Goal: Information Seeking & Learning: Learn about a topic

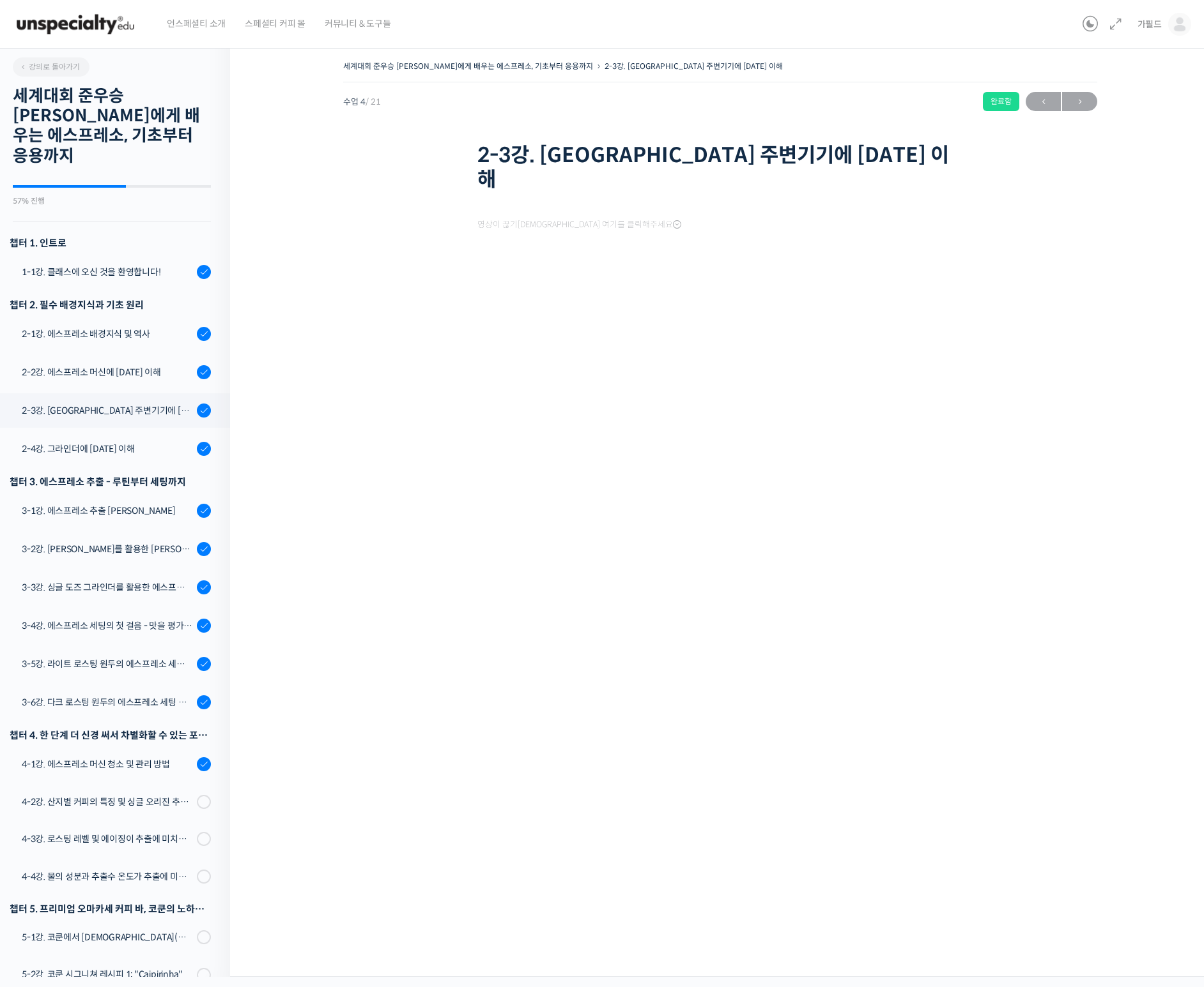
scroll to position [178, 0]
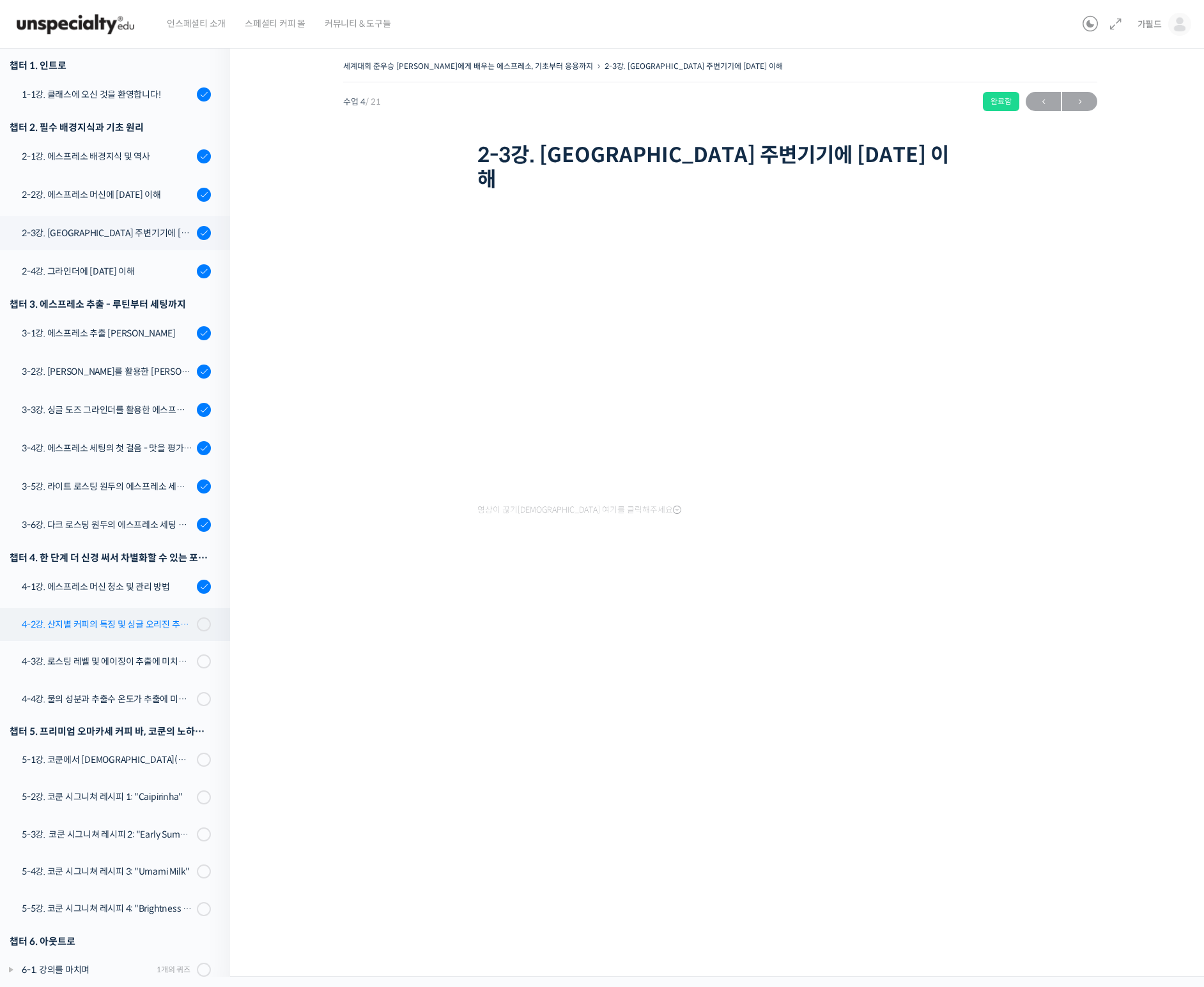
click at [109, 618] on div "4-2강. 산지별 커피의 특징 및 싱글 오리진 추출 방법" at bounding box center [107, 624] width 171 height 14
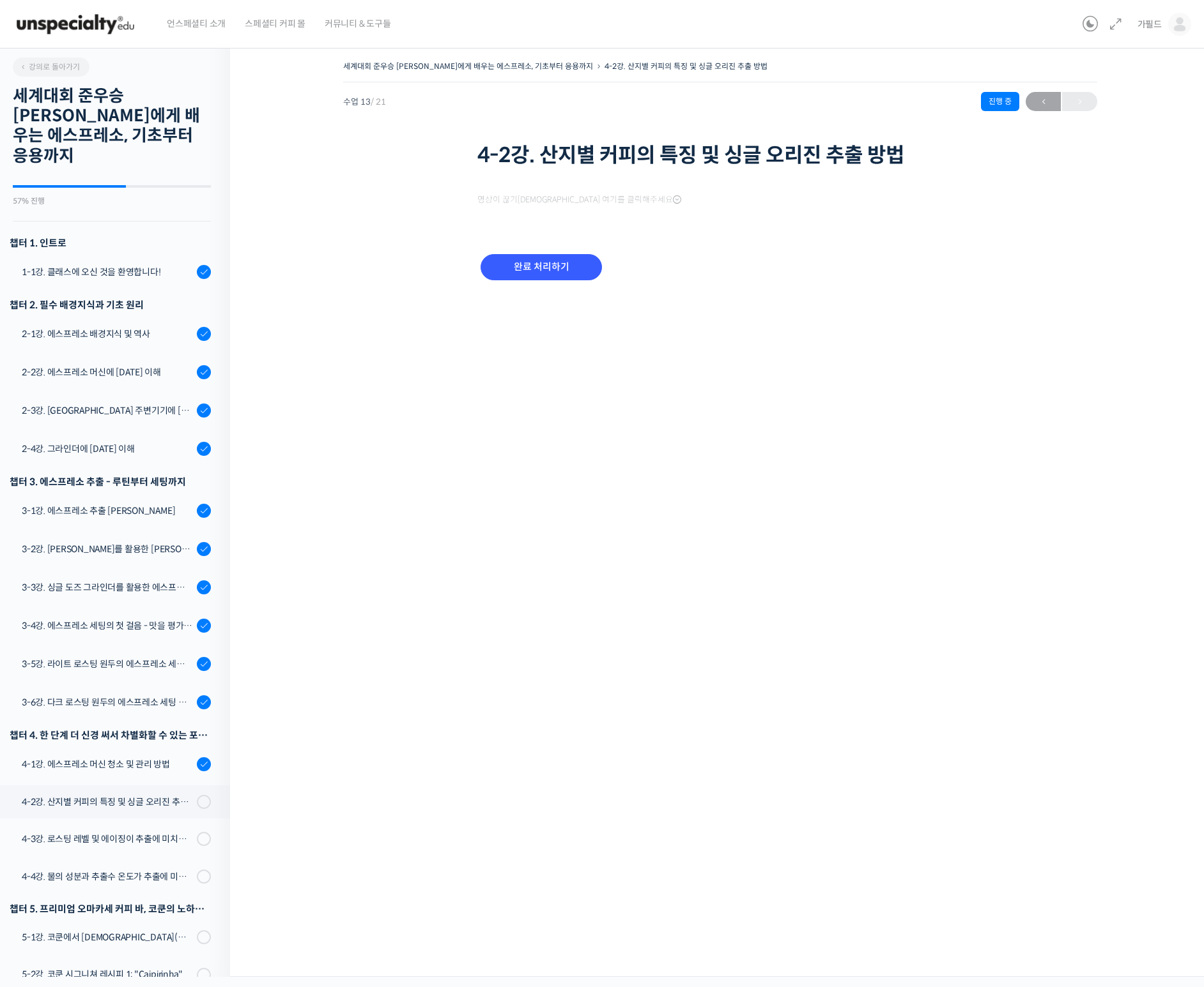
scroll to position [178, 0]
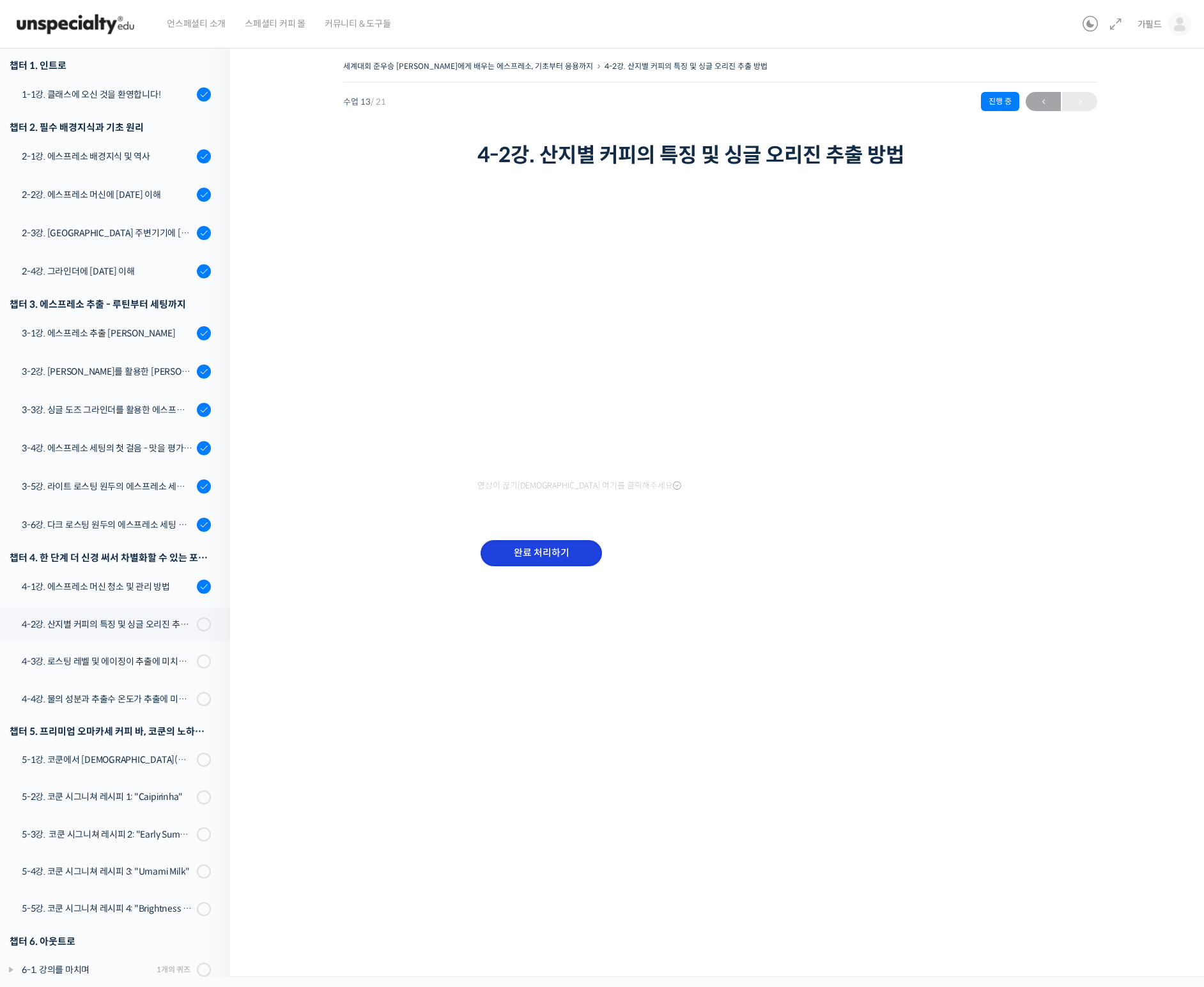
click at [549, 550] on input "완료 처리하기" at bounding box center [540, 553] width 121 height 26
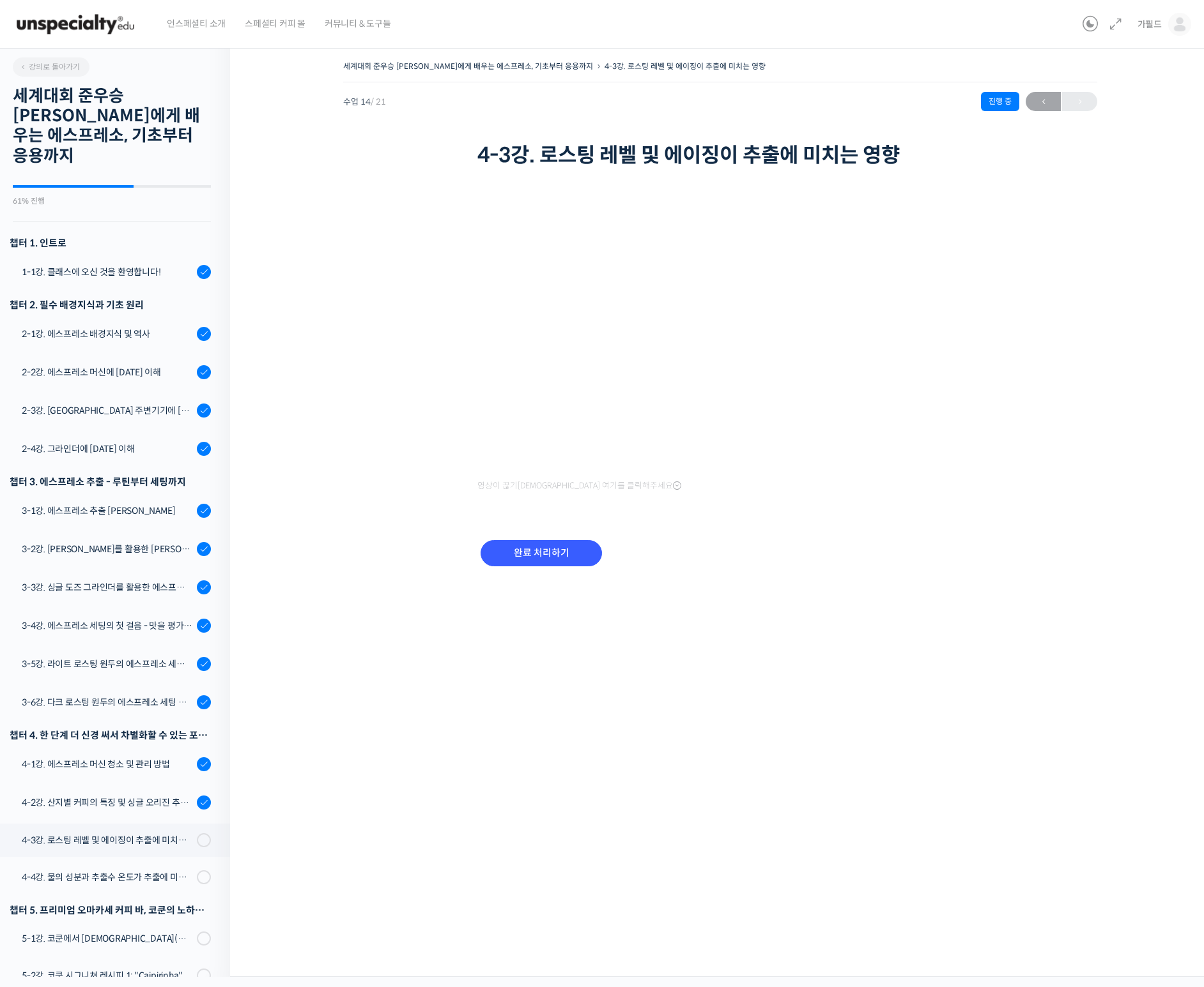
scroll to position [178, 0]
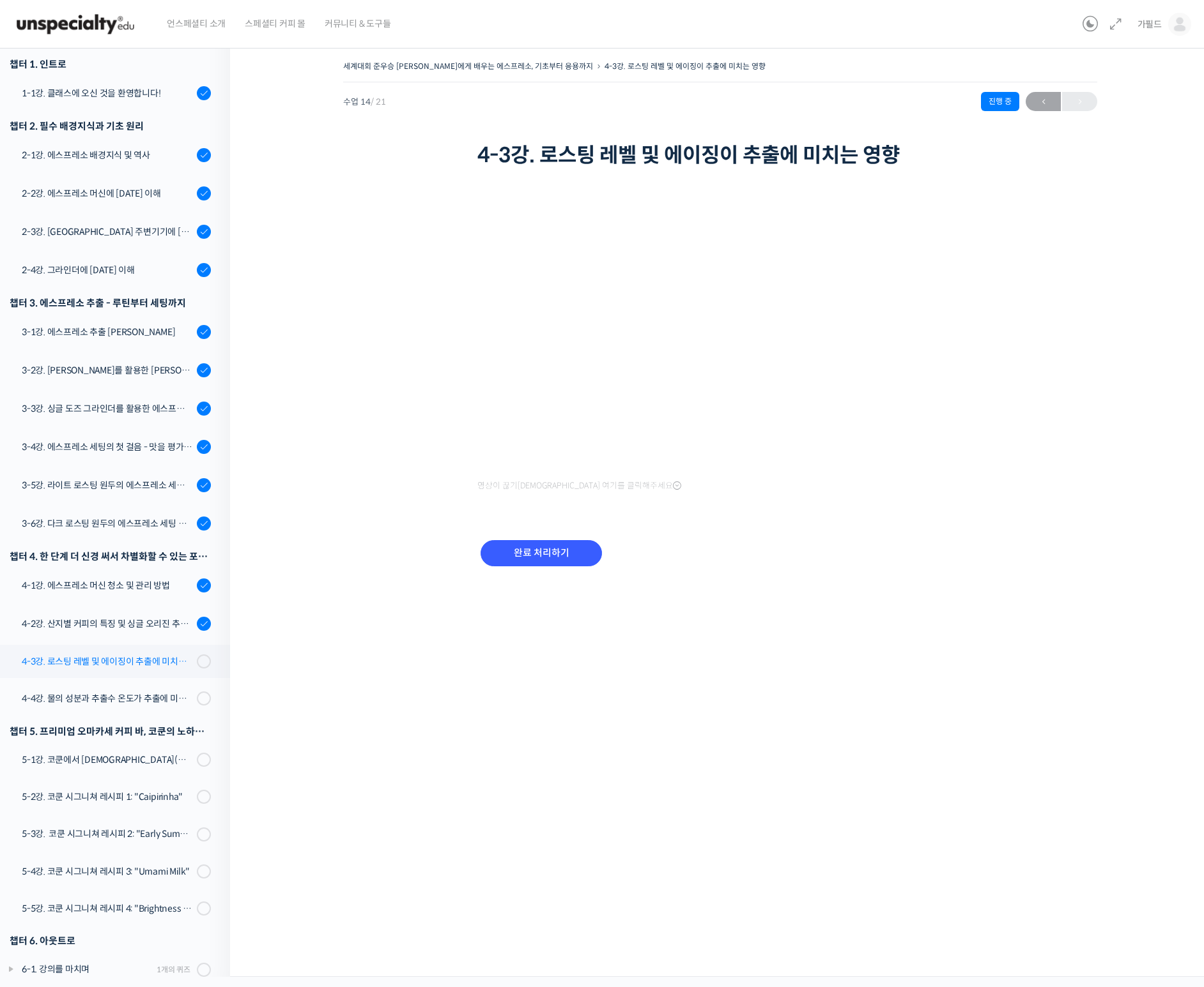
click at [132, 654] on div "4-3강. 로스팅 레벨 및 에이징이 추출에 미치는 영향" at bounding box center [107, 661] width 171 height 14
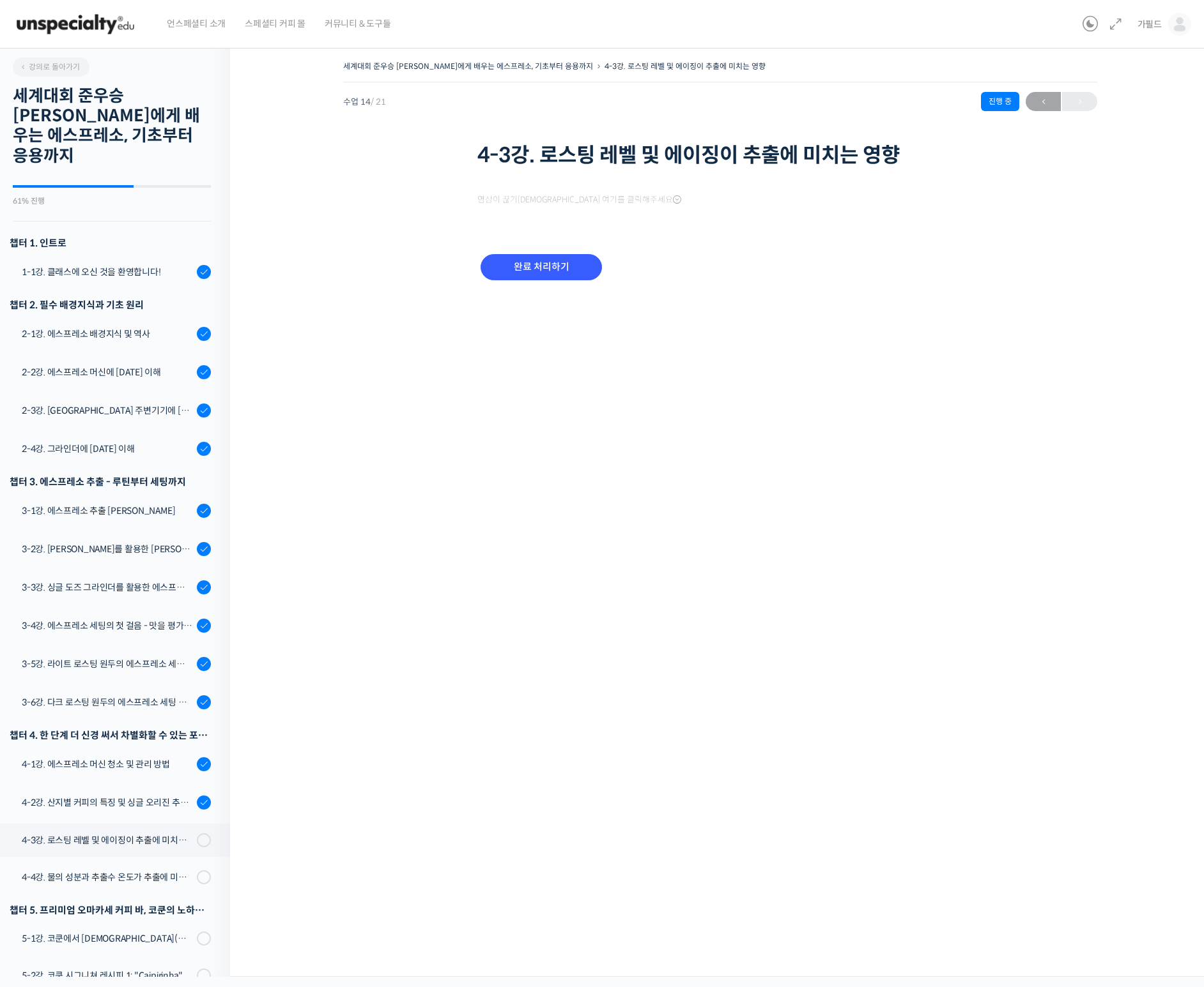
scroll to position [178, 0]
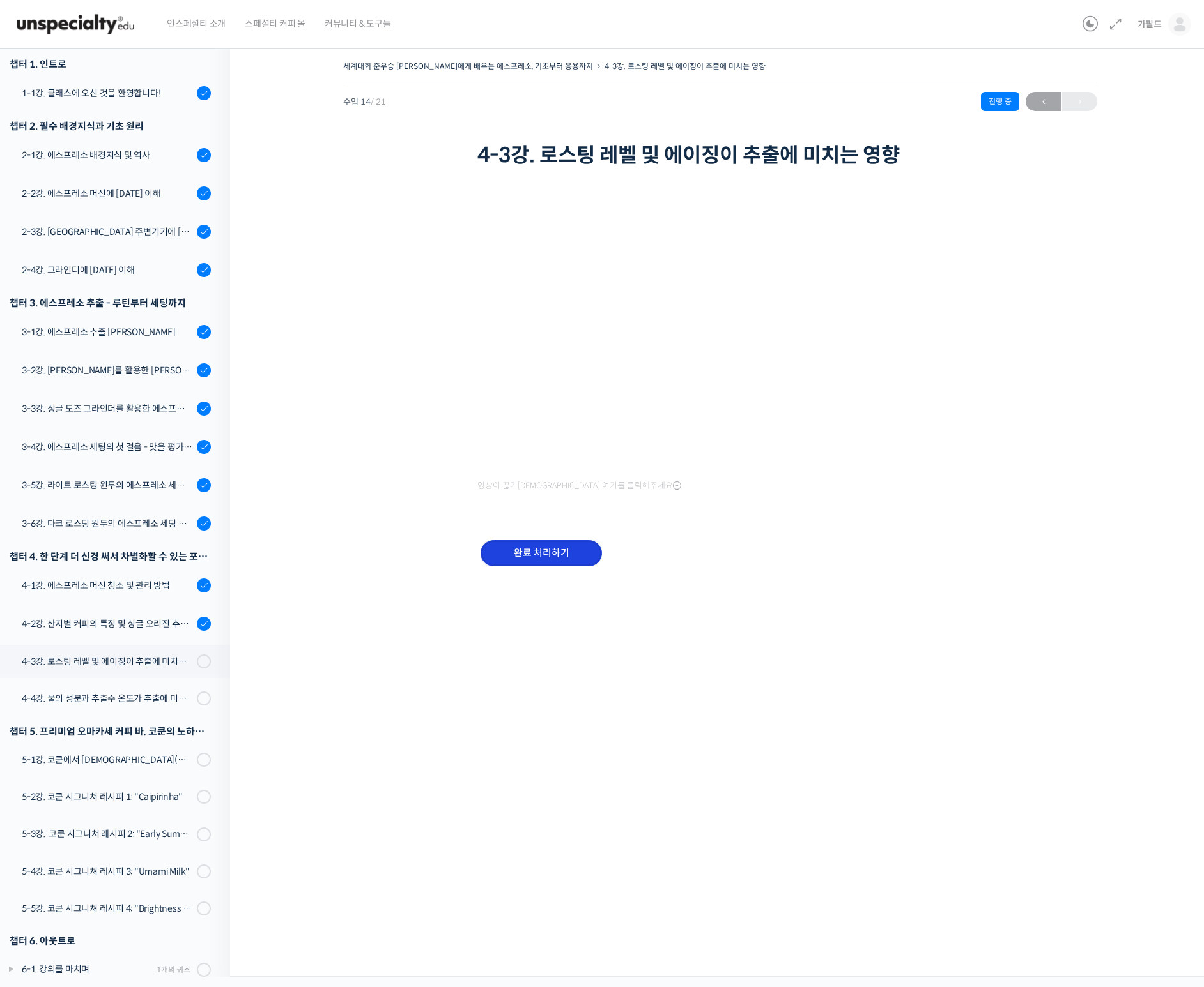
click at [542, 561] on input "완료 처리하기" at bounding box center [540, 553] width 121 height 26
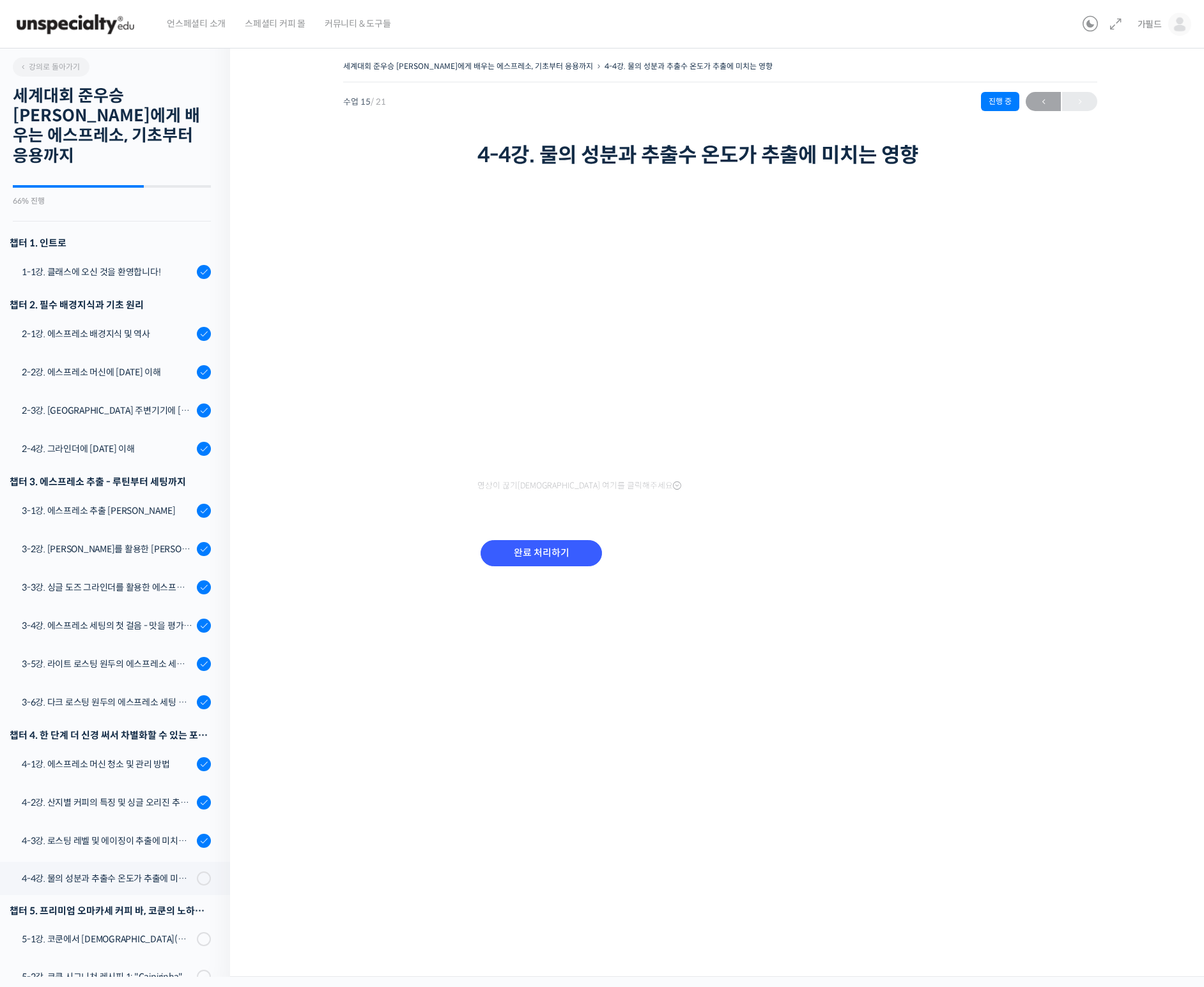
scroll to position [179, 0]
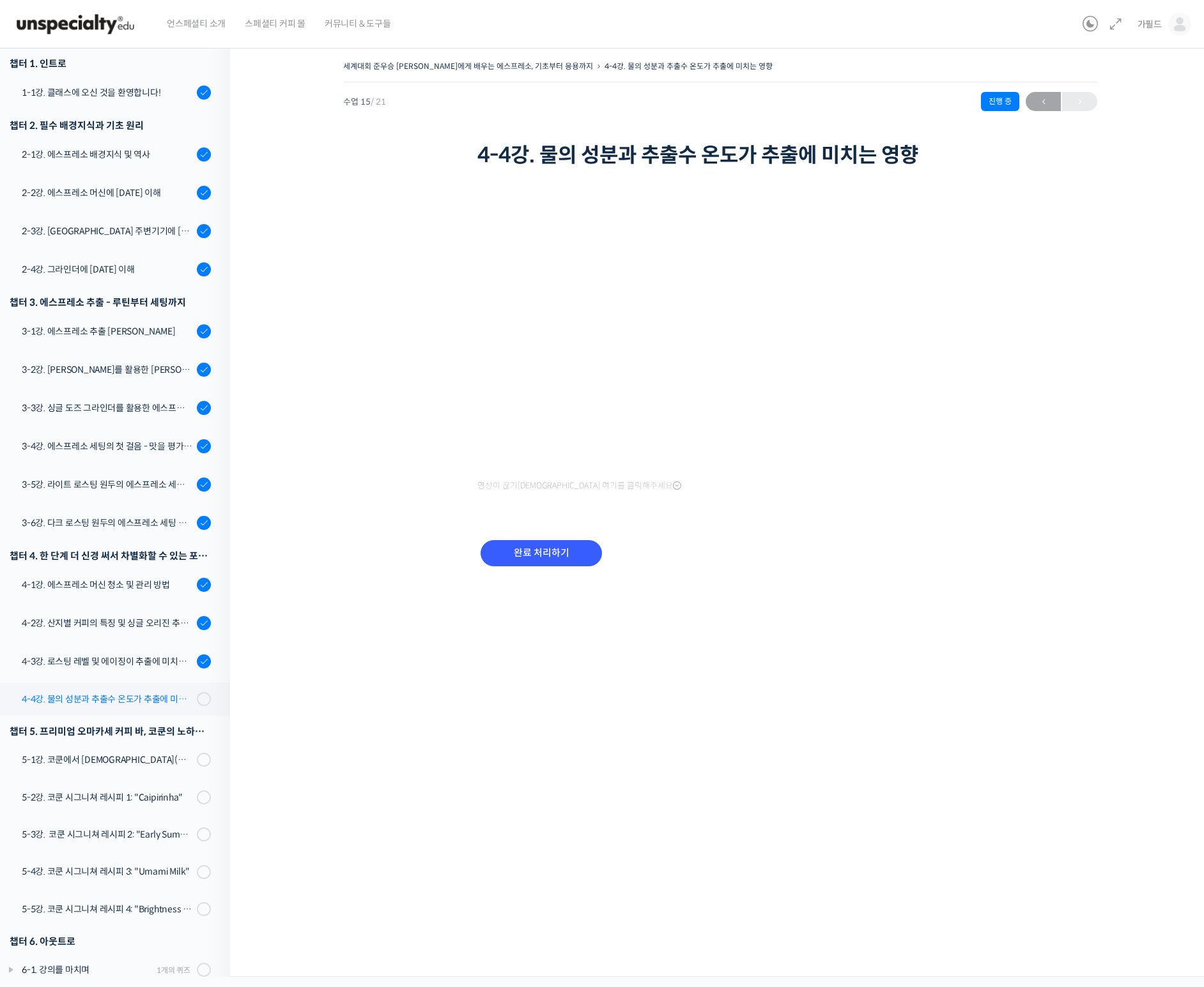
click at [136, 692] on div "4-4강. 물의 성분과 추출수 온도가 추출에 미치는 영향" at bounding box center [107, 699] width 171 height 14
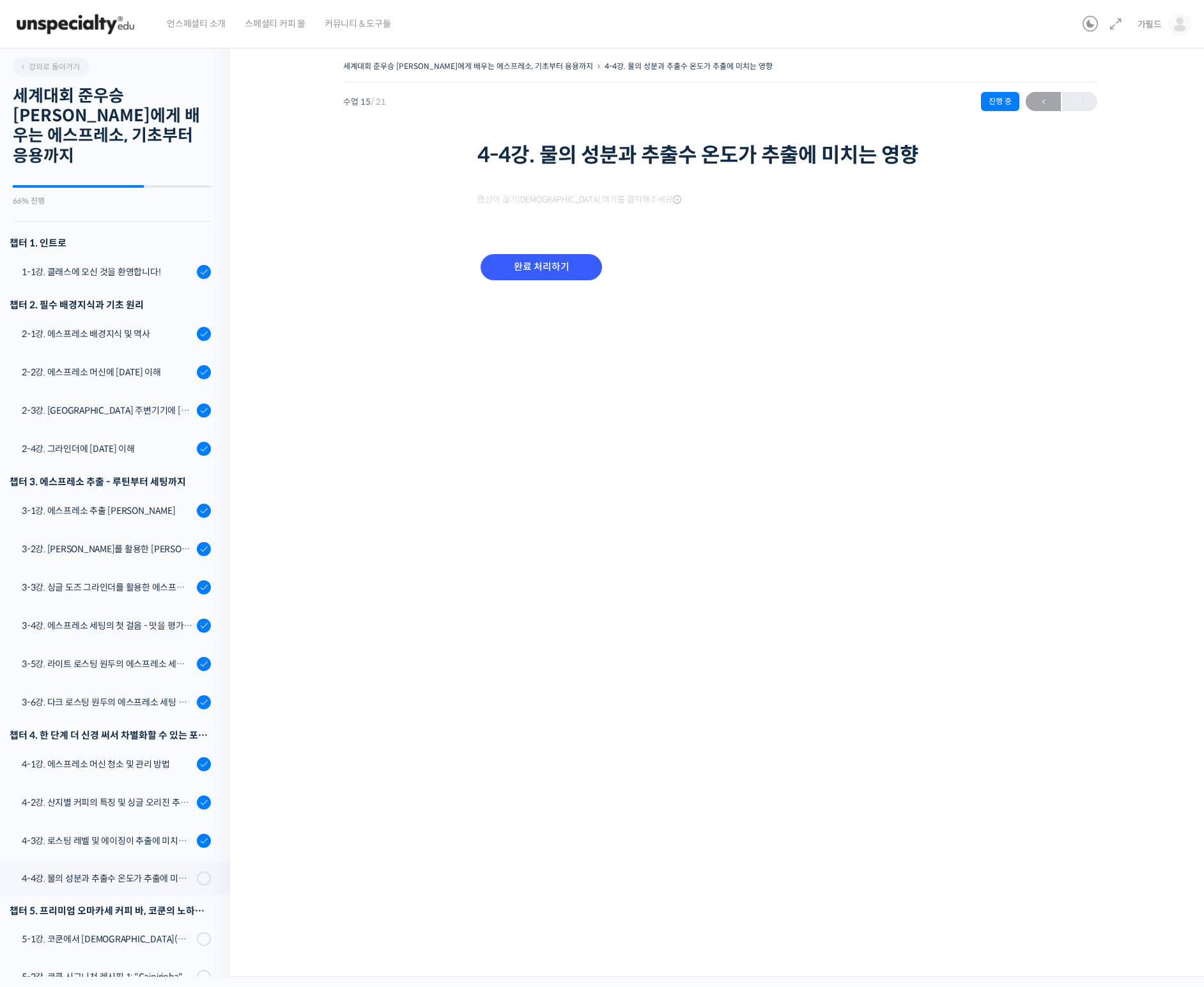
scroll to position [179, 0]
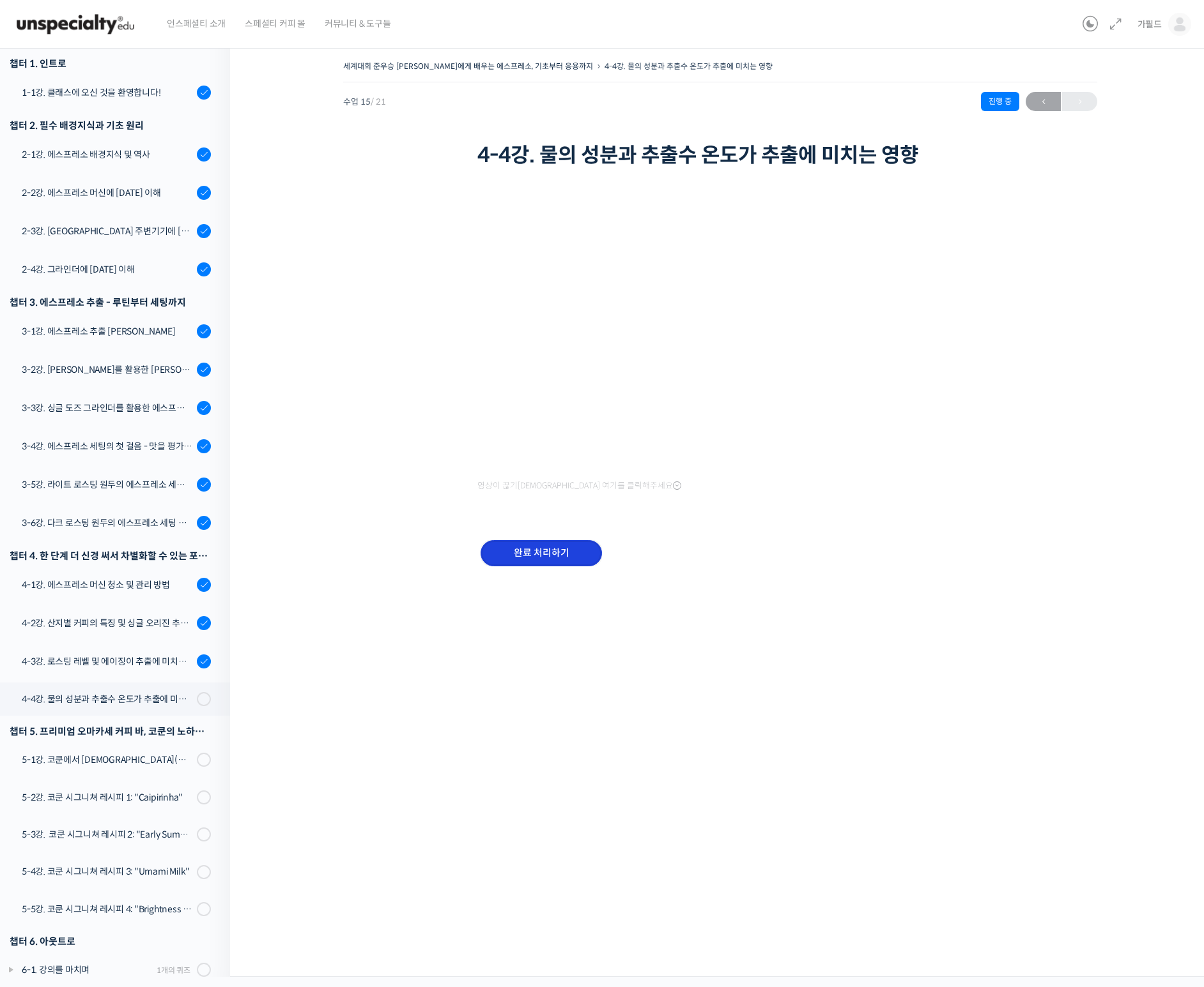
click at [550, 543] on input "완료 처리하기" at bounding box center [540, 553] width 121 height 26
click at [553, 550] on input "완료 처리하기" at bounding box center [540, 553] width 121 height 26
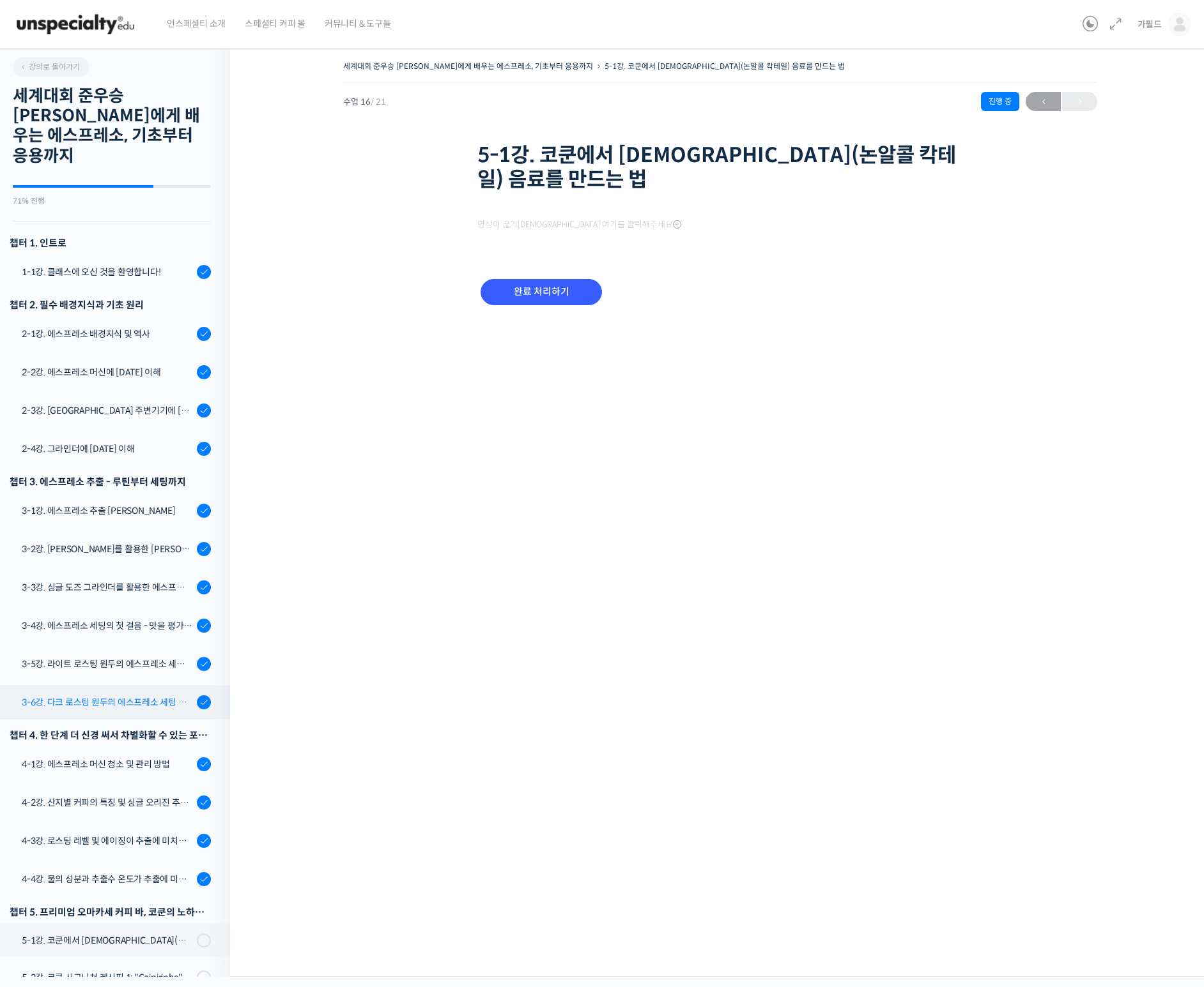
scroll to position [181, 0]
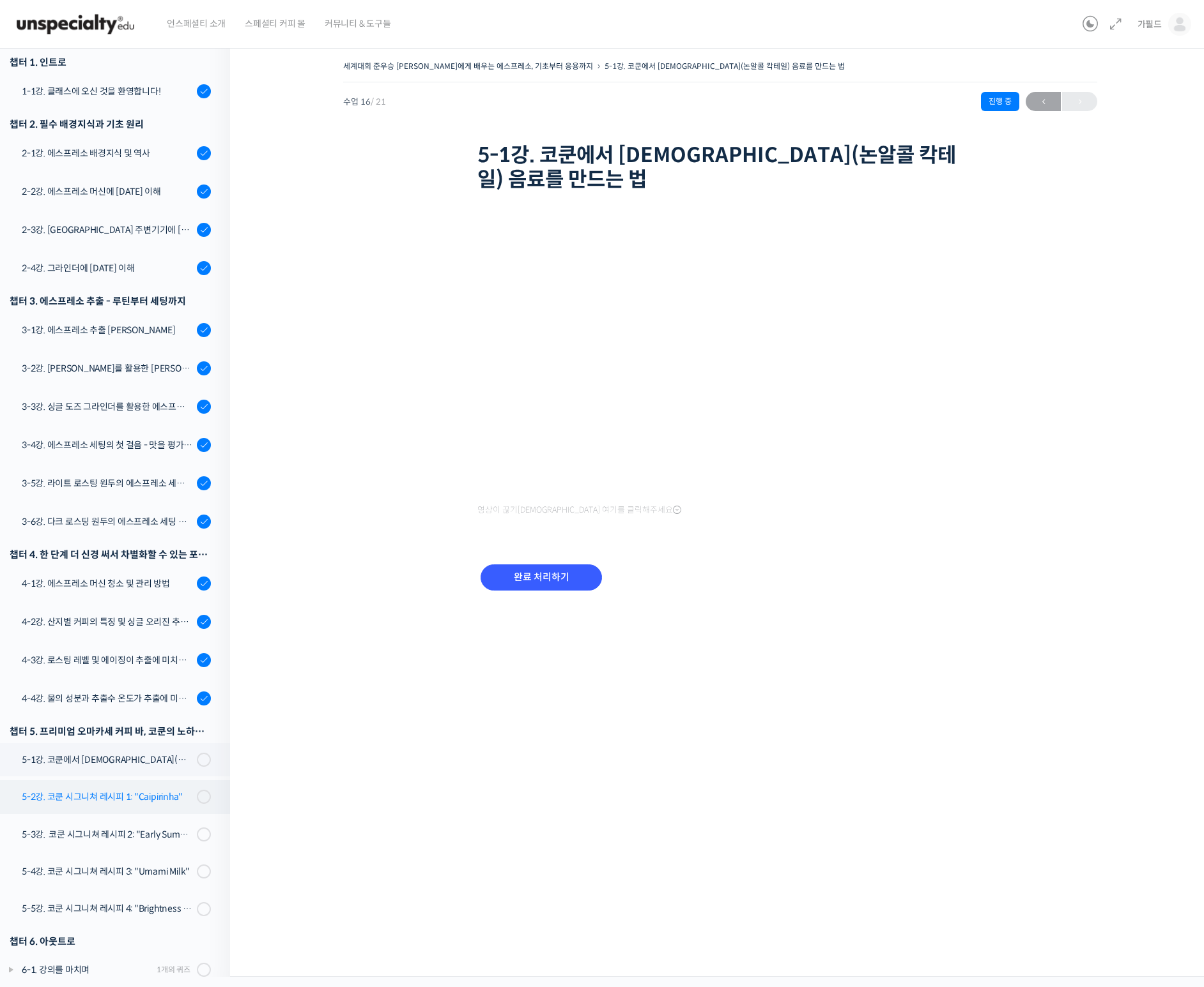
click at [106, 790] on div "5-2강. 코쿤 시그니쳐 레시피 1: "Caipirinha"" at bounding box center [107, 796] width 171 height 14
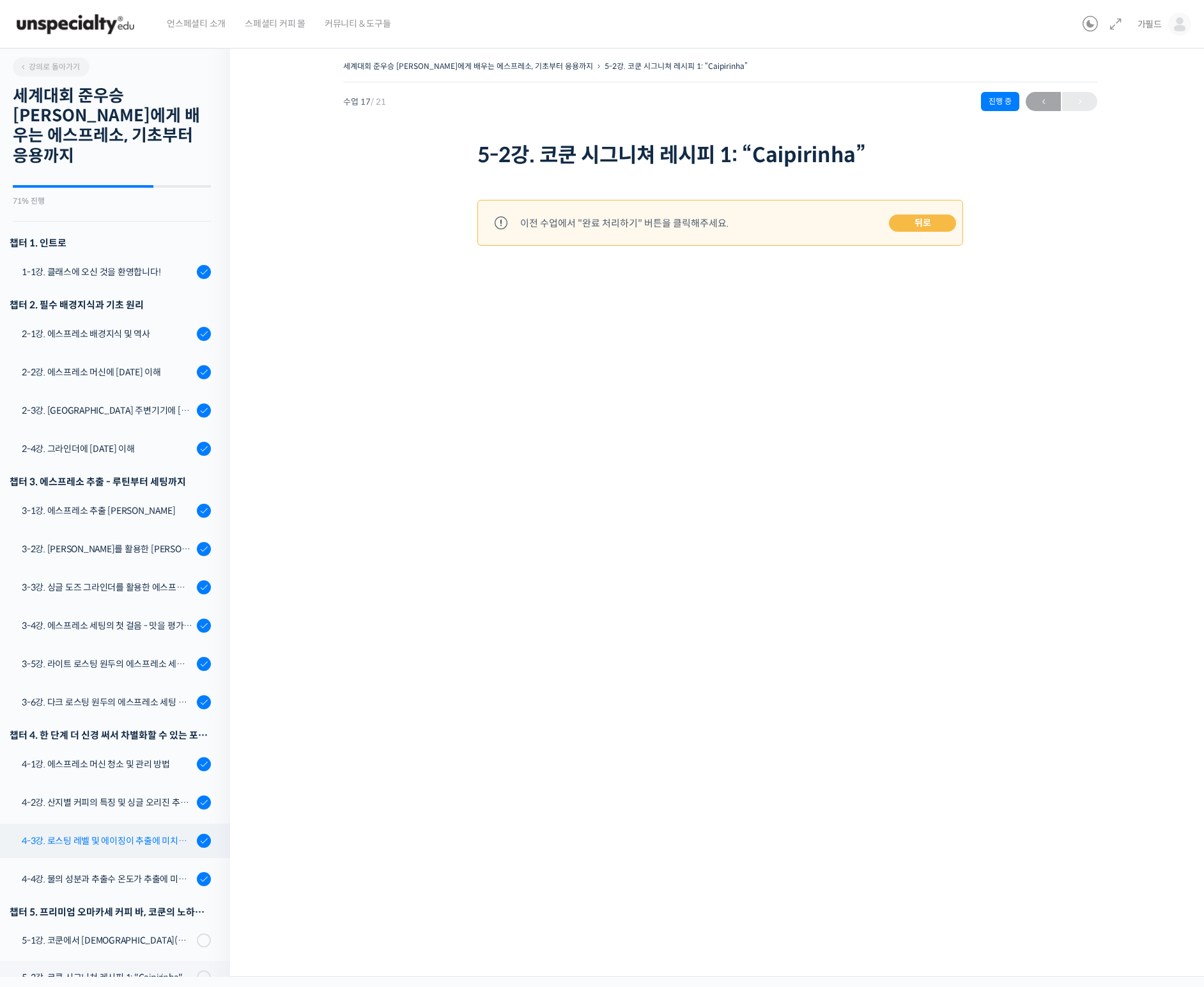
scroll to position [181, 0]
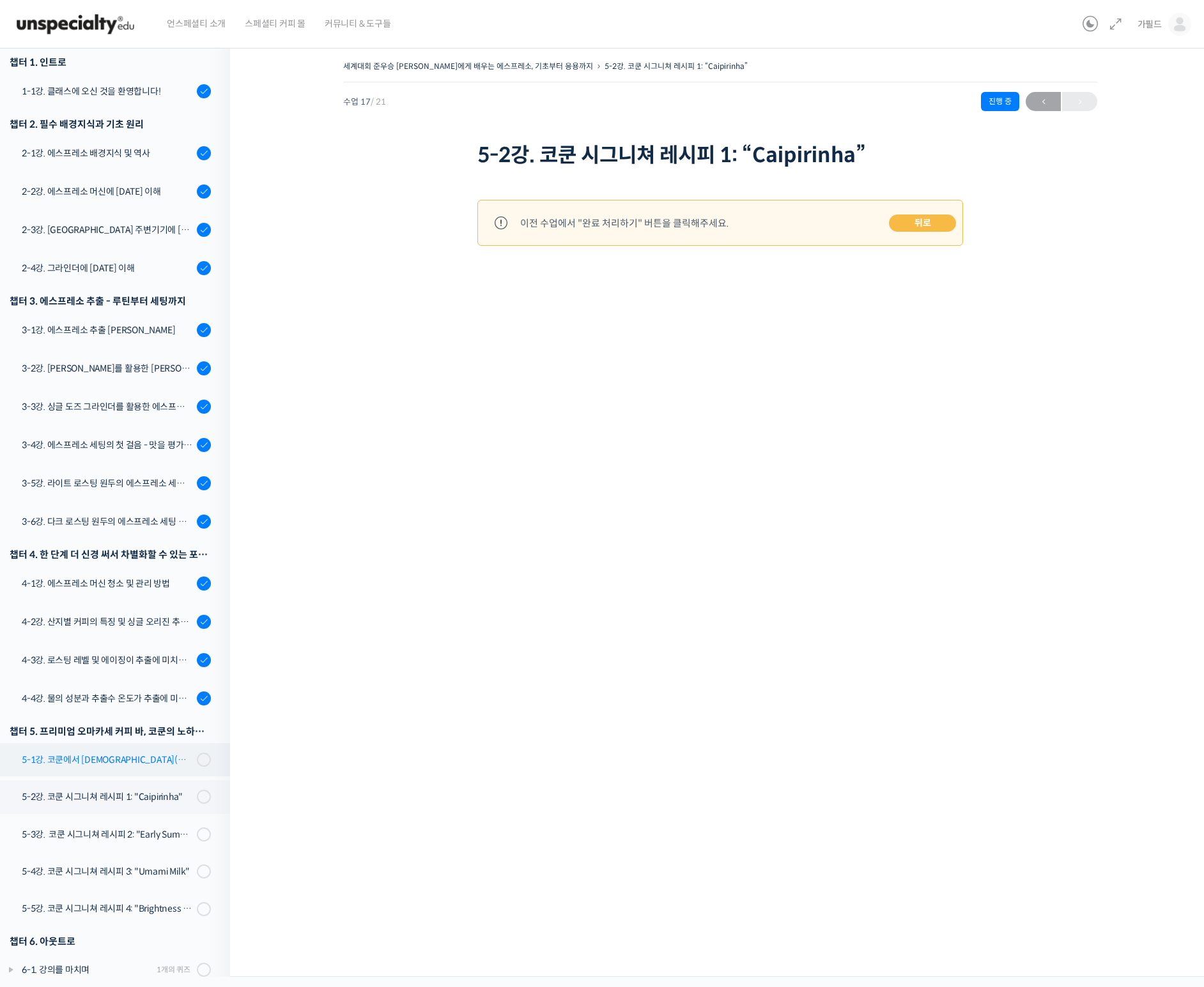
click at [108, 753] on div "5-1강. 코쿤에서 [DEMOGRAPHIC_DATA](논알콜 칵테일) 음료를 만드는 법" at bounding box center [107, 760] width 171 height 14
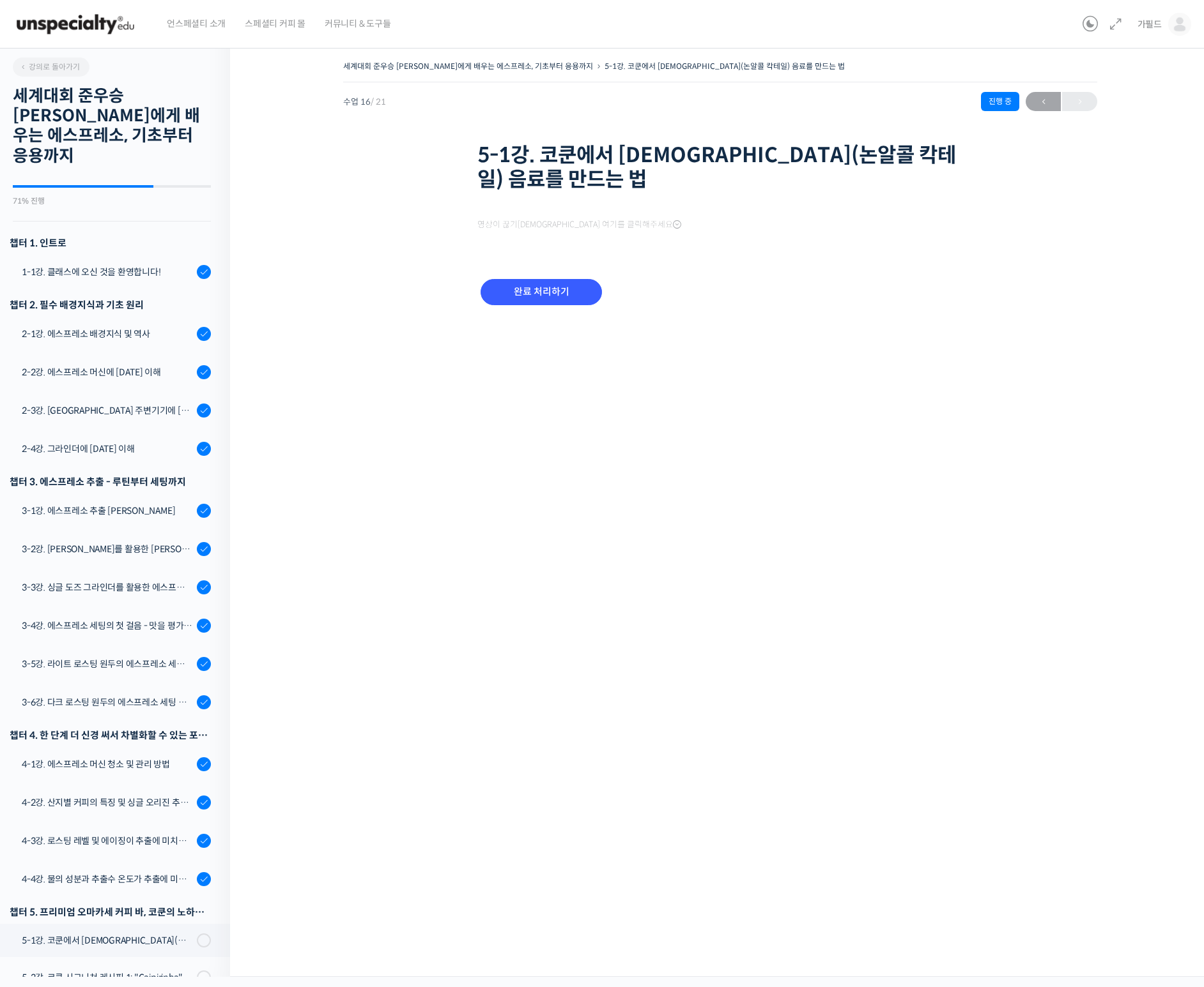
scroll to position [181, 0]
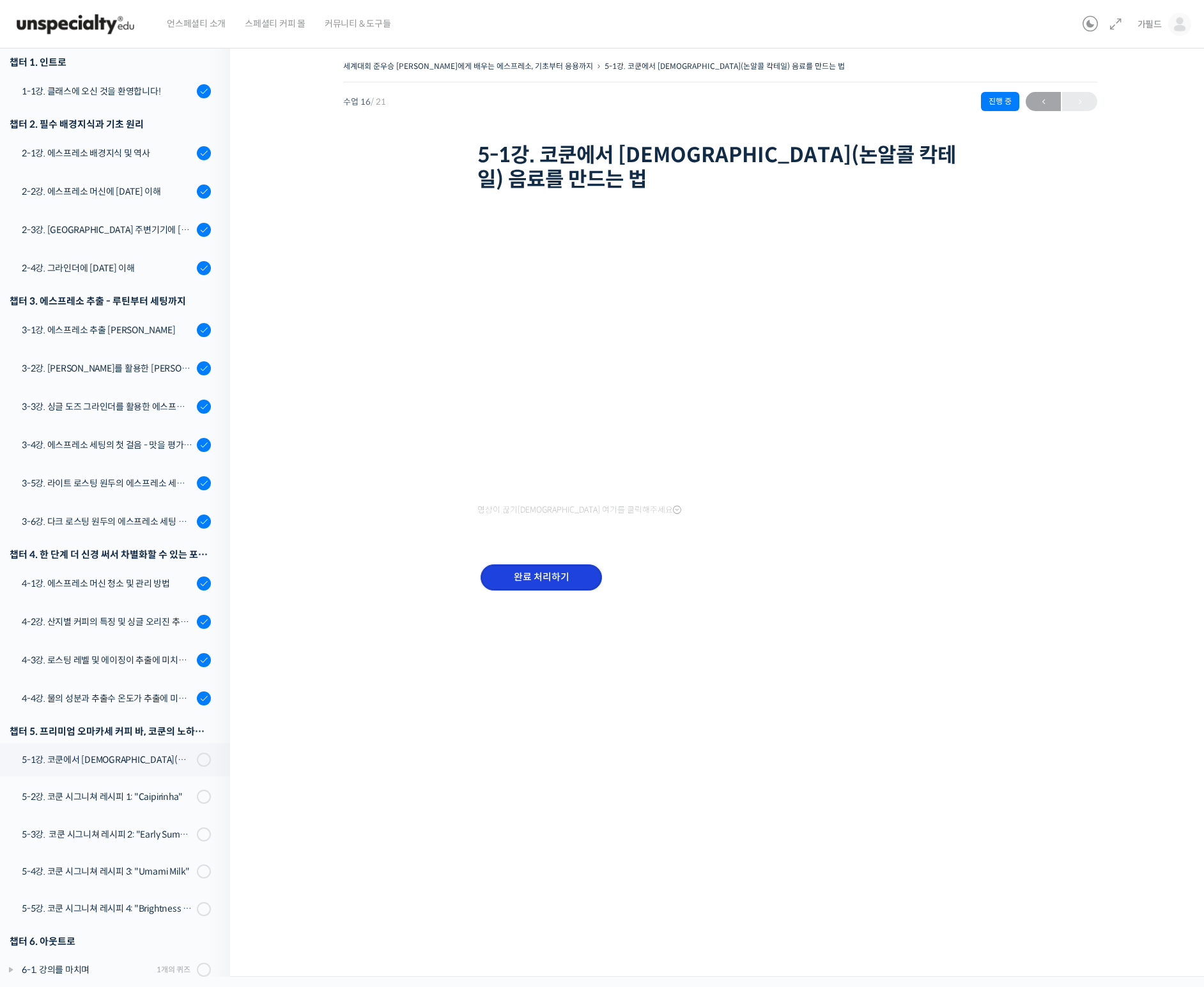
click at [540, 564] on input "완료 처리하기" at bounding box center [540, 577] width 121 height 26
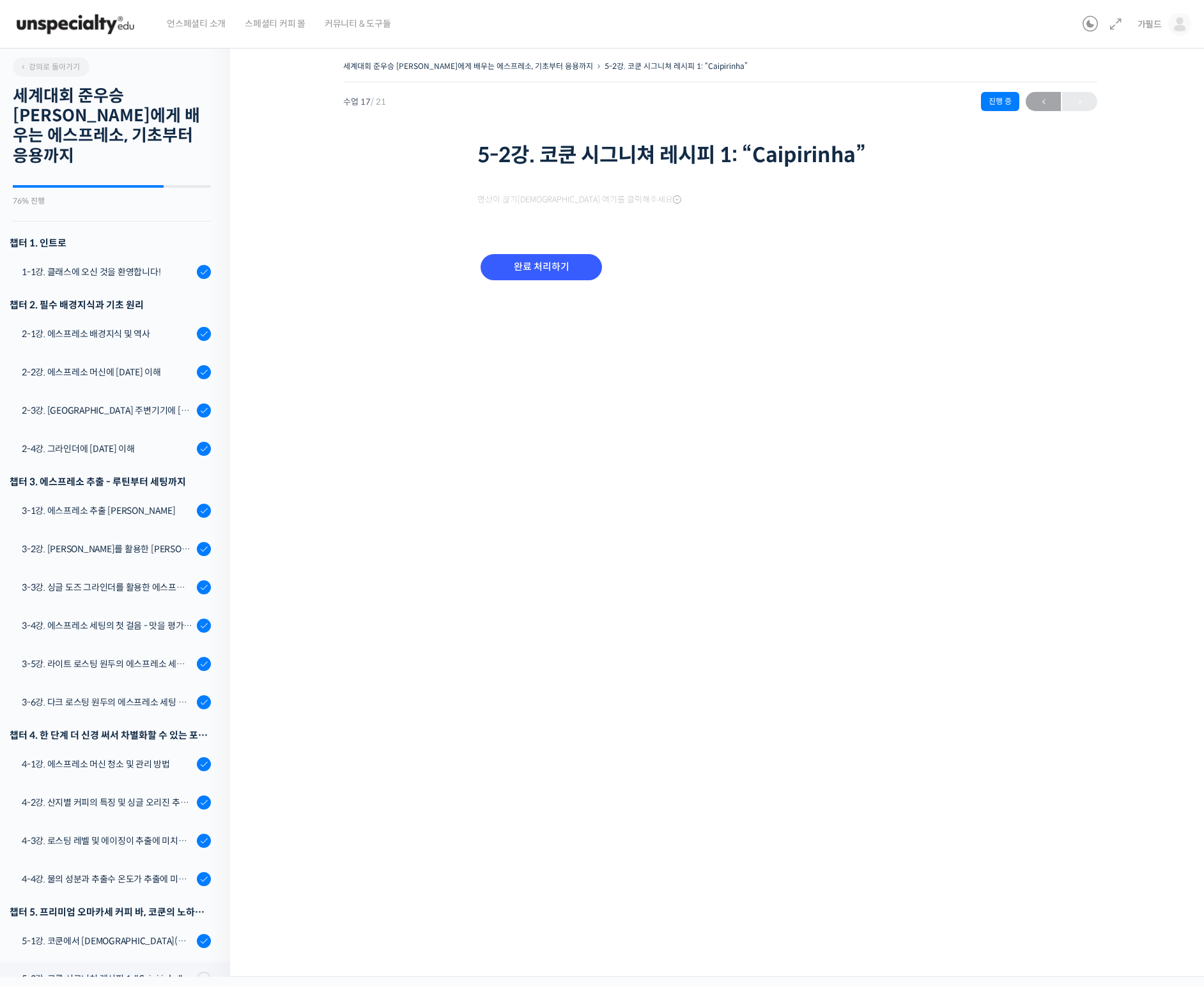
scroll to position [182, 0]
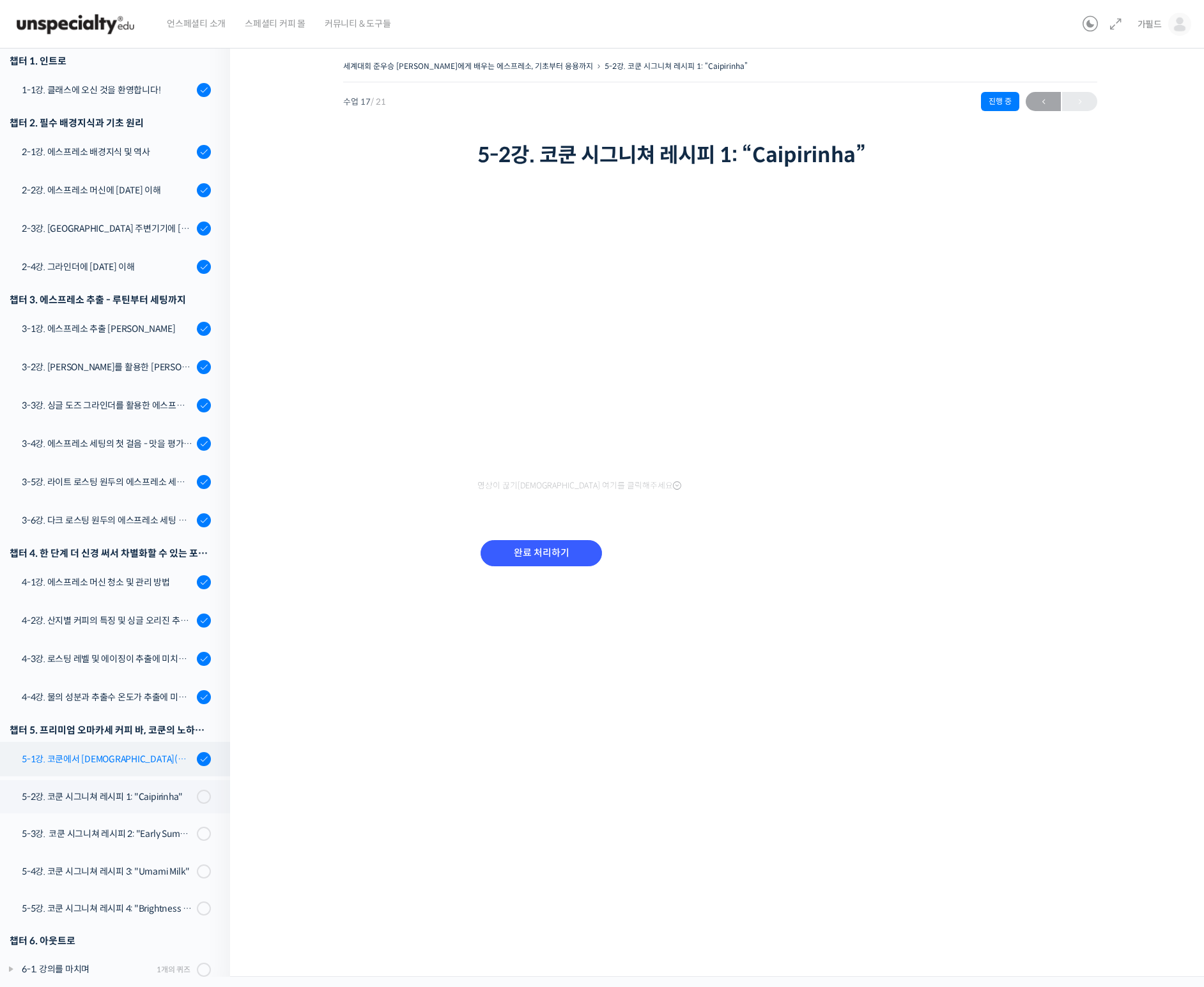
click at [113, 752] on div "5-1강. 코쿤에서 [DEMOGRAPHIC_DATA](논알콜 칵테일) 음료를 만드는 법" at bounding box center [107, 759] width 171 height 14
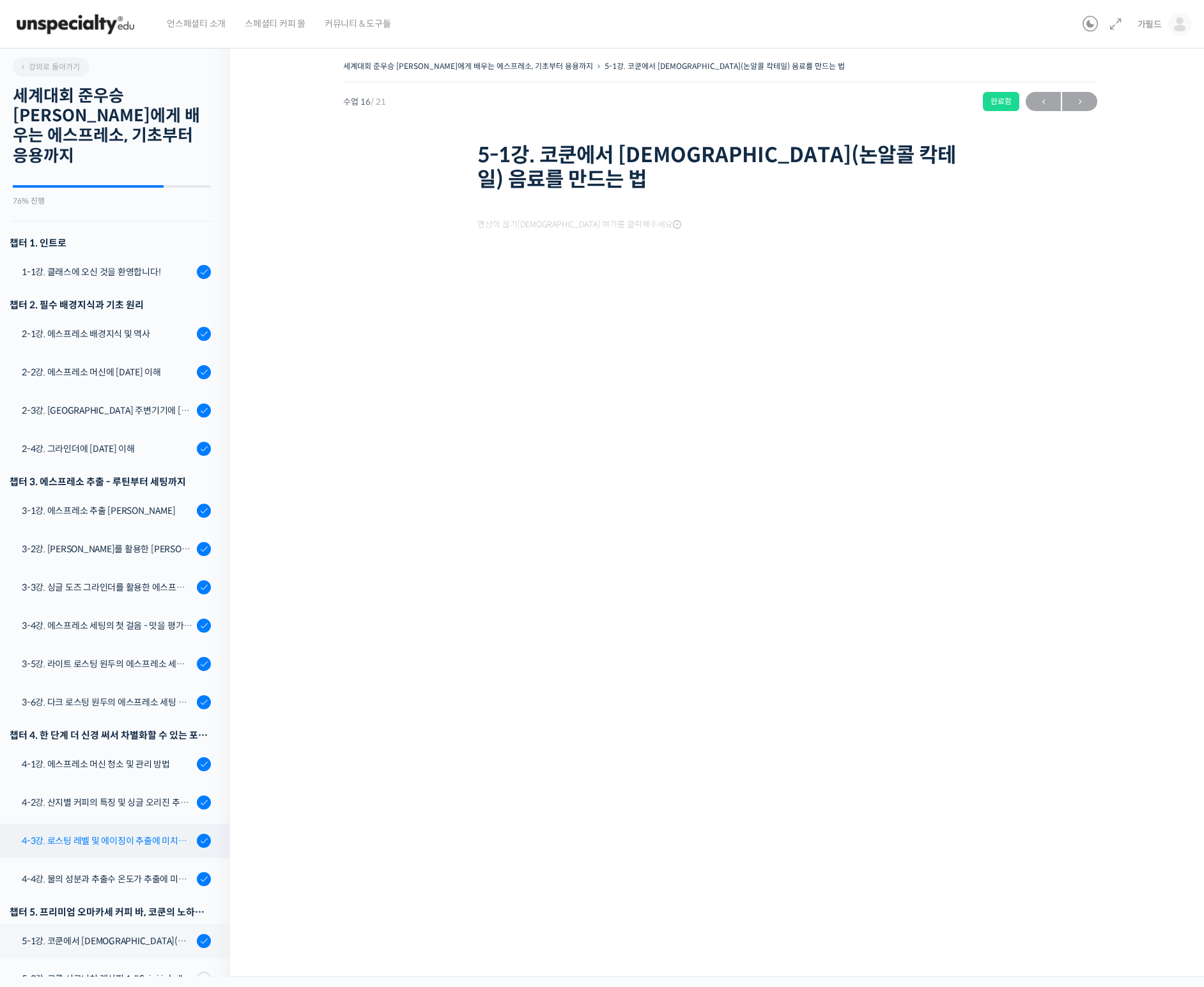
scroll to position [182, 0]
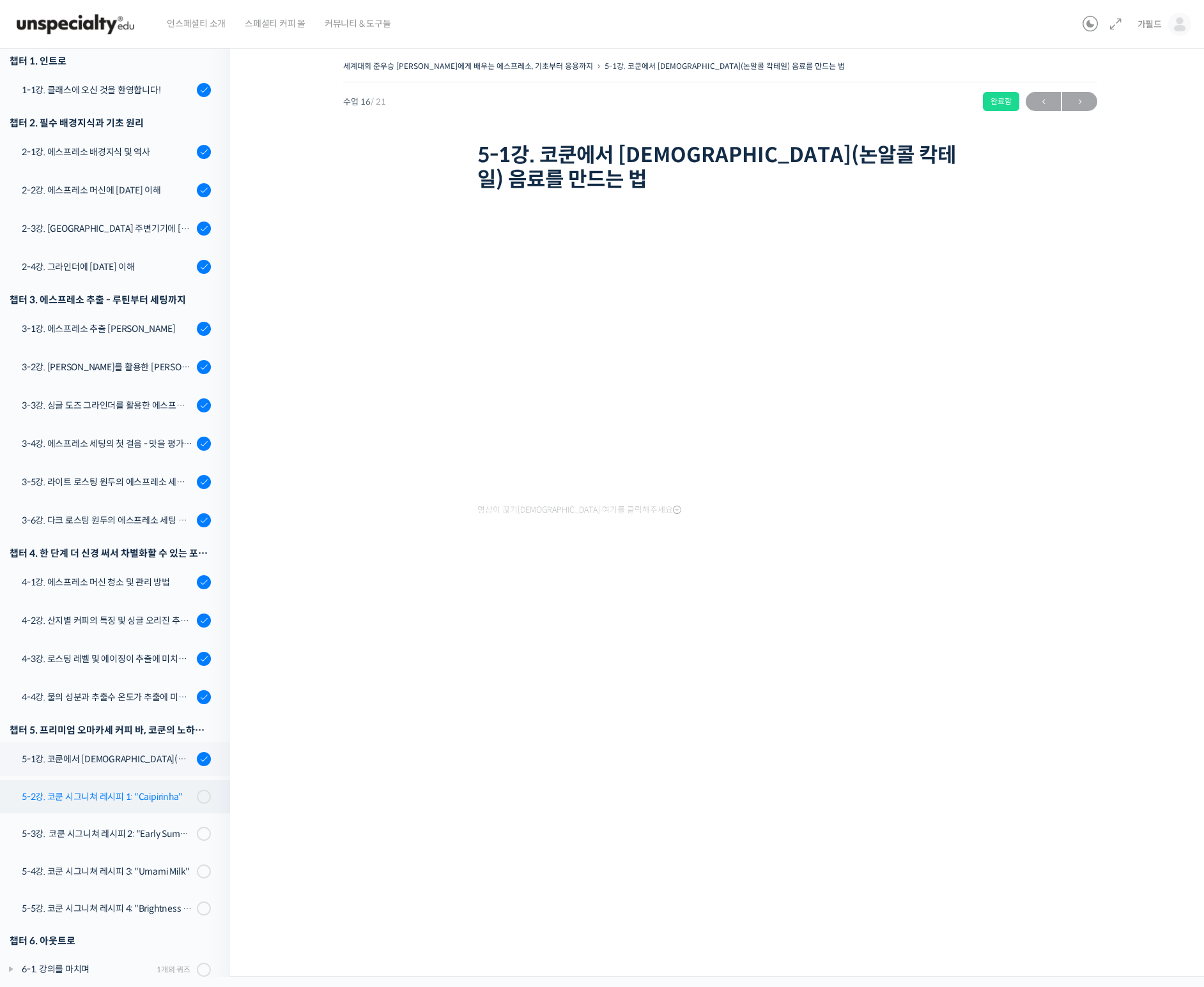
click at [102, 785] on link "5-2강. 코쿤 시그니쳐 레시피 1: "Caipirinha"" at bounding box center [112, 797] width 236 height 33
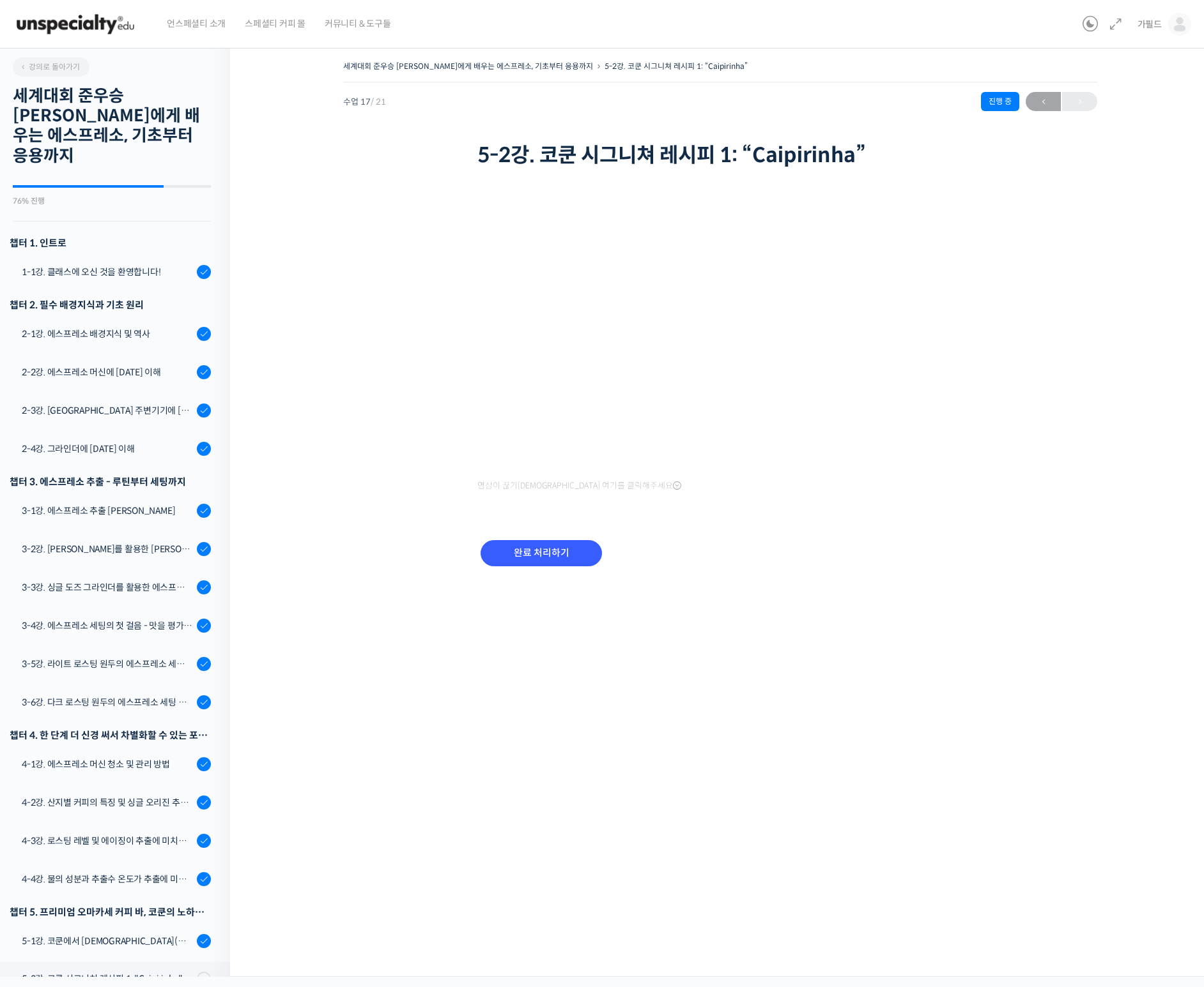
scroll to position [182, 0]
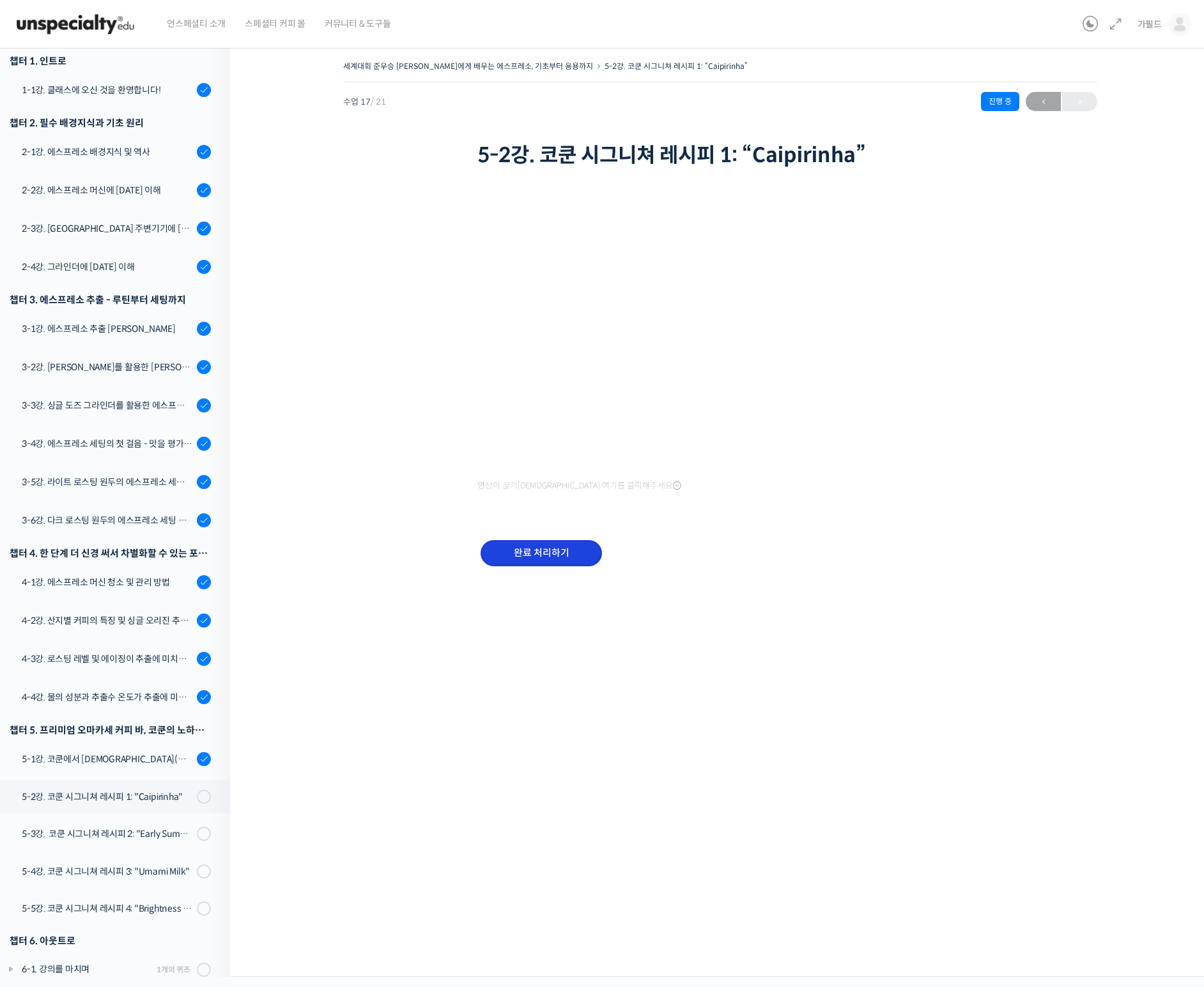
click at [569, 554] on input "완료 처리하기" at bounding box center [540, 553] width 121 height 26
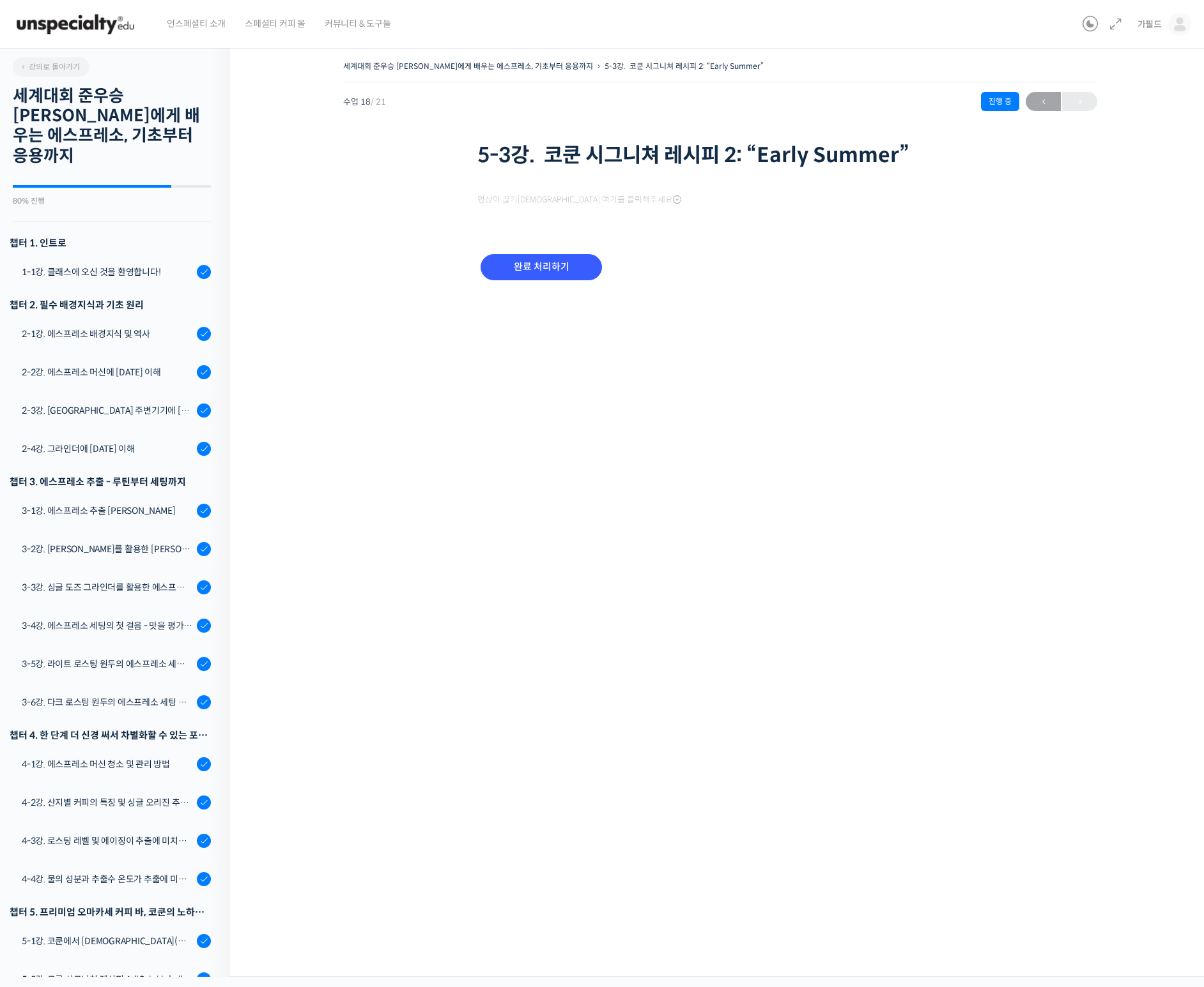
scroll to position [183, 0]
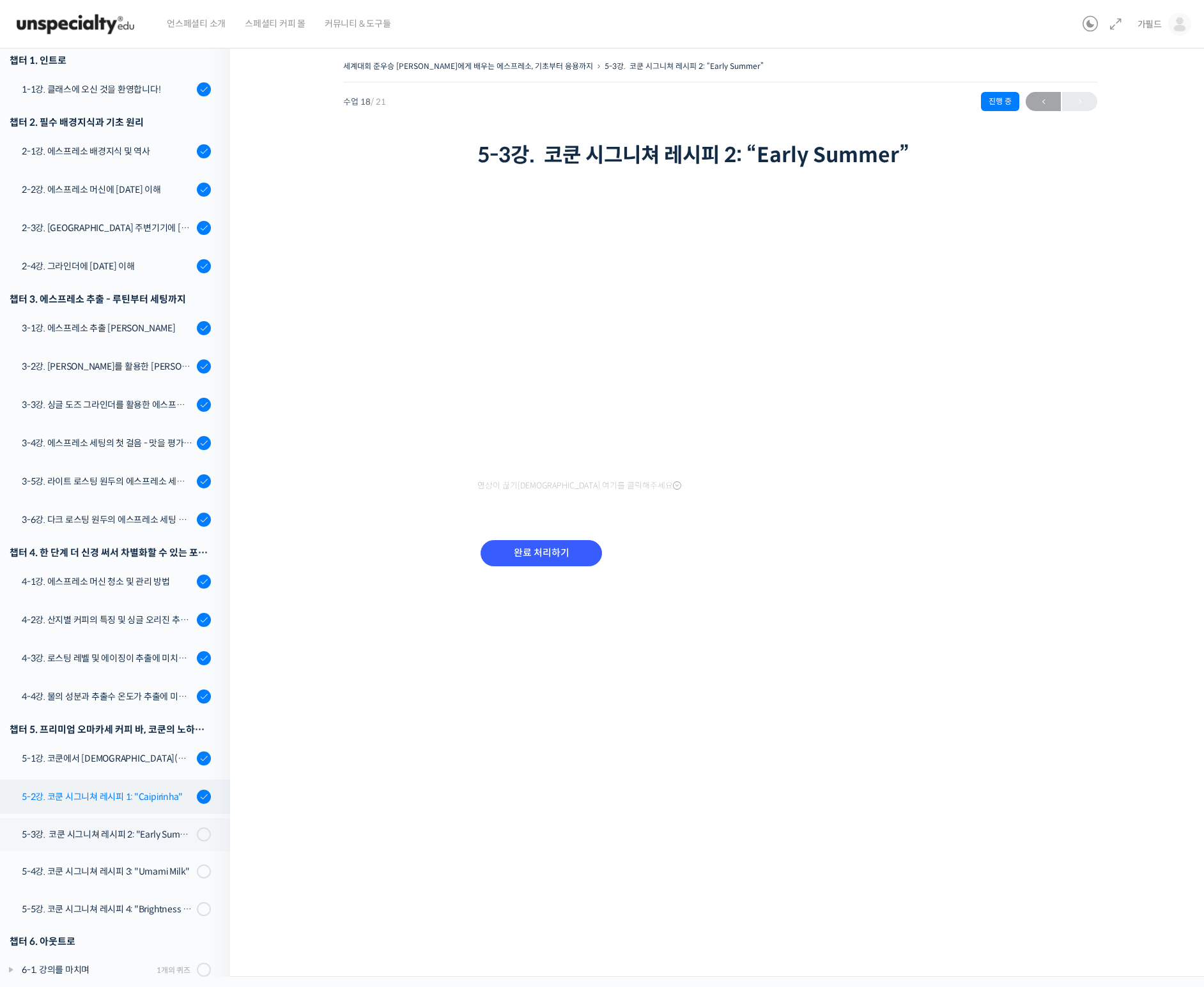
click at [102, 790] on div "5-2강. 코쿤 시그니쳐 레시피 1: "Caipirinha"" at bounding box center [107, 796] width 171 height 14
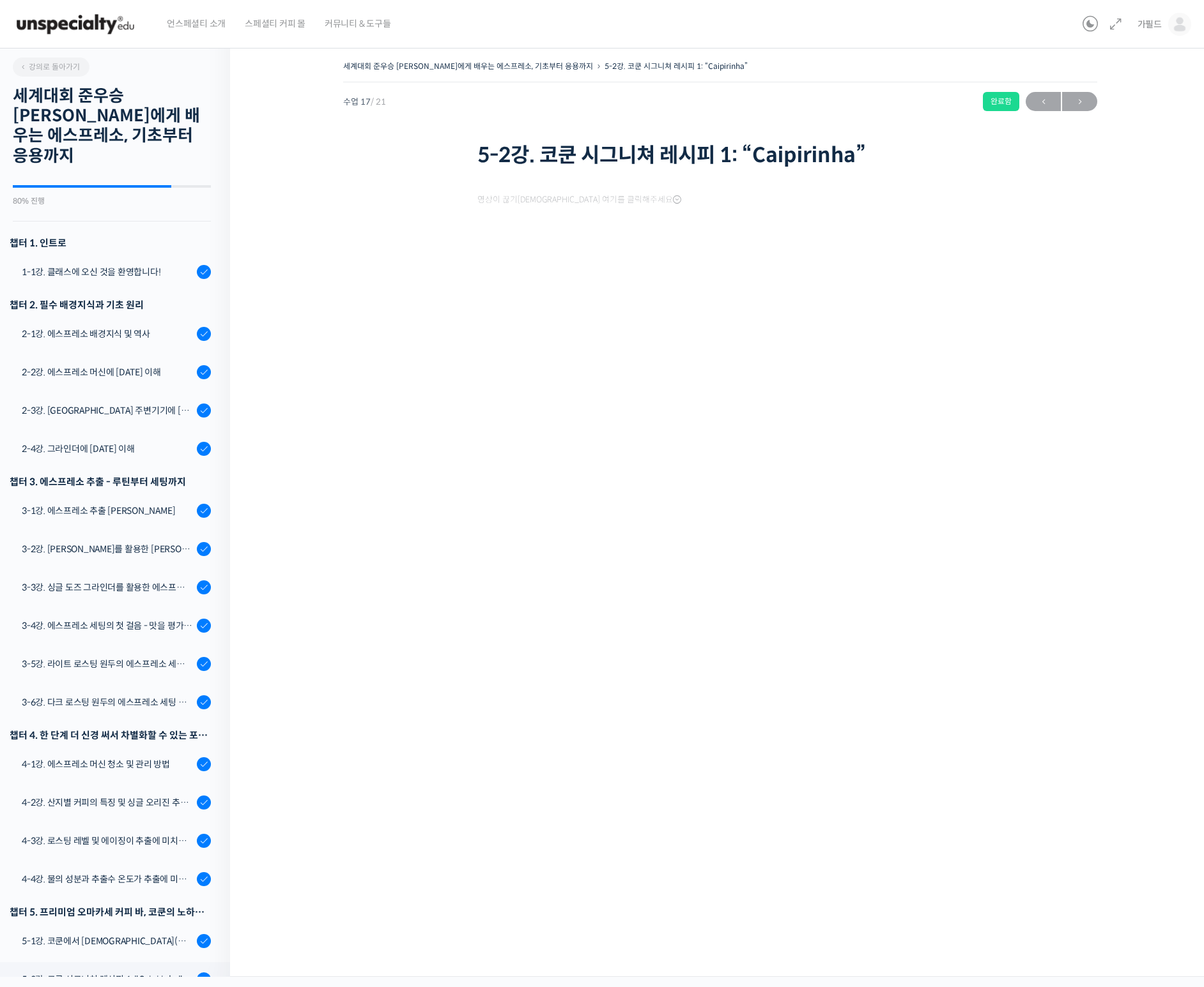
scroll to position [183, 0]
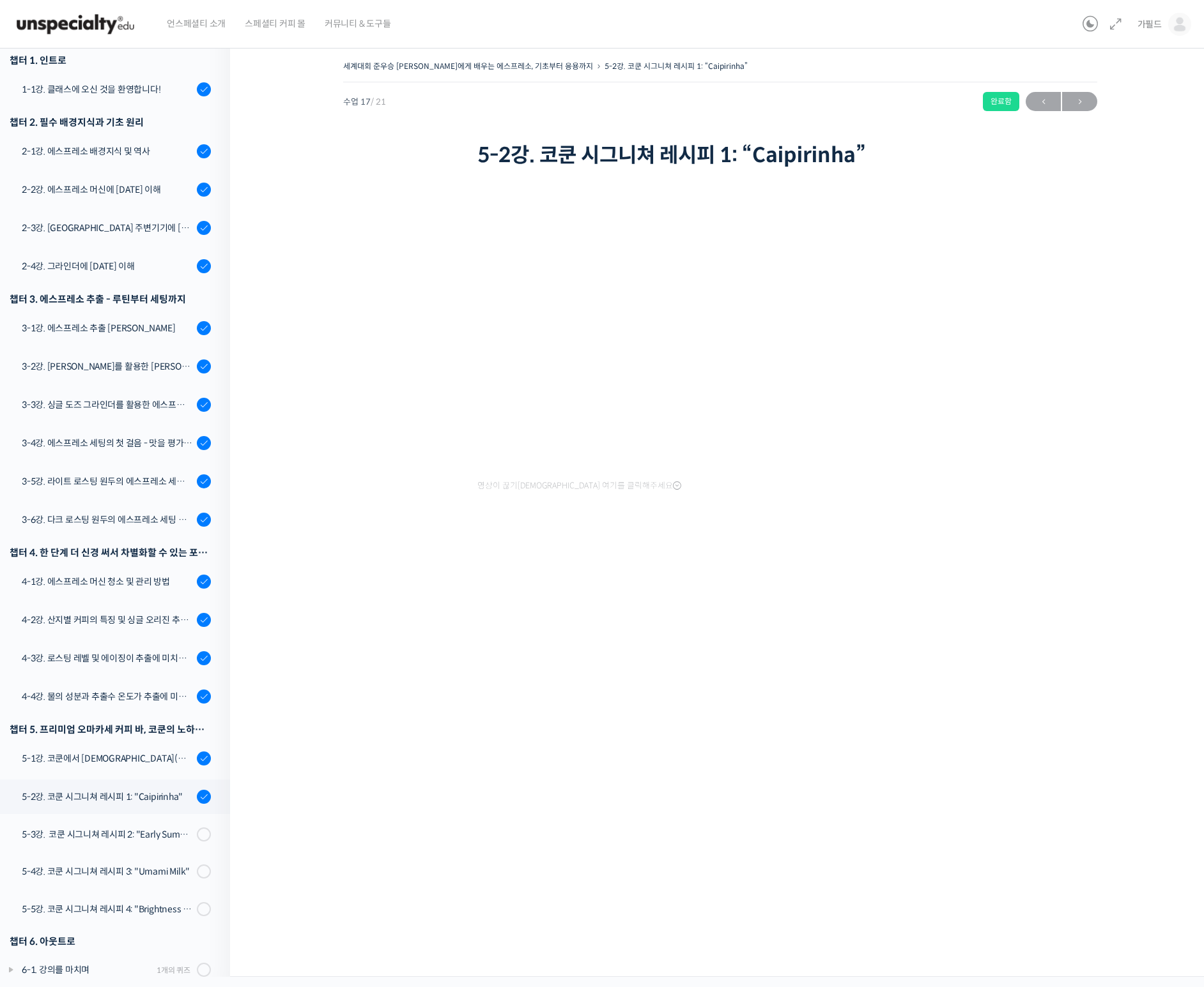
click at [501, 474] on div "영상이 끊기[DEMOGRAPHIC_DATA] 여기를 클릭해주세요" at bounding box center [721, 345] width 486 height 298
click at [125, 828] on div "5-3강. 코쿤 시그니쳐 레시피 2: "Early Summer"" at bounding box center [107, 834] width 171 height 14
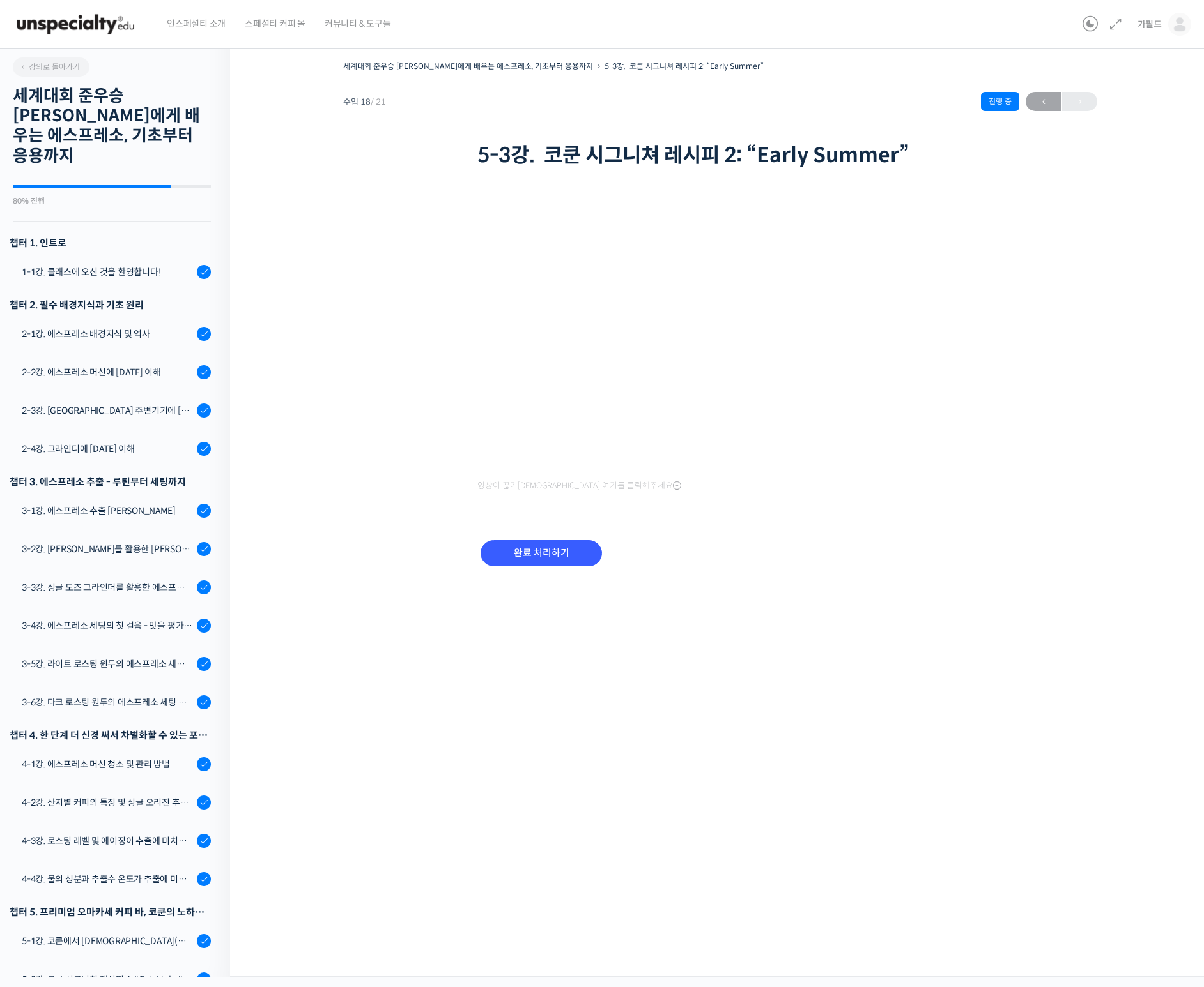
scroll to position [183, 0]
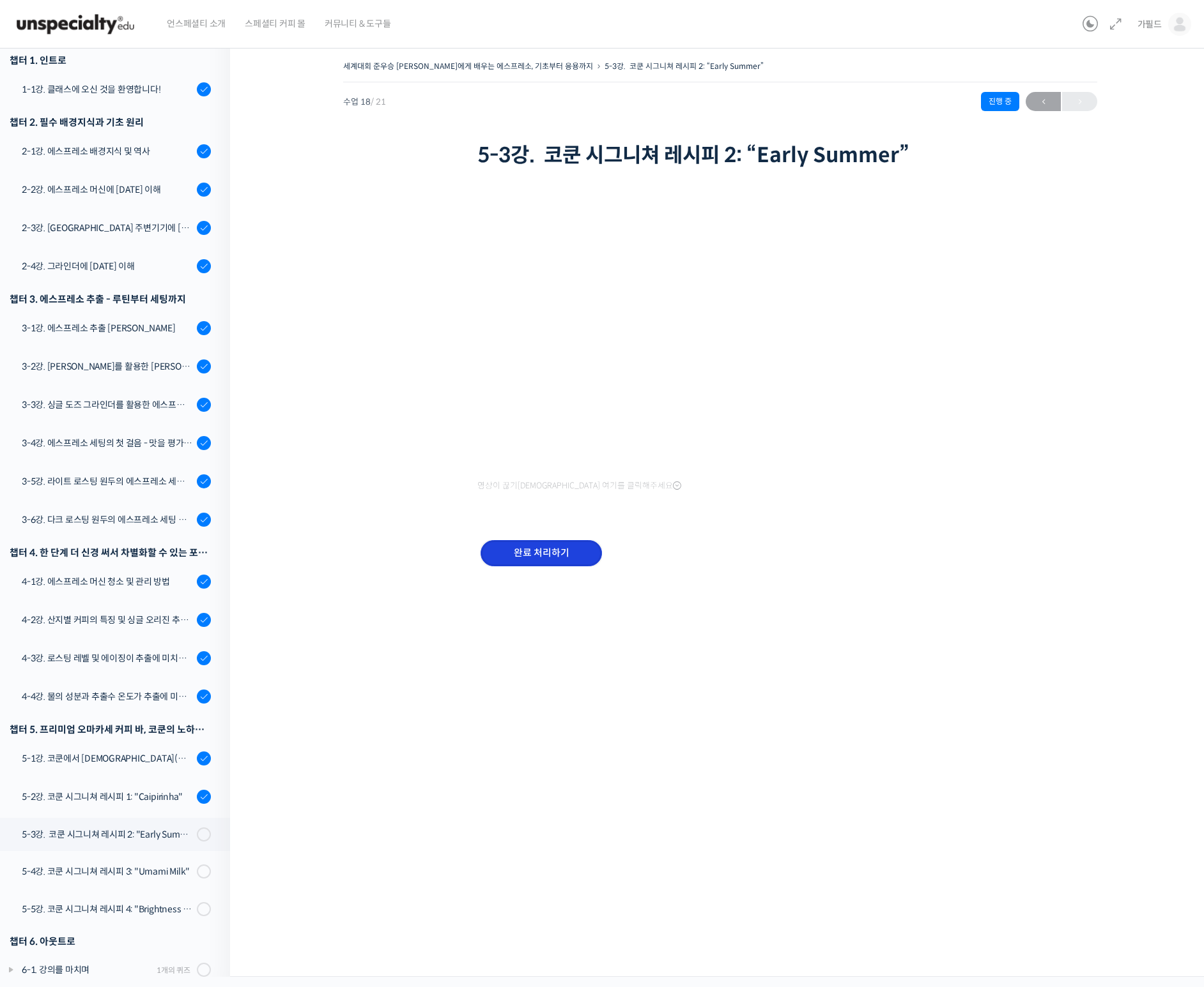
click at [541, 556] on input "완료 처리하기" at bounding box center [540, 553] width 121 height 26
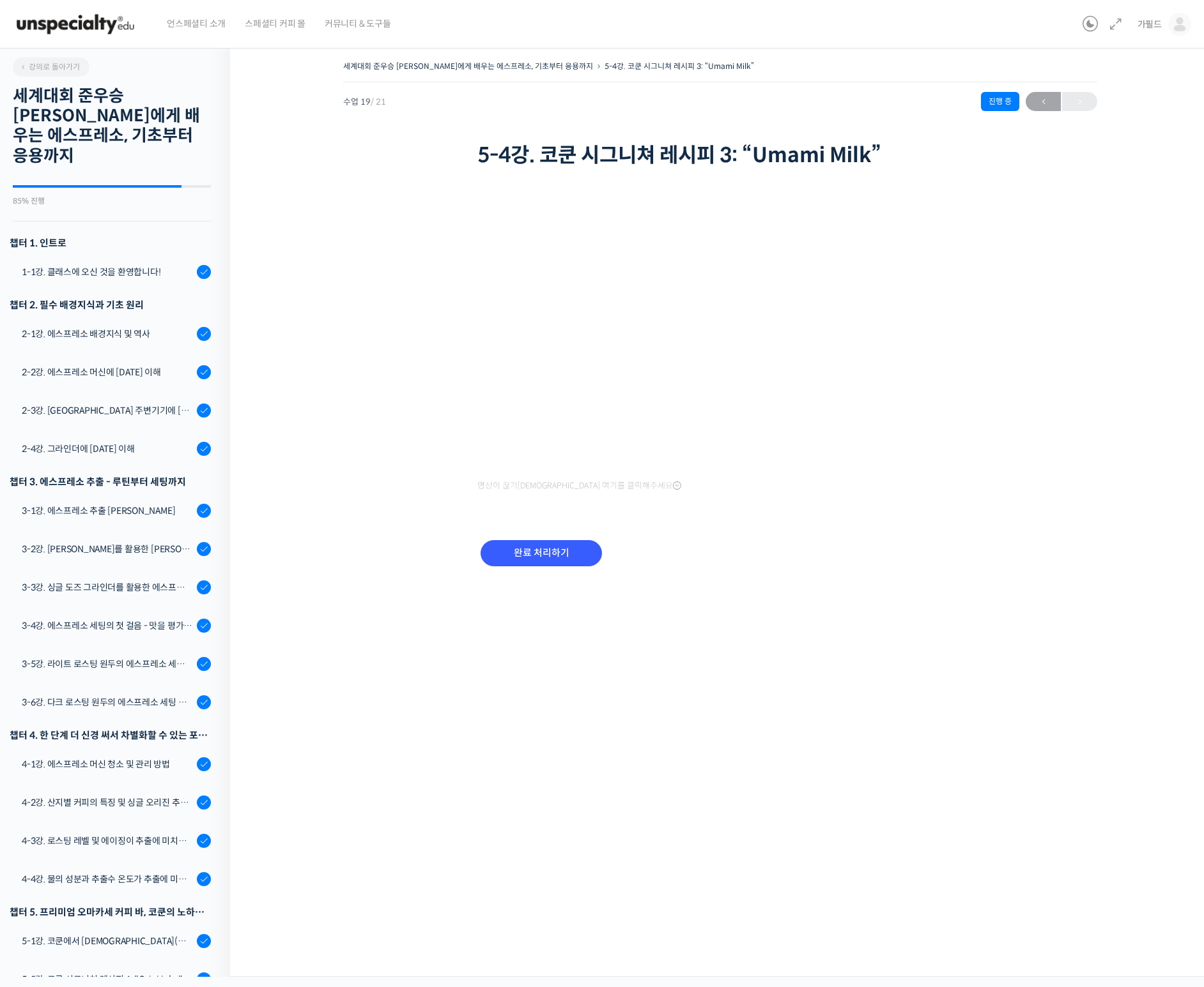
scroll to position [184, 0]
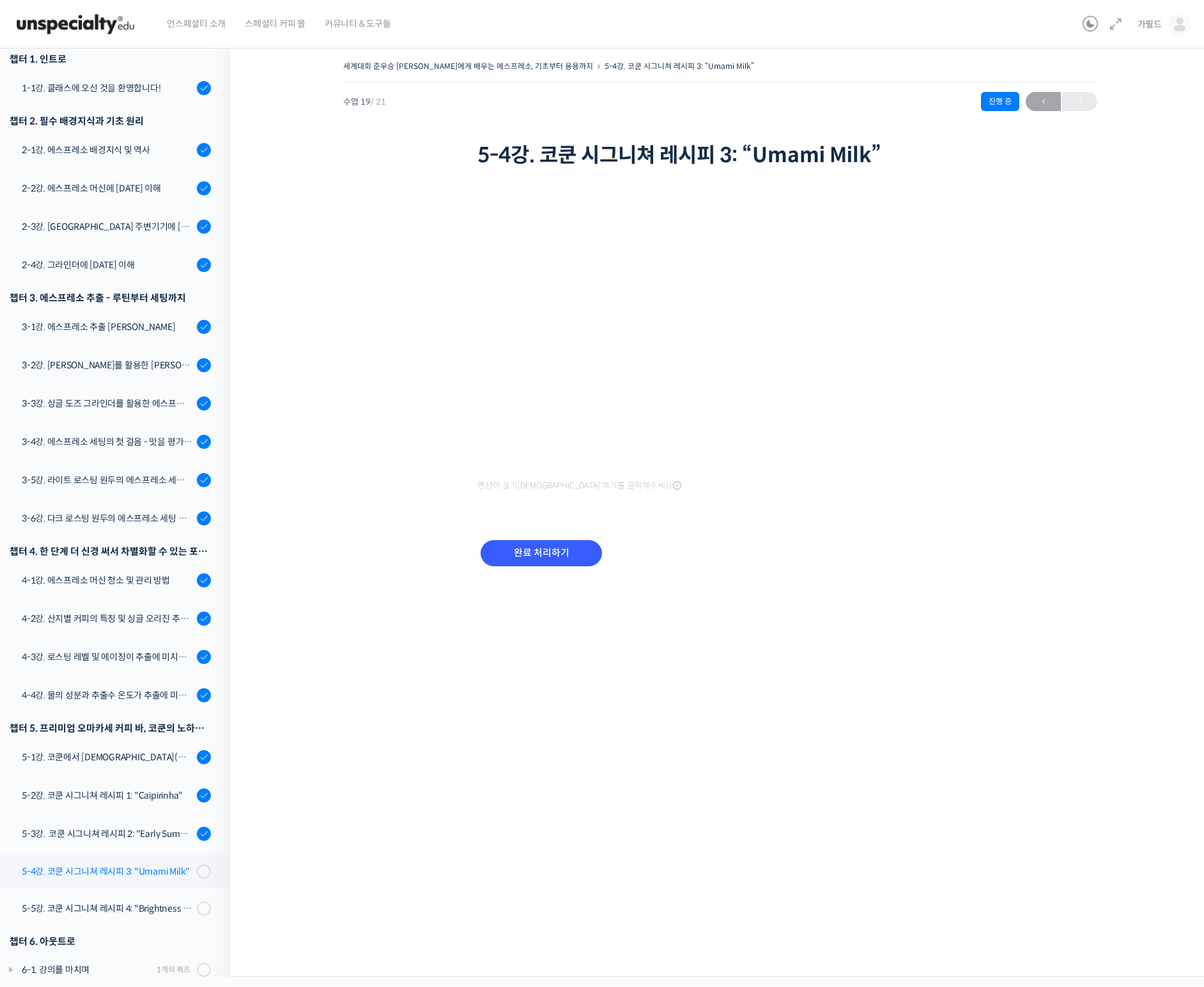
click at [140, 865] on div "5-4강. 코쿤 시그니쳐 레시피 3: "Umami Milk"" at bounding box center [107, 871] width 171 height 14
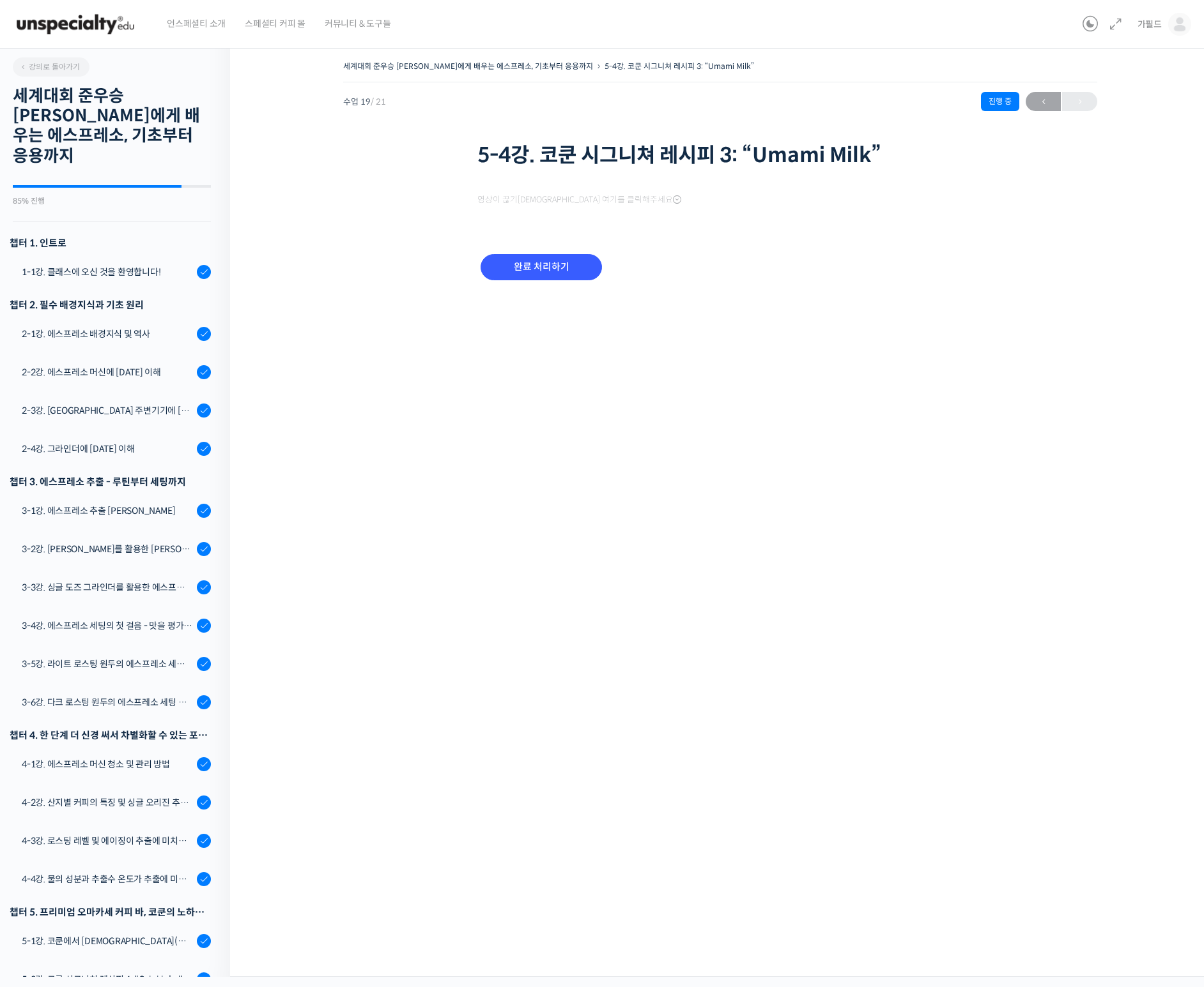
scroll to position [184, 0]
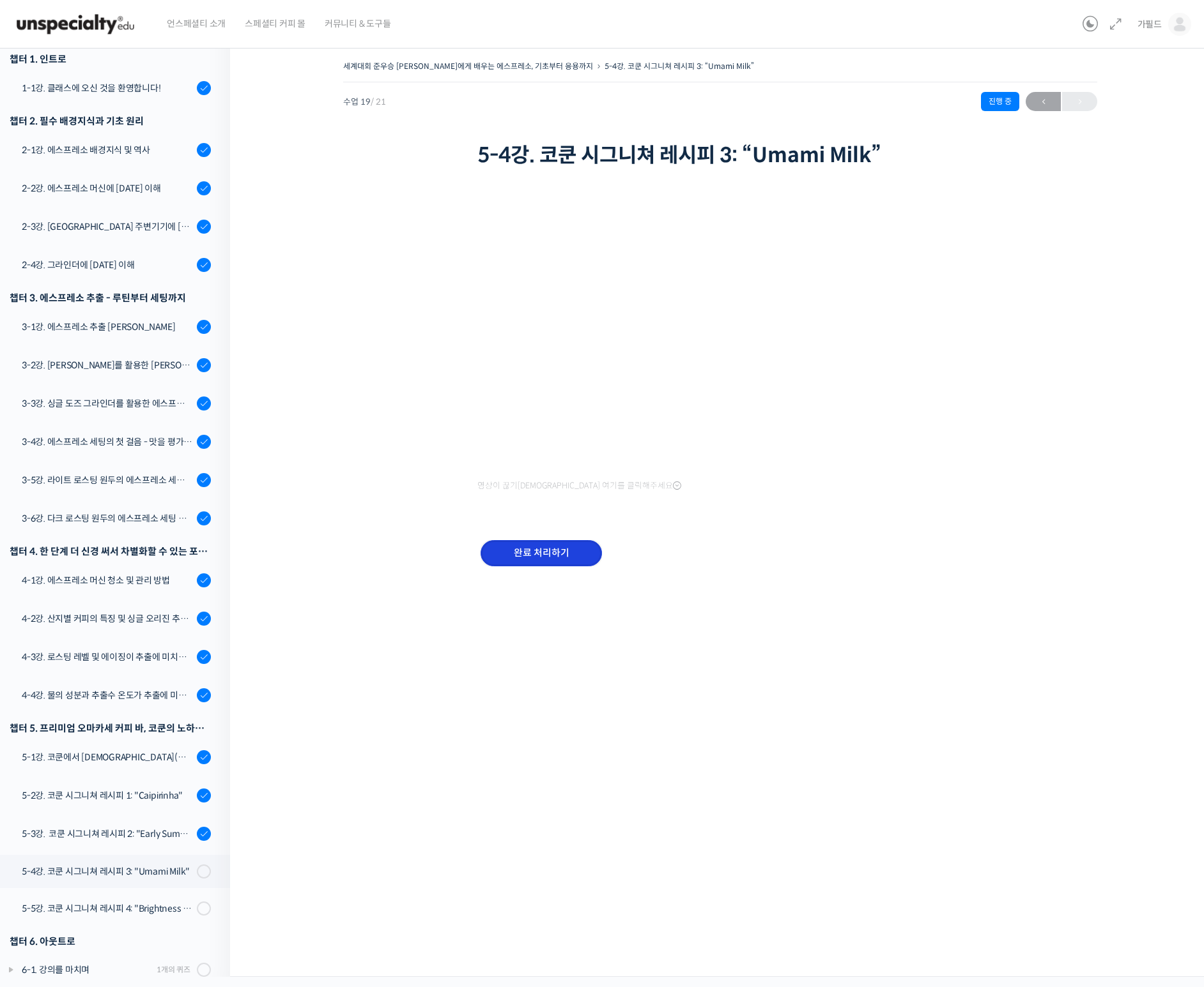
click at [532, 563] on input "완료 처리하기" at bounding box center [540, 553] width 121 height 26
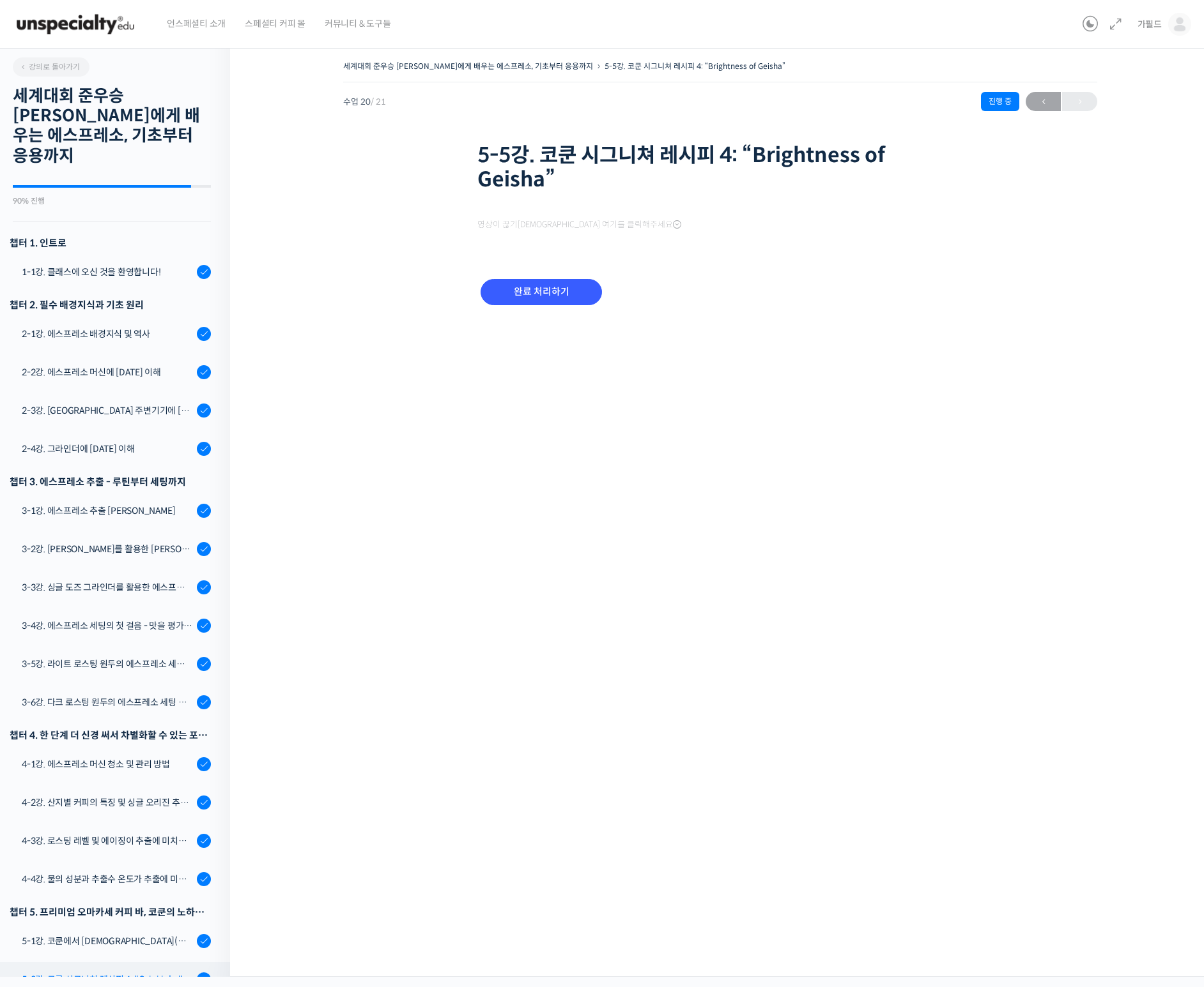
scroll to position [184, 0]
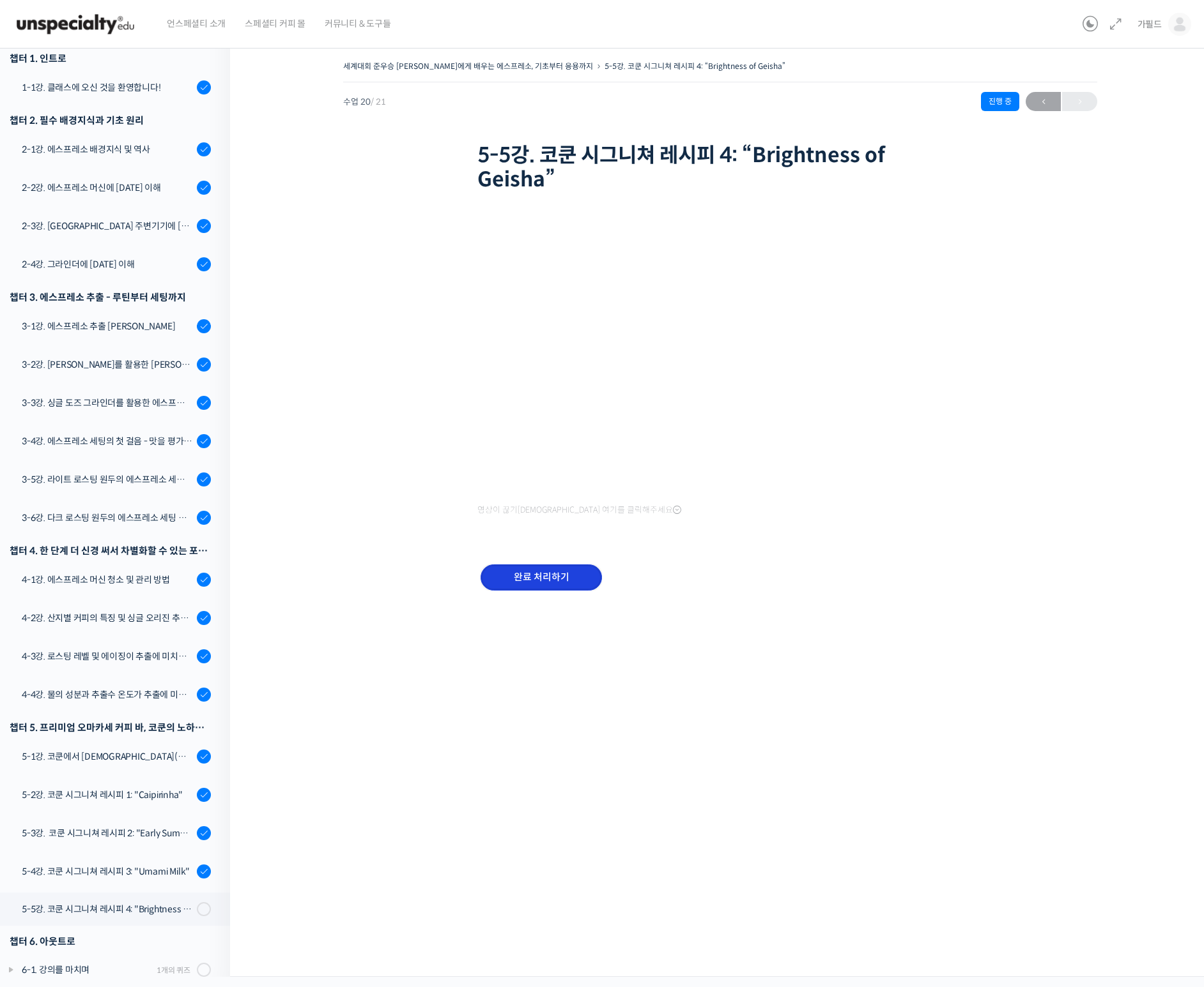
click at [515, 570] on input "완료 처리하기" at bounding box center [540, 577] width 121 height 26
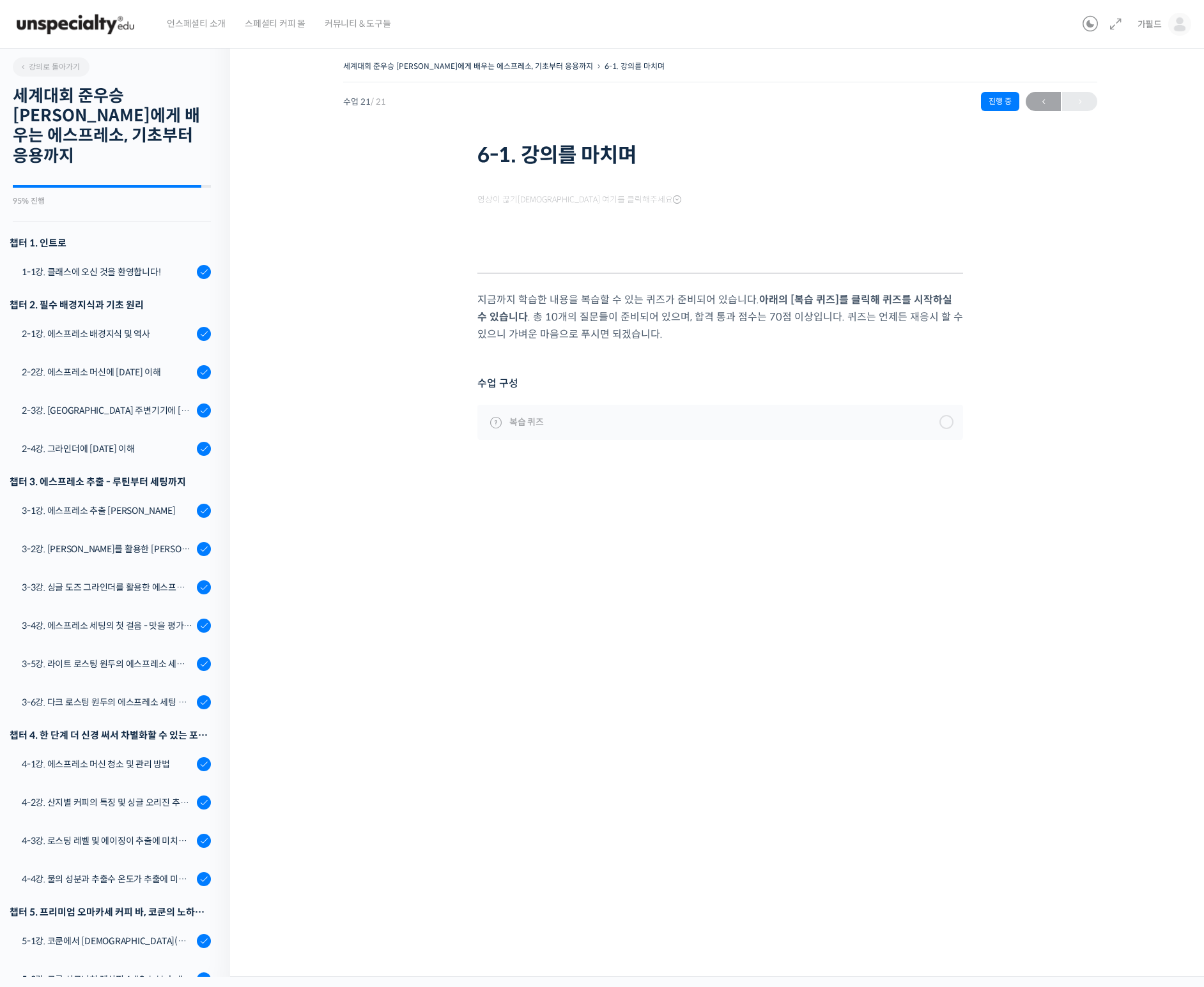
scroll to position [218, 0]
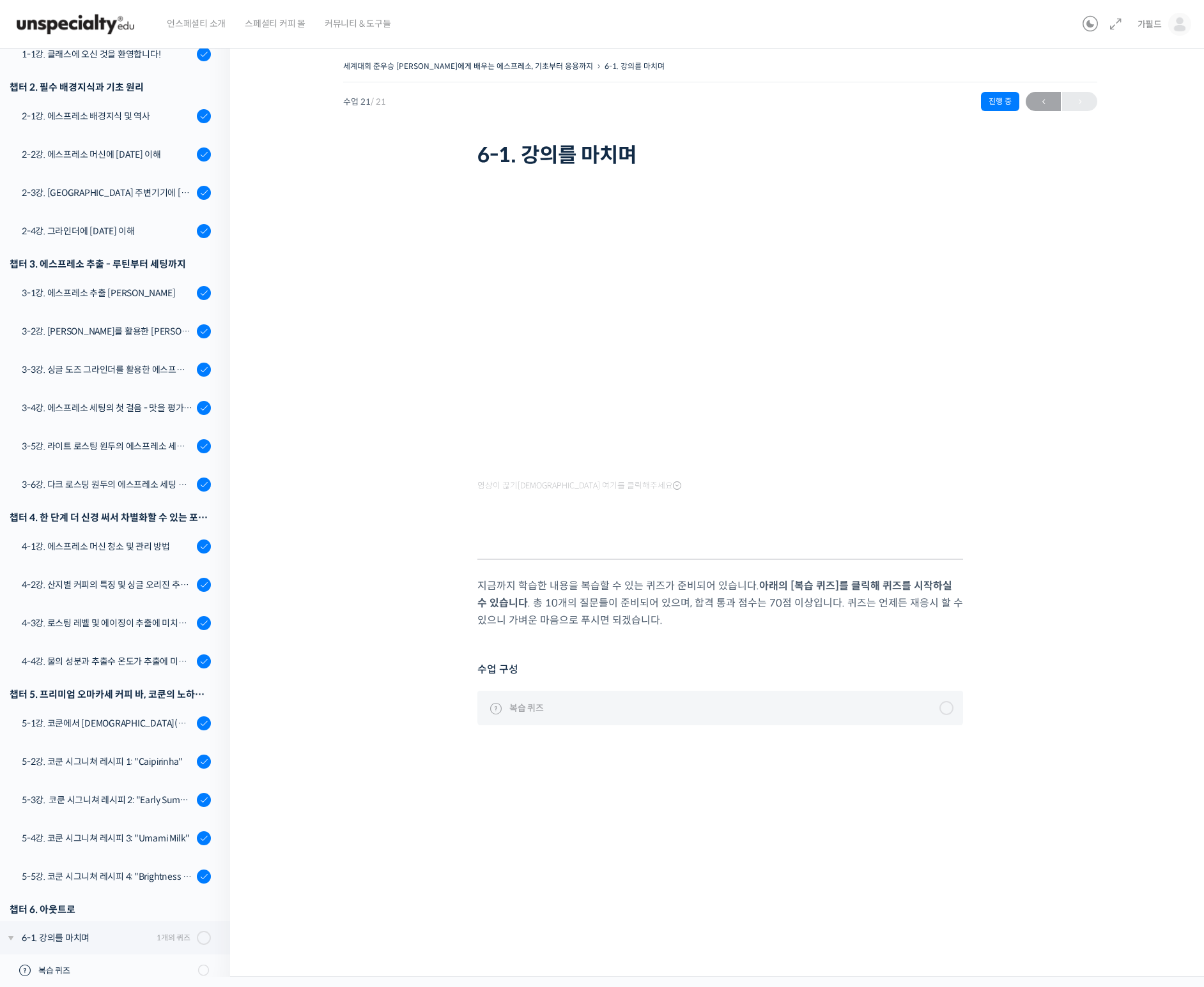
click at [948, 708] on div at bounding box center [946, 708] width 14 height 14
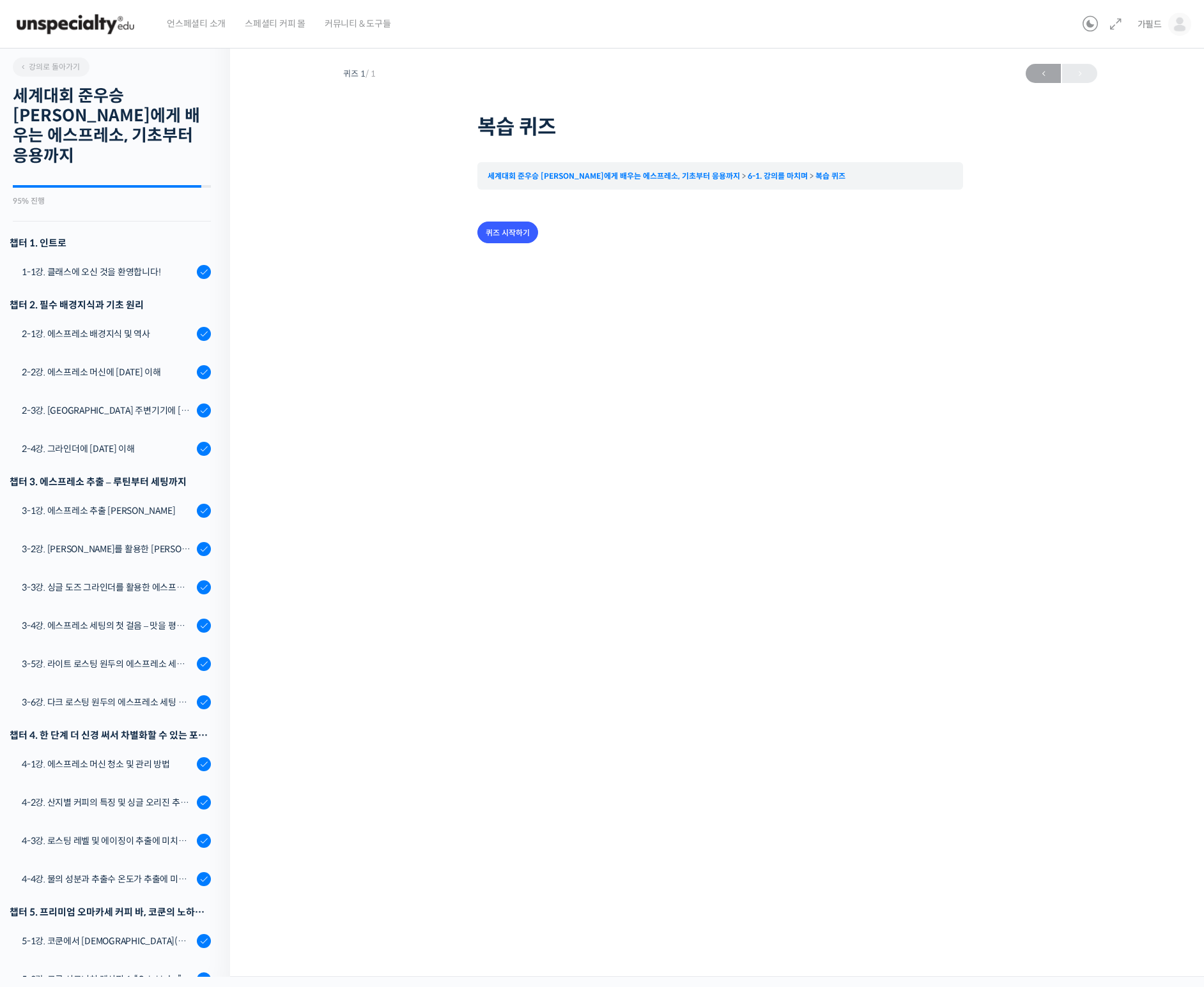
scroll to position [218, 0]
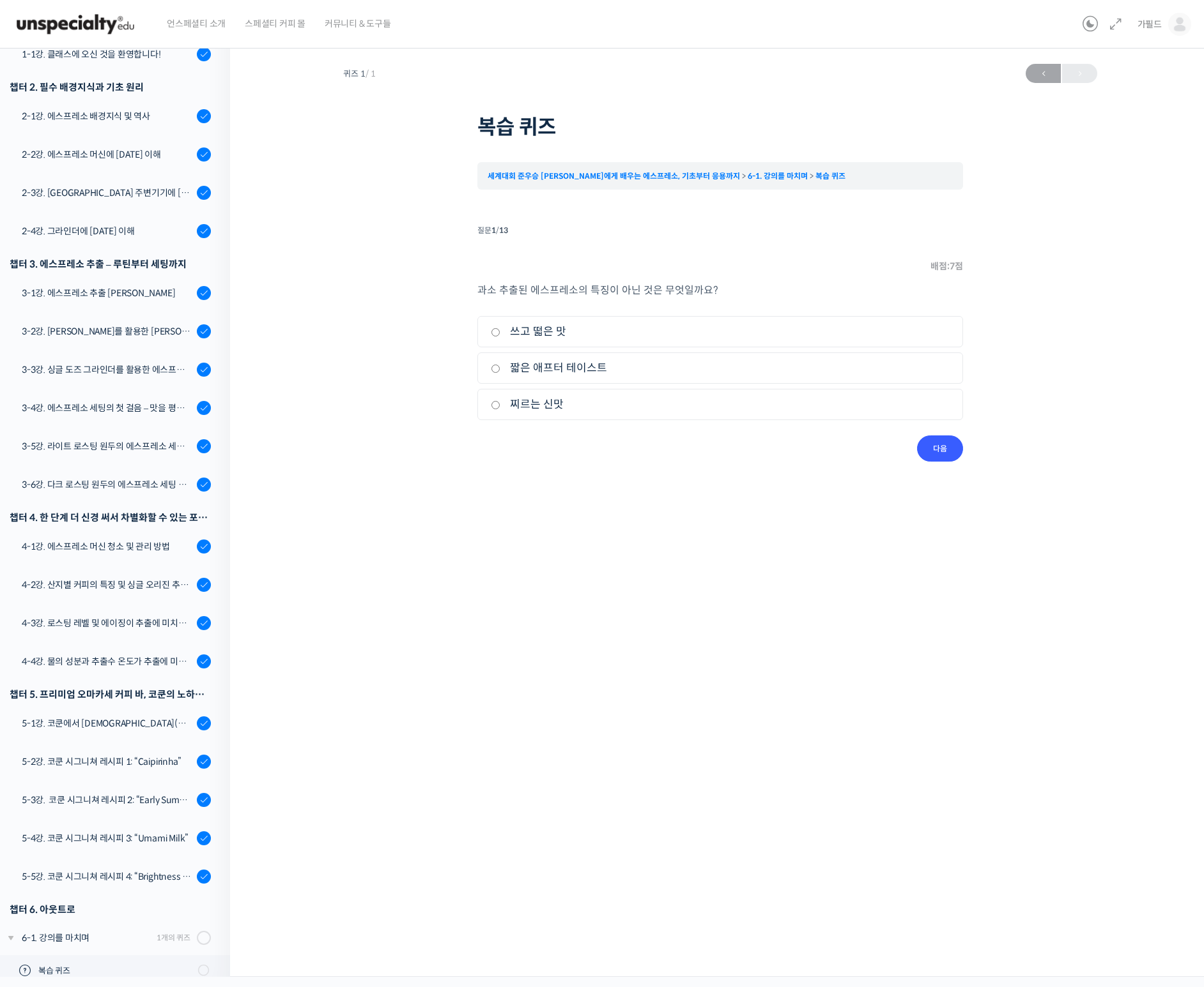
click at [494, 334] on input "쓰고 떫은 맛" at bounding box center [496, 332] width 10 height 8
radio input "true"
click at [944, 442] on input "다음" at bounding box center [940, 448] width 46 height 26
click at [497, 370] on input "짧은 애프터 테이스트" at bounding box center [496, 368] width 10 height 8
radio input "true"
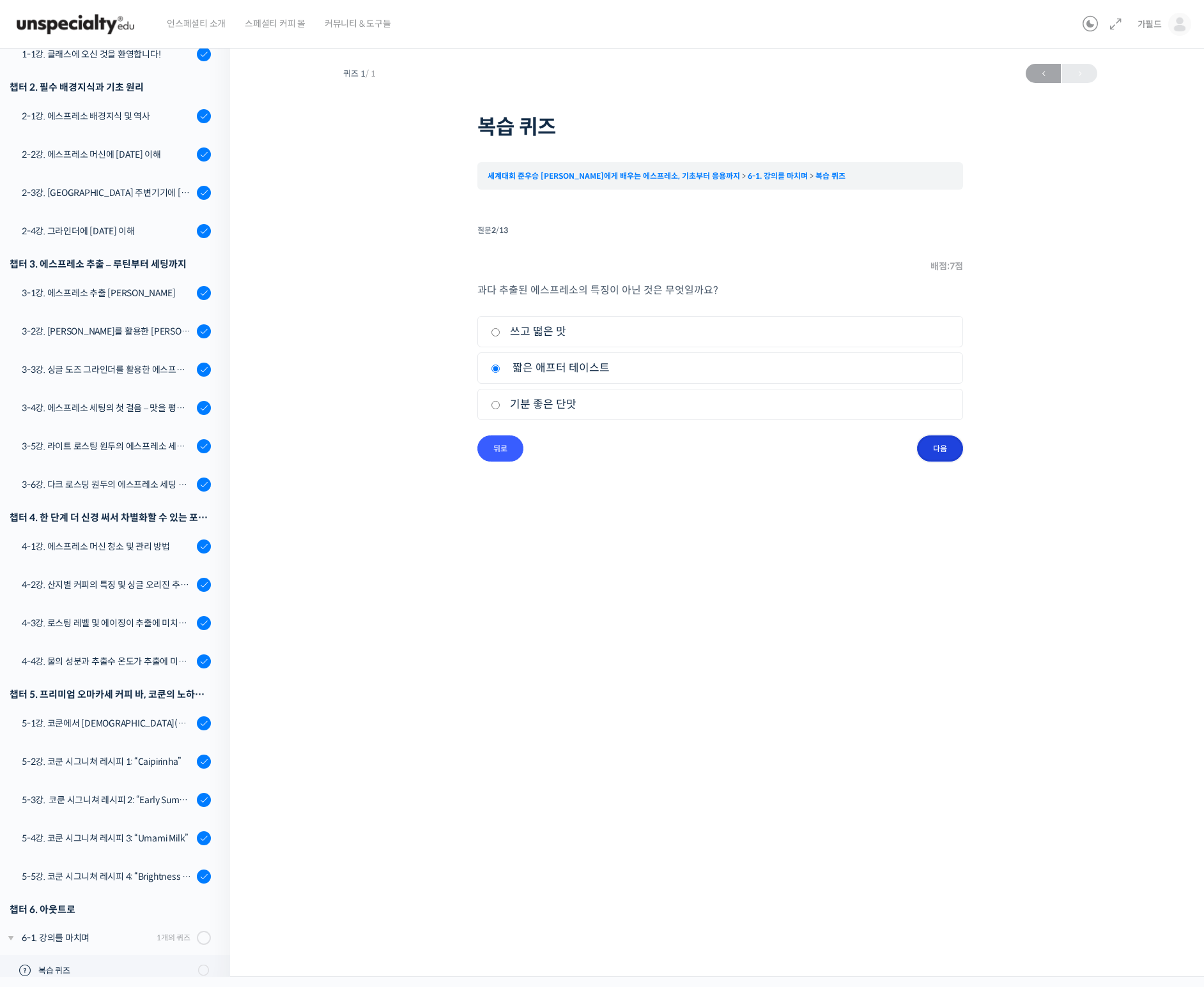
click at [945, 449] on input "다음" at bounding box center [940, 448] width 46 height 26
click at [492, 334] on input "떫은 애프터 테이스트" at bounding box center [496, 332] width 10 height 8
radio input "true"
click at [951, 452] on input "다음" at bounding box center [940, 448] width 46 height 26
click at [493, 400] on label "분쇄도를 가늘게 조정" at bounding box center [720, 404] width 459 height 17
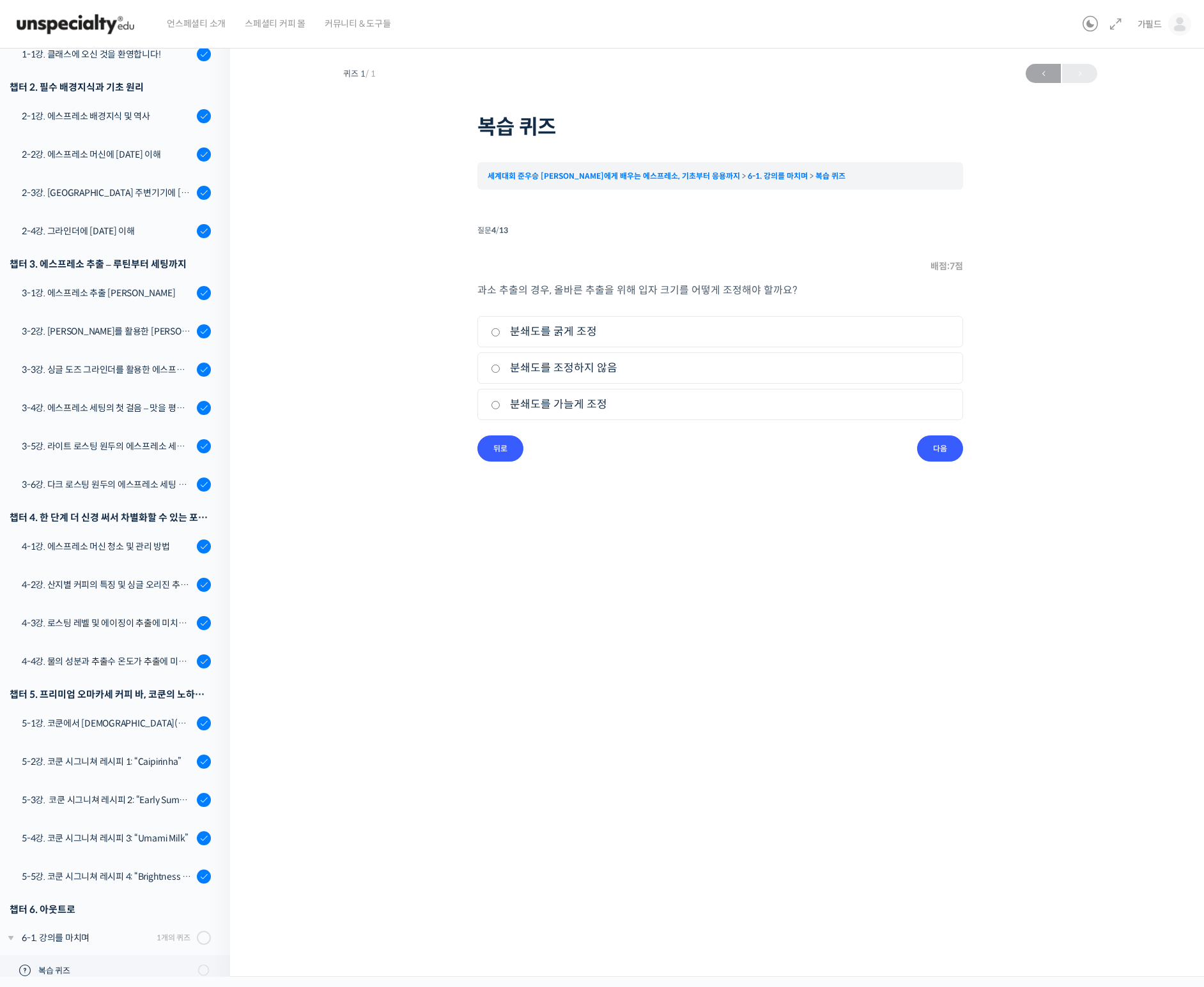
click at [493, 401] on input "분쇄도를 가늘게 조정" at bounding box center [496, 406] width 10 height 8
radio input "true"
click at [928, 450] on input "다음" at bounding box center [940, 448] width 46 height 26
click at [496, 406] on input "온도를 낮춘다" at bounding box center [496, 406] width 10 height 8
radio input "true"
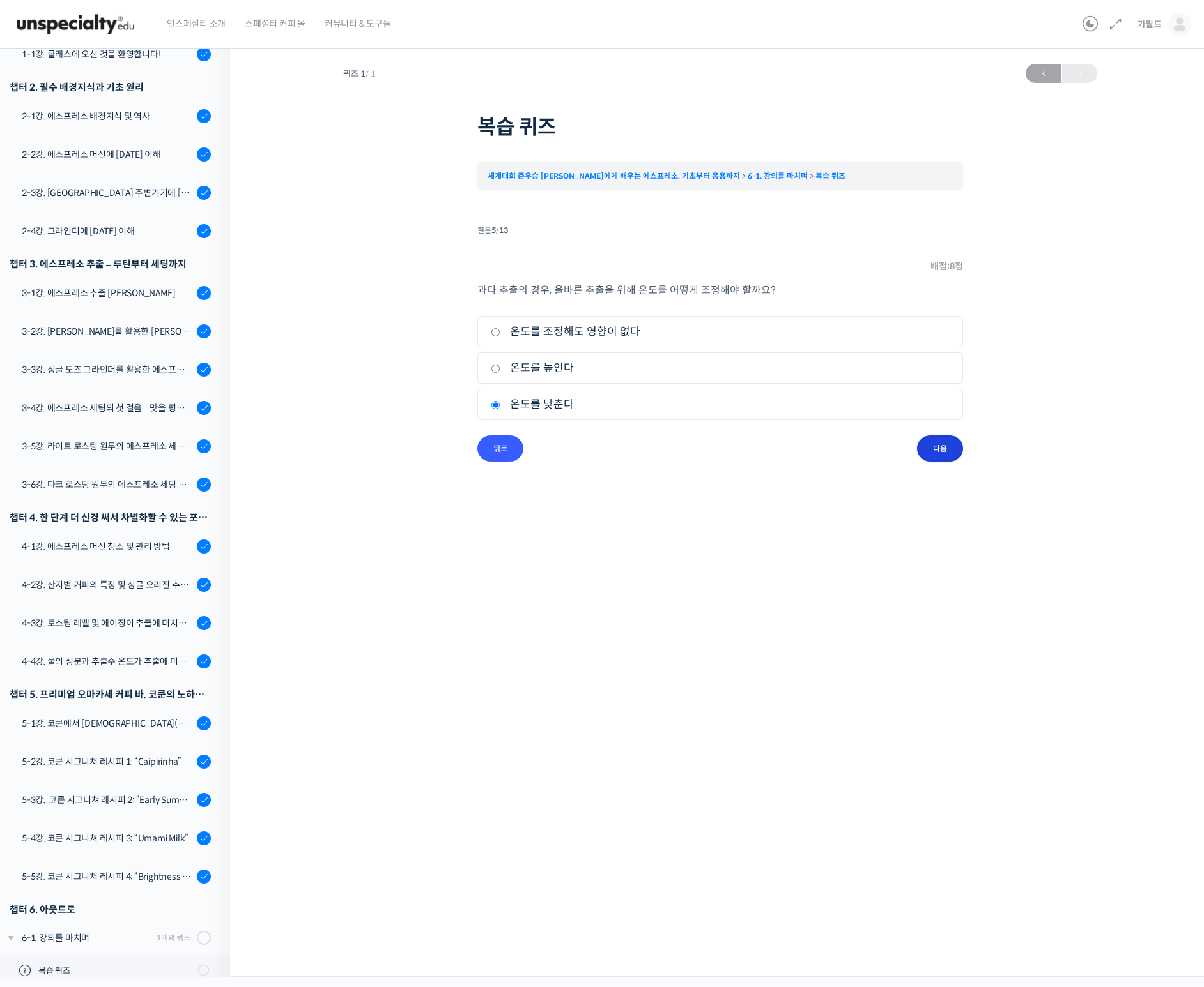
click at [934, 448] on input "다음" at bounding box center [940, 448] width 46 height 26
click at [494, 373] on input "초콜릿 같은 단맛" at bounding box center [496, 368] width 10 height 8
radio input "true"
click at [938, 458] on input "다음" at bounding box center [940, 448] width 46 height 26
click at [497, 333] on input "플로럴한 아로마" at bounding box center [496, 332] width 10 height 8
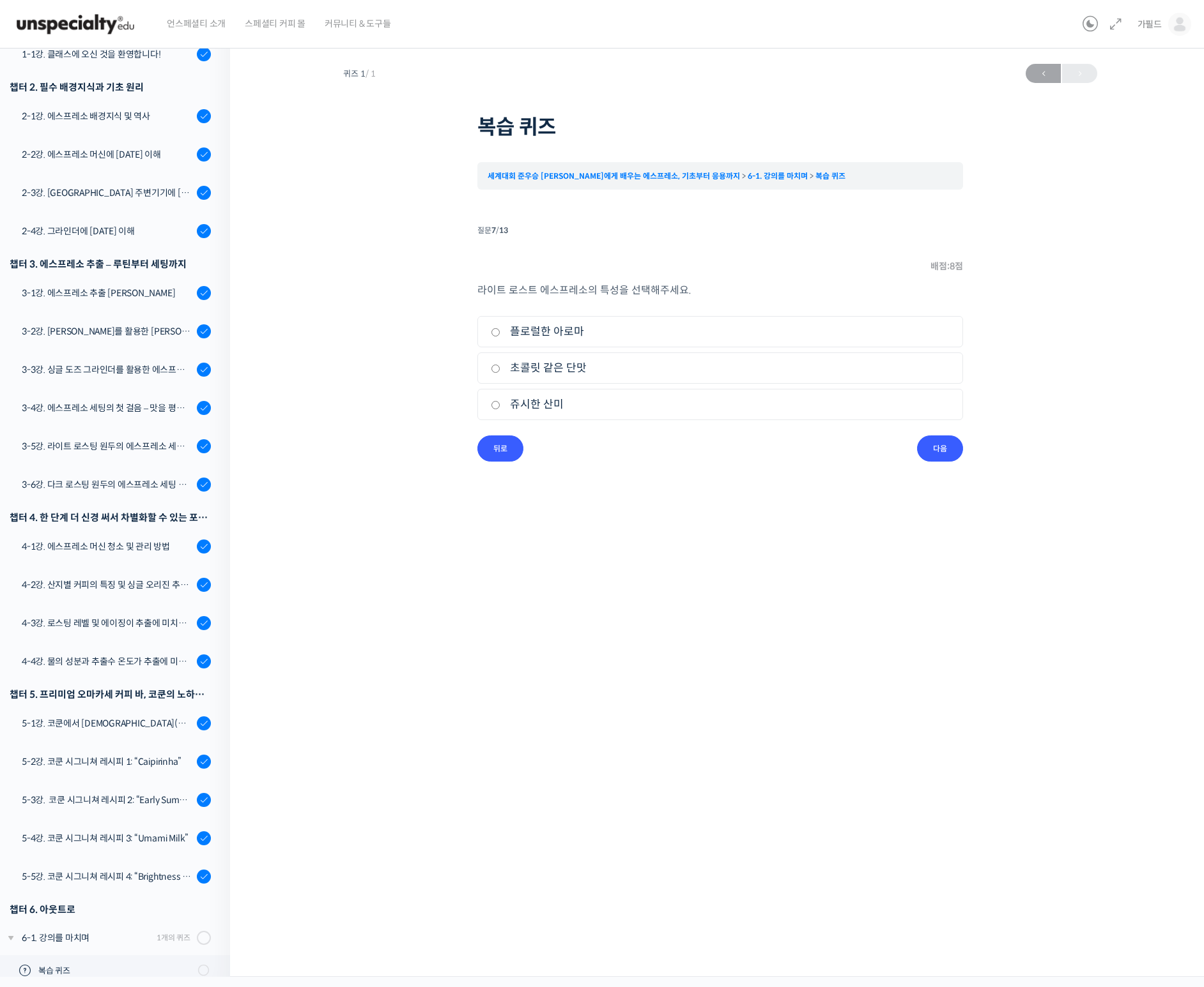
radio input "true"
click at [498, 404] on input "쥬시한 산미" at bounding box center [496, 406] width 10 height 8
radio input "true"
click at [949, 454] on input "다음" at bounding box center [940, 448] width 46 height 26
click at [493, 336] on input "가스맛" at bounding box center [496, 332] width 10 height 8
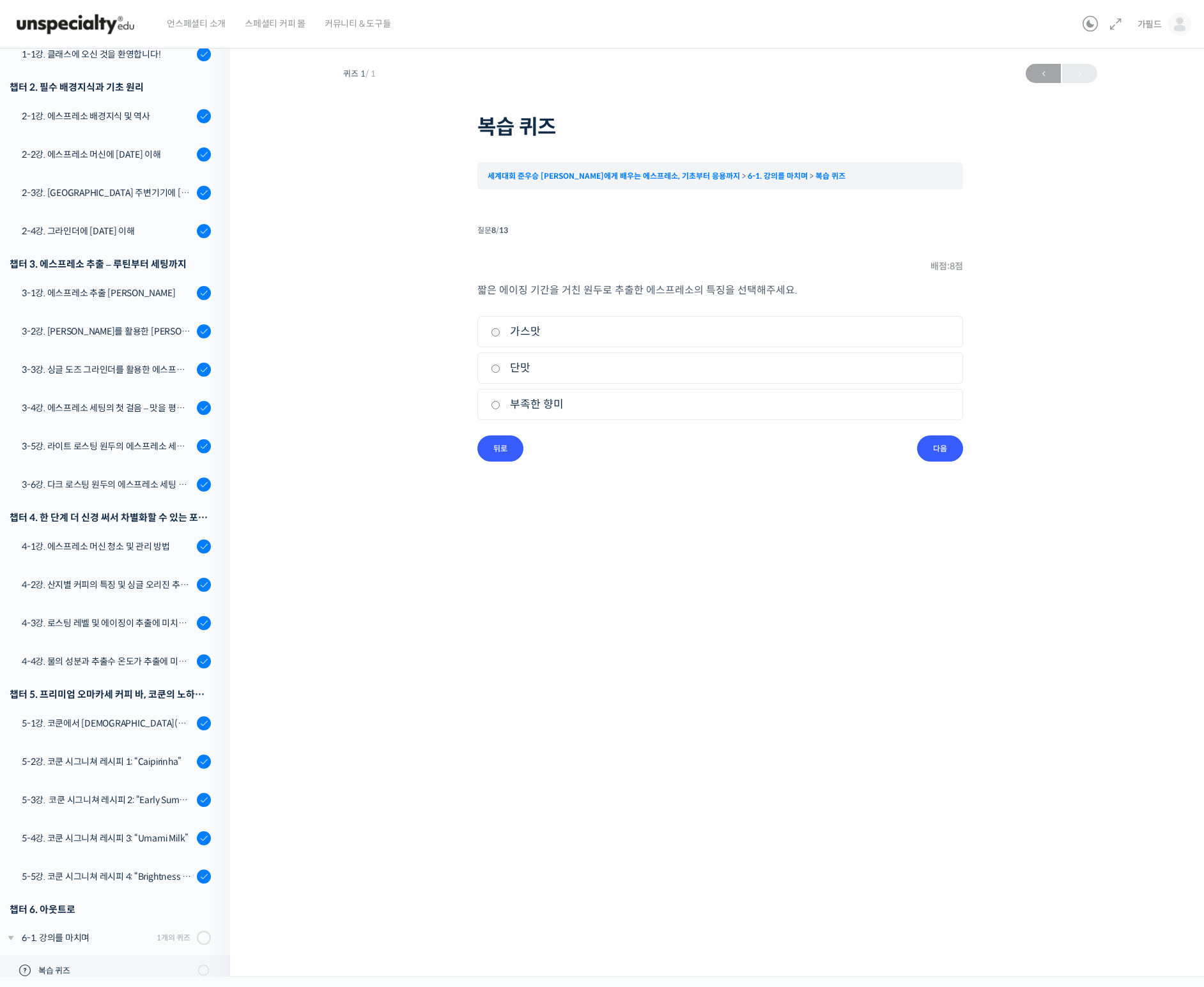
radio input "true"
click at [930, 445] on input "다음" at bounding box center [940, 448] width 46 height 26
click at [495, 408] on input "부족한 아로마 향미" at bounding box center [496, 406] width 10 height 8
radio input "true"
click at [940, 454] on input "다음" at bounding box center [940, 448] width 46 height 26
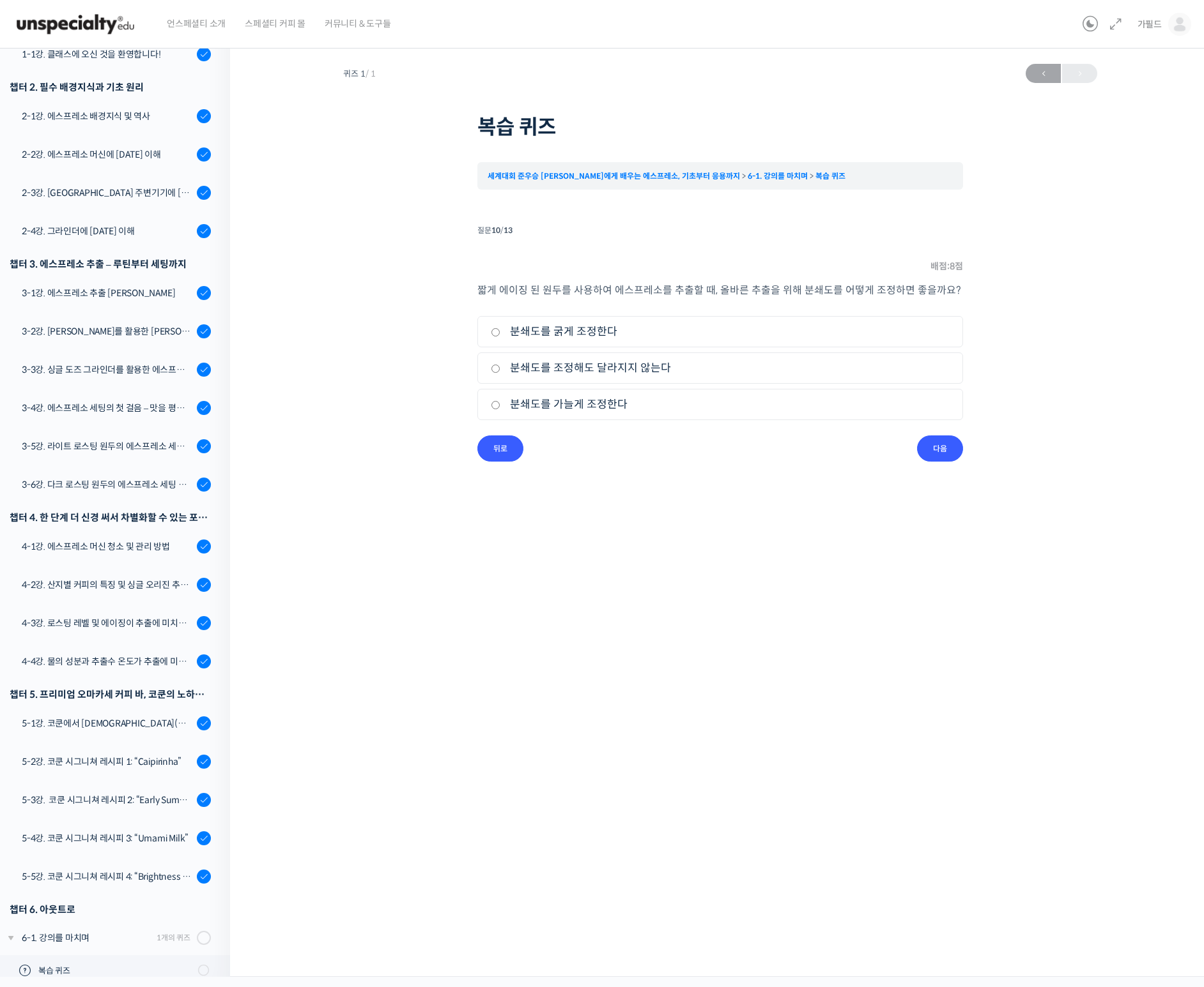
click at [497, 338] on label "분쇄도를 굵게 조정한다" at bounding box center [720, 331] width 459 height 17
click at [497, 336] on input "분쇄도를 굵게 조정한다" at bounding box center [496, 332] width 10 height 8
radio input "true"
click at [936, 453] on input "다음" at bounding box center [940, 448] width 46 height 26
click at [498, 330] on input "커피 도징량을 높인다" at bounding box center [496, 332] width 10 height 8
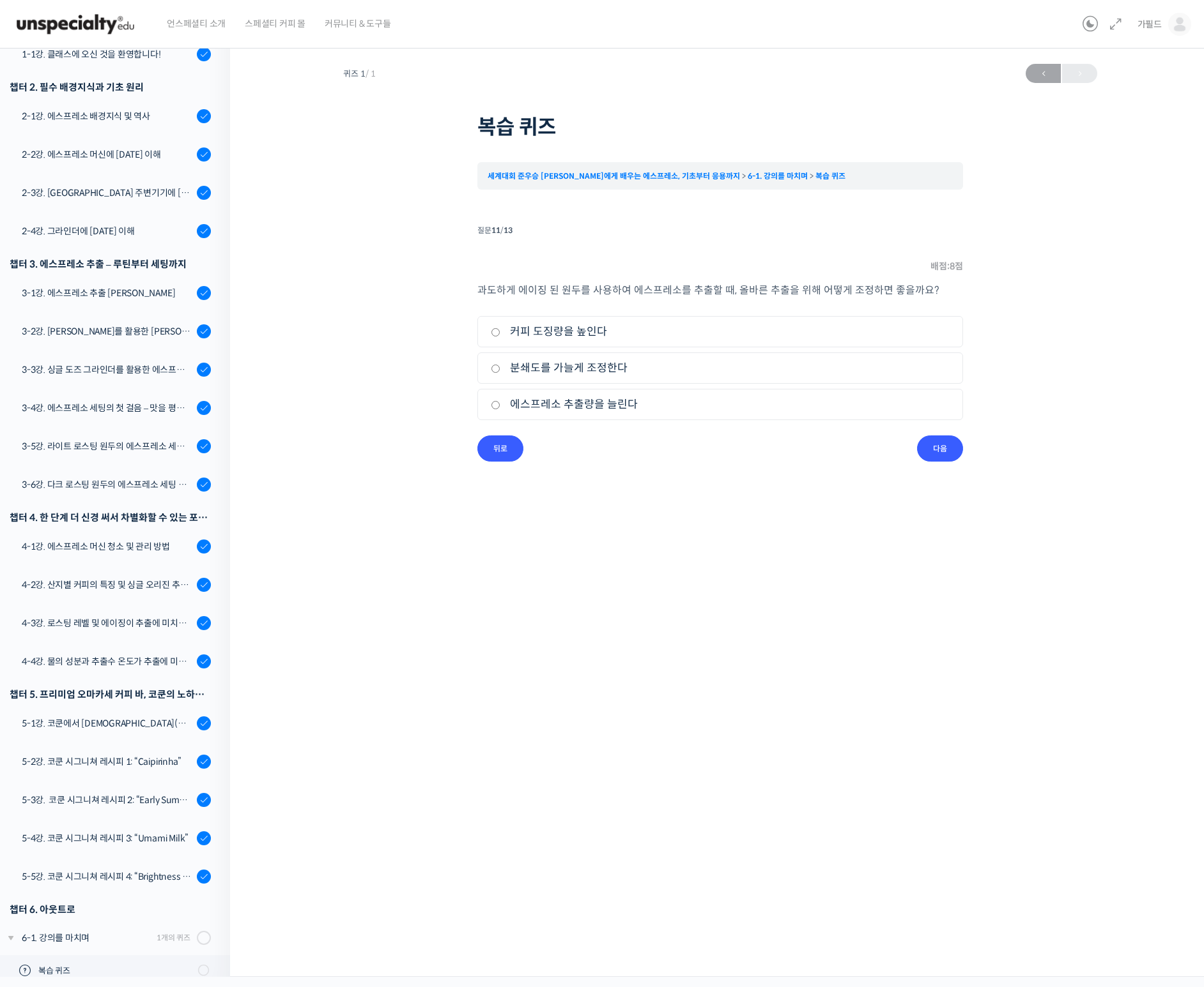
radio input "true"
click at [948, 458] on input "다음" at bounding box center [940, 448] width 46 height 26
click at [495, 364] on label "추출 효율성이 높아진다" at bounding box center [720, 368] width 459 height 17
click at [495, 364] on input "추출 효율성이 높아진다" at bounding box center [496, 368] width 10 height 8
radio input "true"
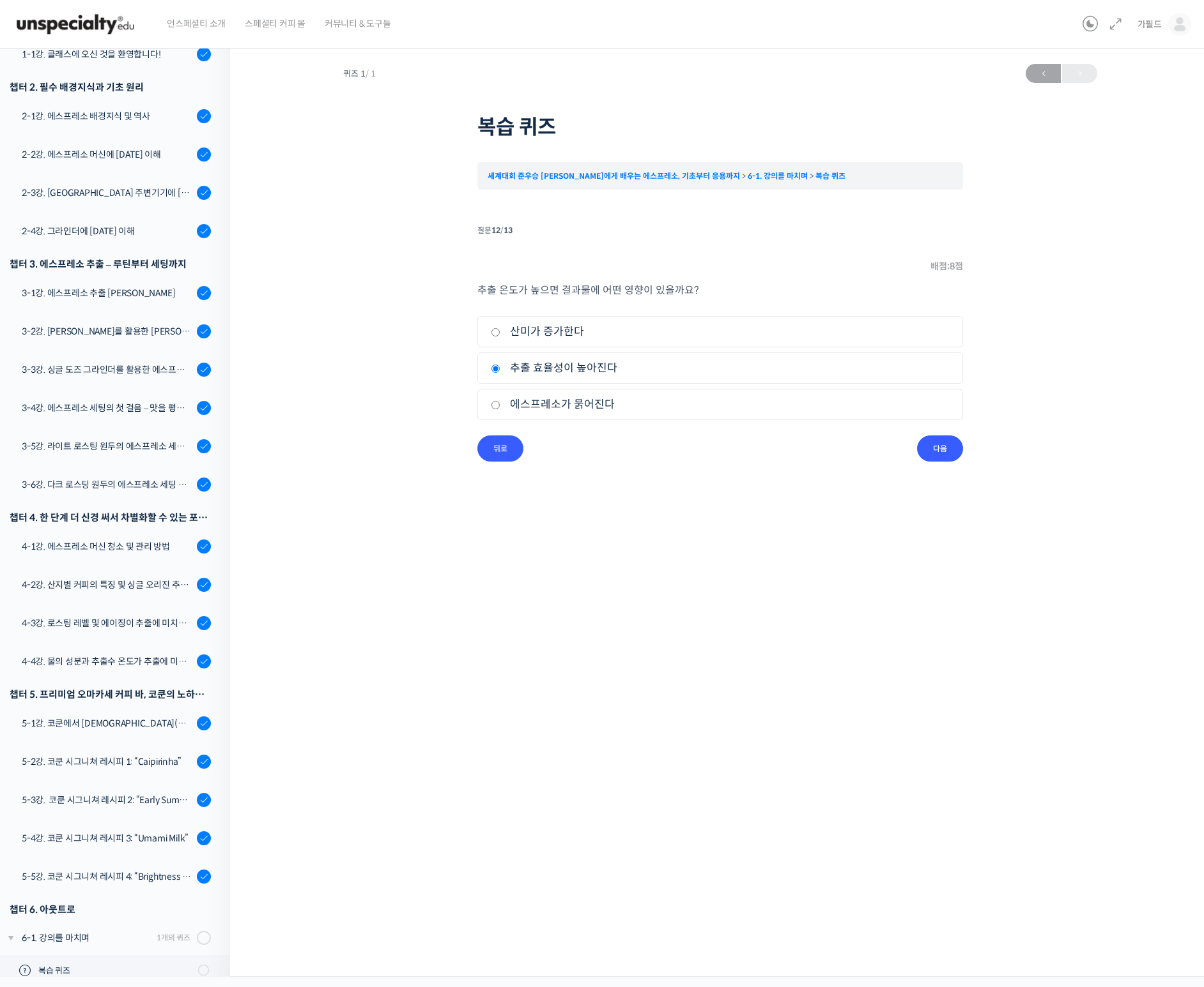
click at [493, 403] on input "에스프레소가 묽어진다" at bounding box center [496, 406] width 10 height 8
radio input "true"
click at [935, 449] on input "다음" at bounding box center [940, 448] width 46 height 26
click at [500, 328] on label "백플러싱" at bounding box center [720, 331] width 459 height 17
click at [500, 328] on input "백플러싱" at bounding box center [496, 332] width 10 height 8
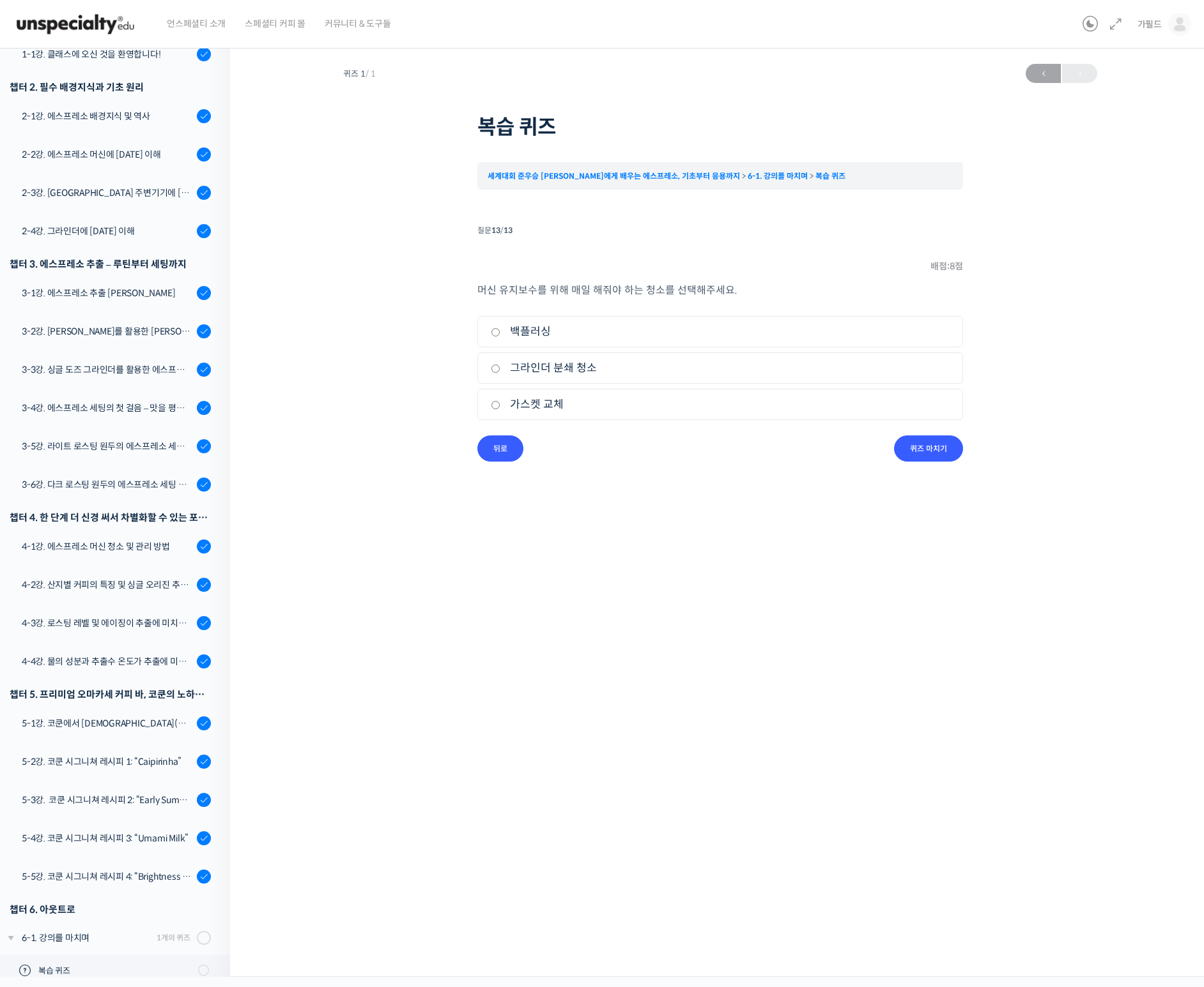
radio input "true"
click at [930, 429] on div "머신 유지보수를 위해 매일 해줘야 하는 청소를 선택해주세요. 1. 백플러싱 2. 그라인더 분쇄 청소 3. 가스켓 교체" at bounding box center [721, 358] width 486 height 154
click at [932, 444] on input "퀴즈 마치기" at bounding box center [928, 448] width 69 height 26
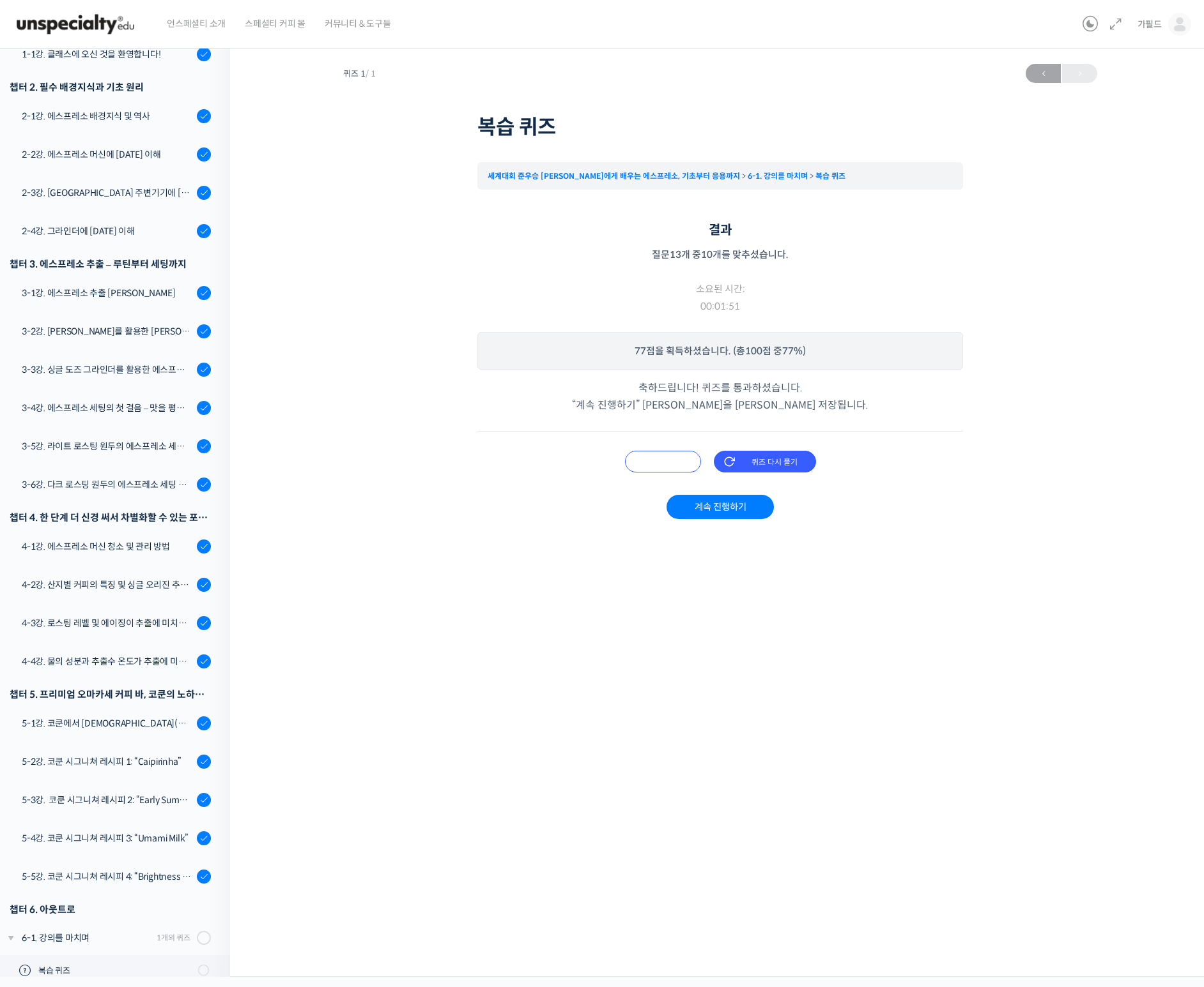
click at [675, 458] on input "오답 확인하기" at bounding box center [663, 462] width 76 height 21
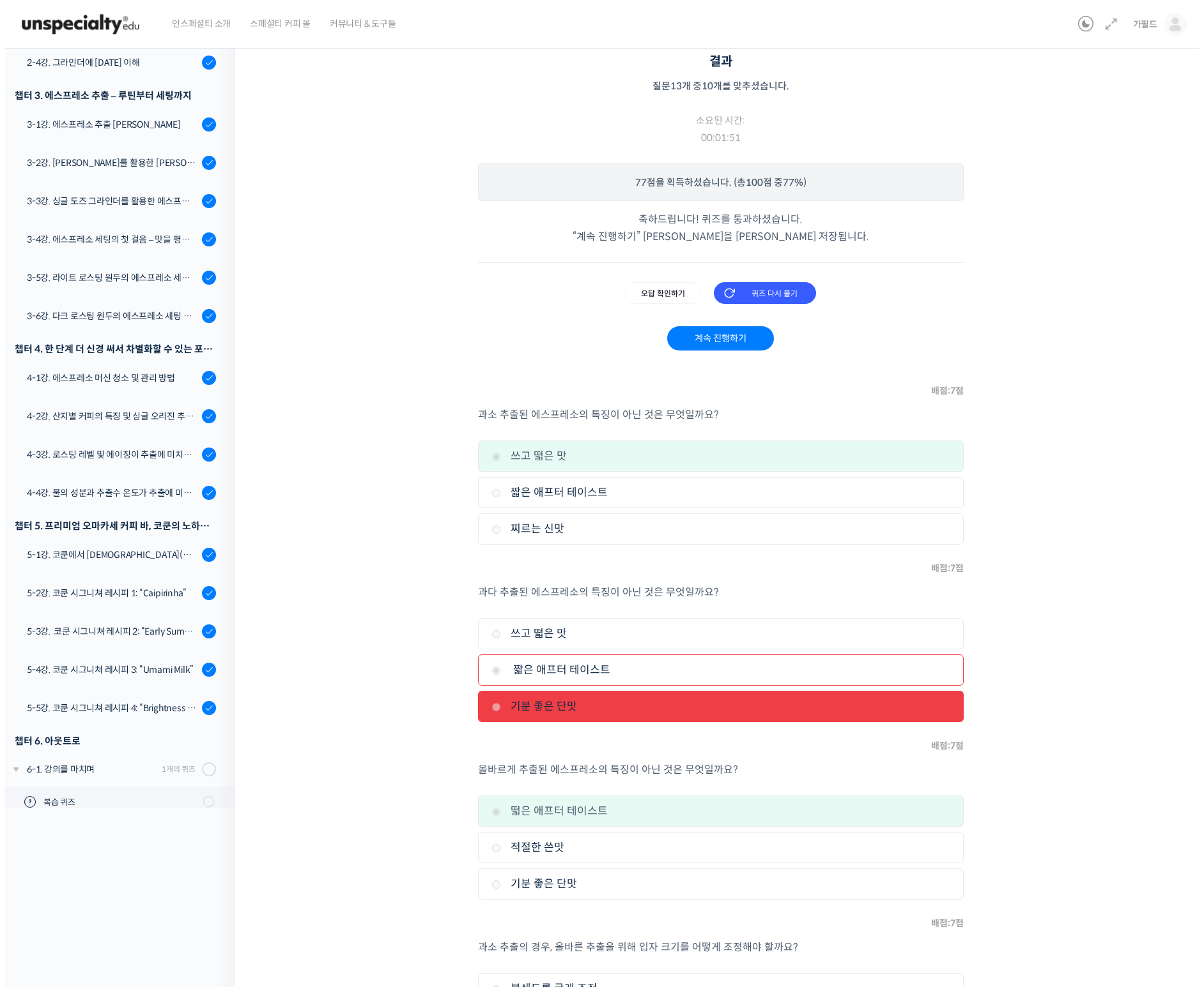
scroll to position [0, 0]
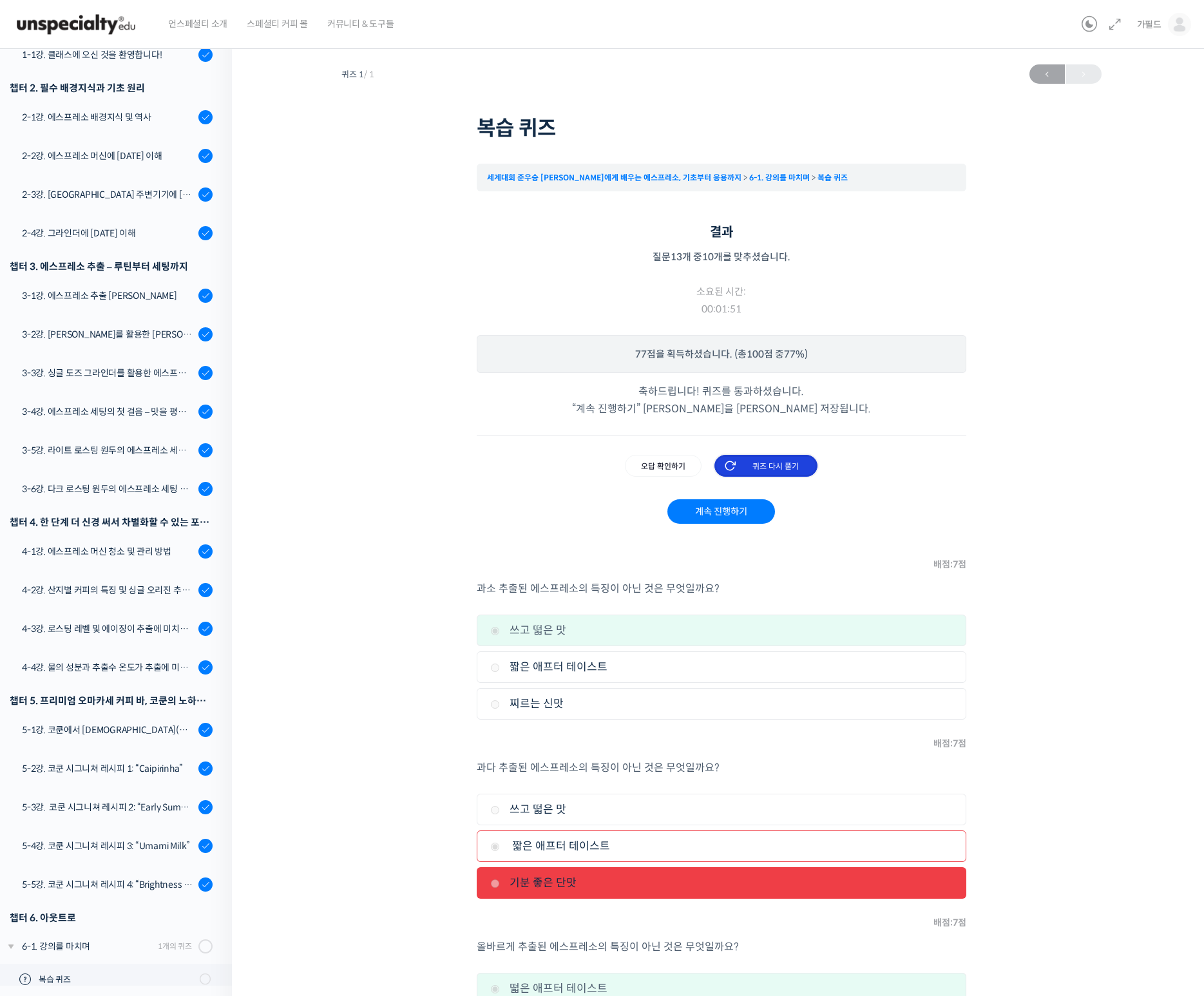
click at [771, 464] on input "퀴즈 다시 풀기" at bounding box center [766, 466] width 103 height 22
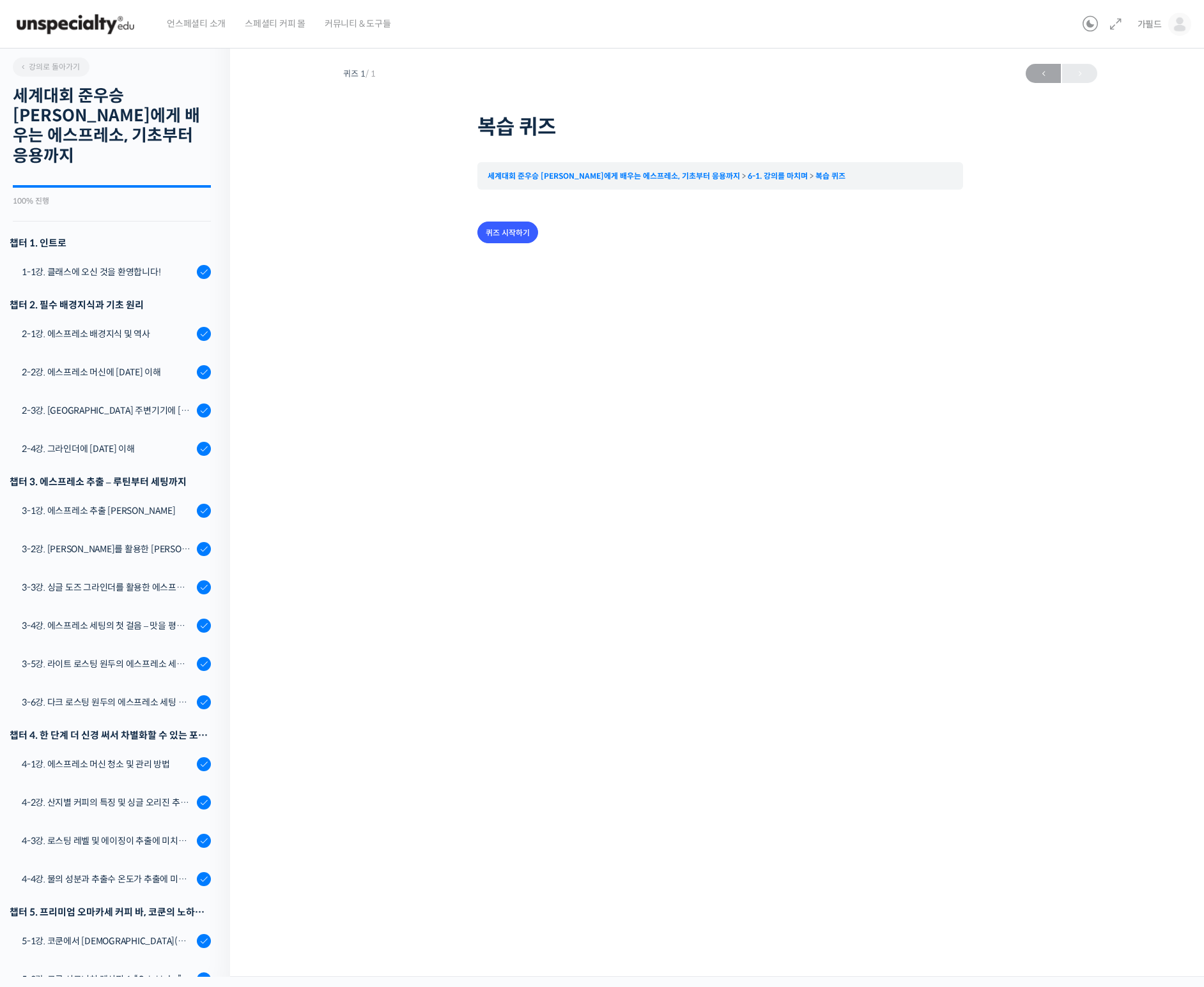
scroll to position [217, 0]
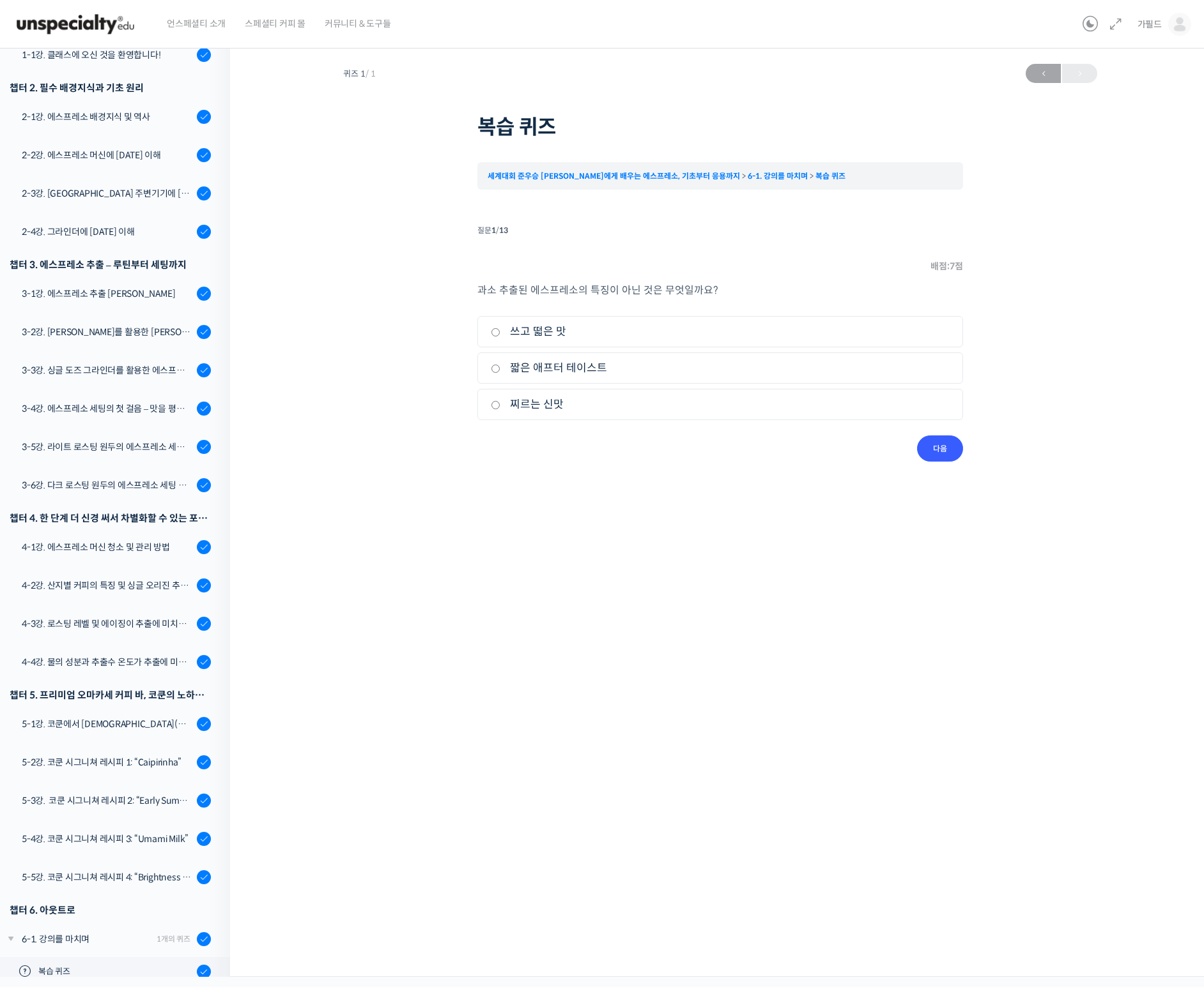
click at [493, 405] on input "찌르는 신맛" at bounding box center [496, 406] width 10 height 8
radio input "true"
click at [940, 447] on input "다음" at bounding box center [940, 448] width 46 height 26
click at [495, 369] on input "짧은 애프터 테이스트" at bounding box center [496, 368] width 10 height 8
radio input "true"
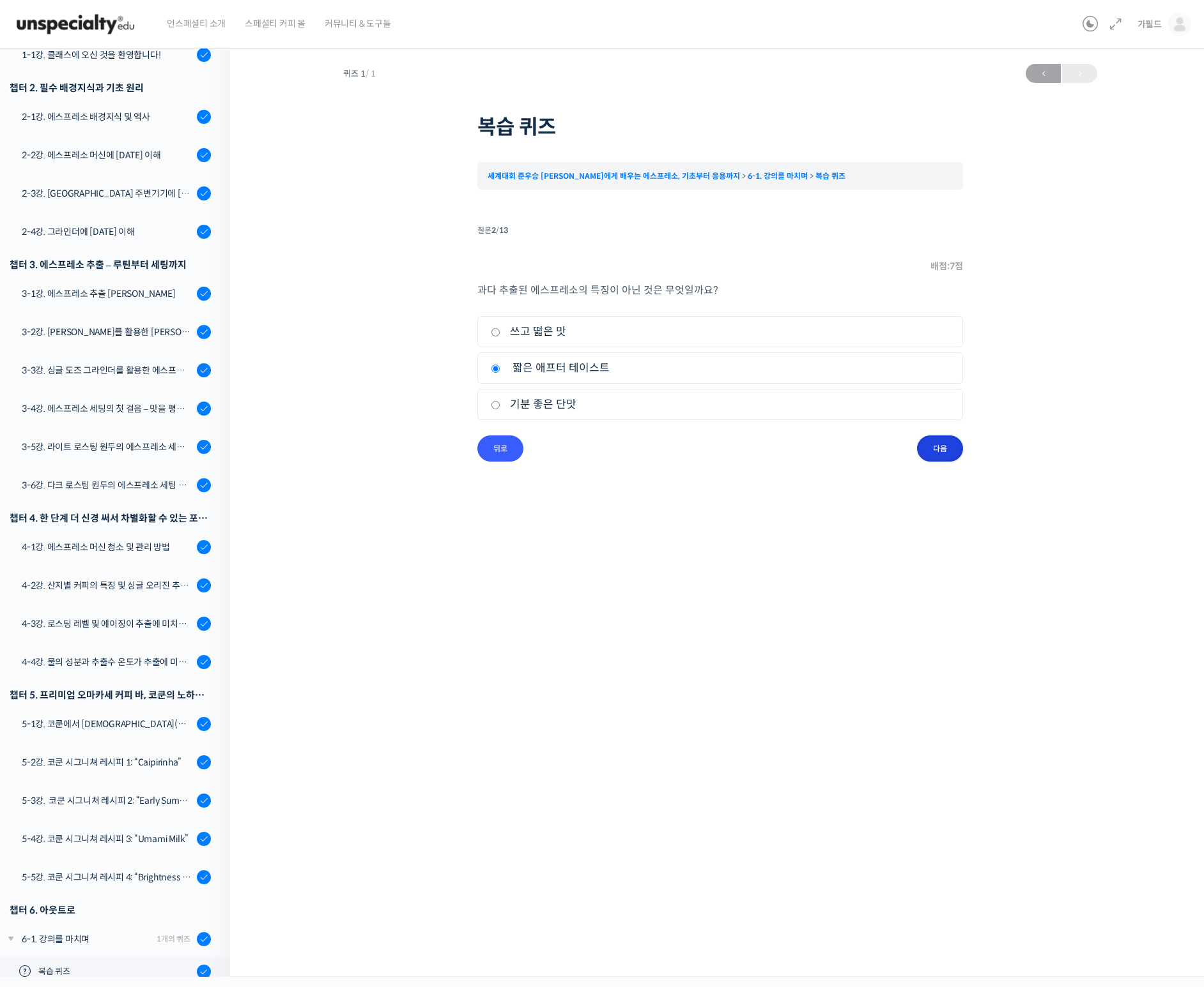
click at [945, 455] on input "다음" at bounding box center [940, 448] width 46 height 26
click at [493, 335] on input "떫은 애프터 테이스트" at bounding box center [496, 332] width 10 height 8
radio input "true"
click at [949, 452] on input "다음" at bounding box center [940, 448] width 46 height 26
click at [496, 404] on input "분쇄도를 가늘게 조정" at bounding box center [496, 406] width 10 height 8
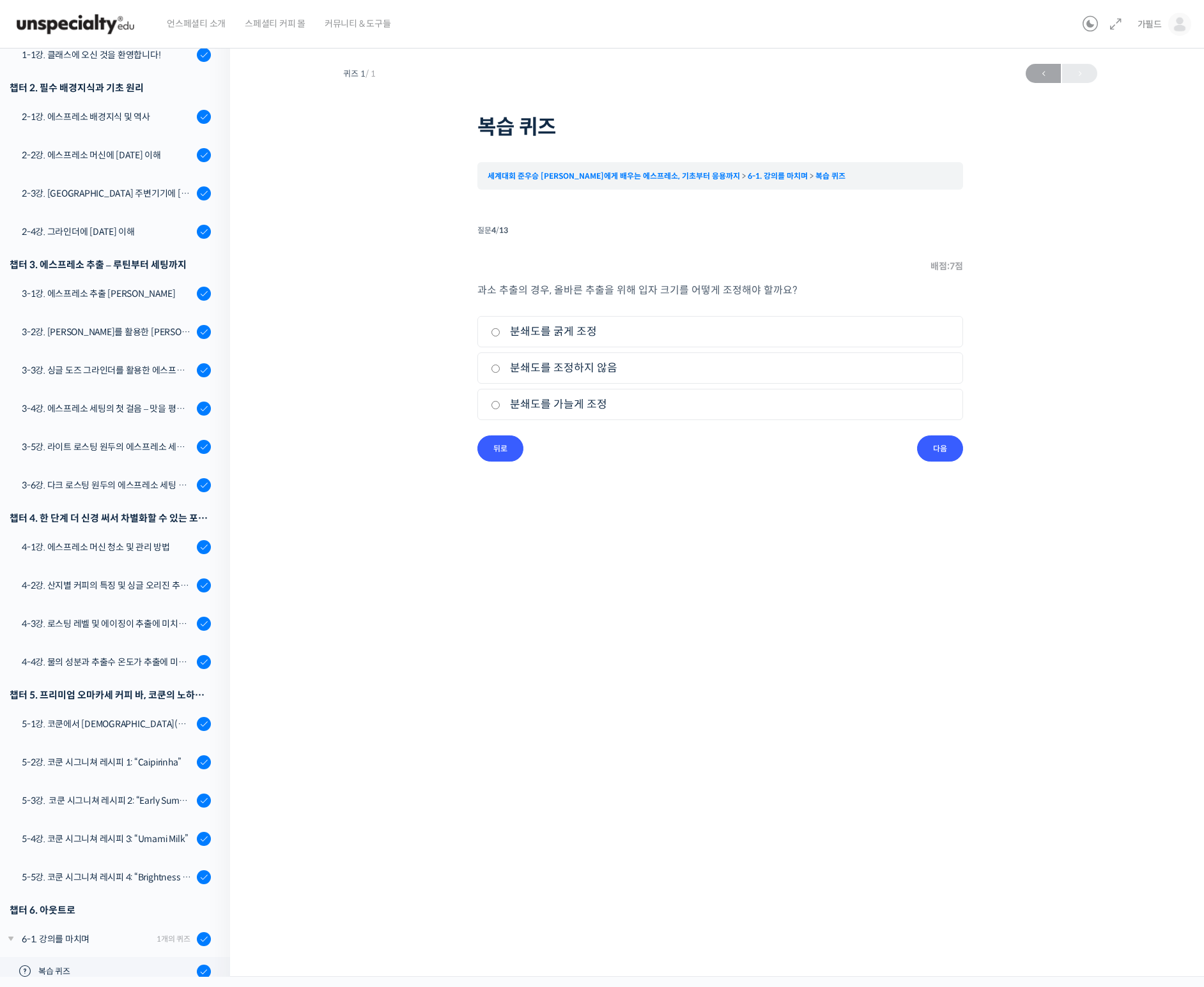
radio input "true"
click at [941, 441] on input "다음" at bounding box center [940, 448] width 46 height 26
click at [492, 403] on input "온도를 낮춘다" at bounding box center [496, 406] width 10 height 8
radio input "true"
click at [933, 455] on input "다음" at bounding box center [940, 448] width 46 height 26
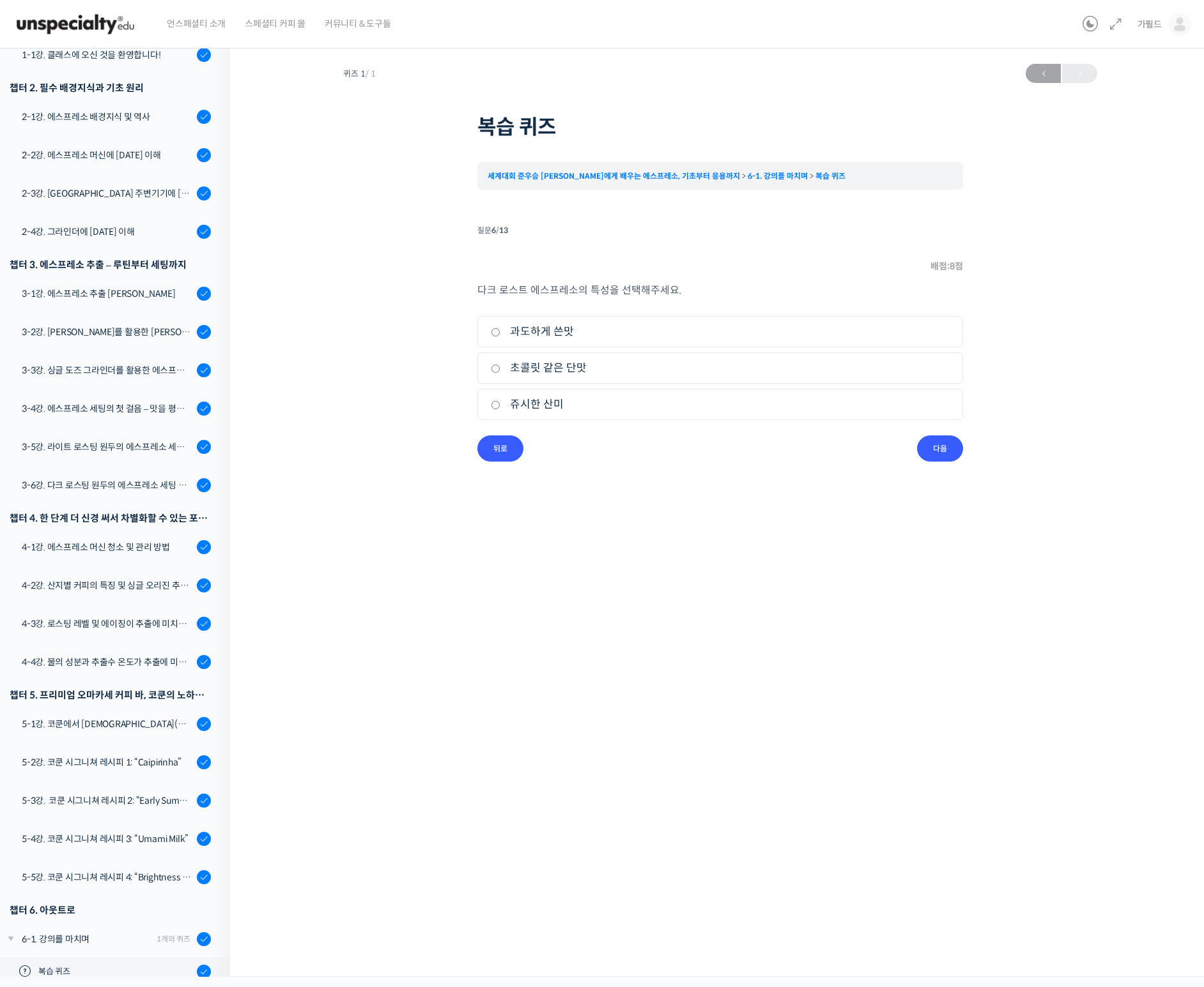
click at [494, 372] on input "초콜릿 같은 단맛" at bounding box center [496, 368] width 10 height 8
radio input "true"
click at [933, 446] on input "다음" at bounding box center [940, 448] width 46 height 26
click at [494, 404] on input "쥬시한 산미" at bounding box center [496, 406] width 10 height 8
radio input "true"
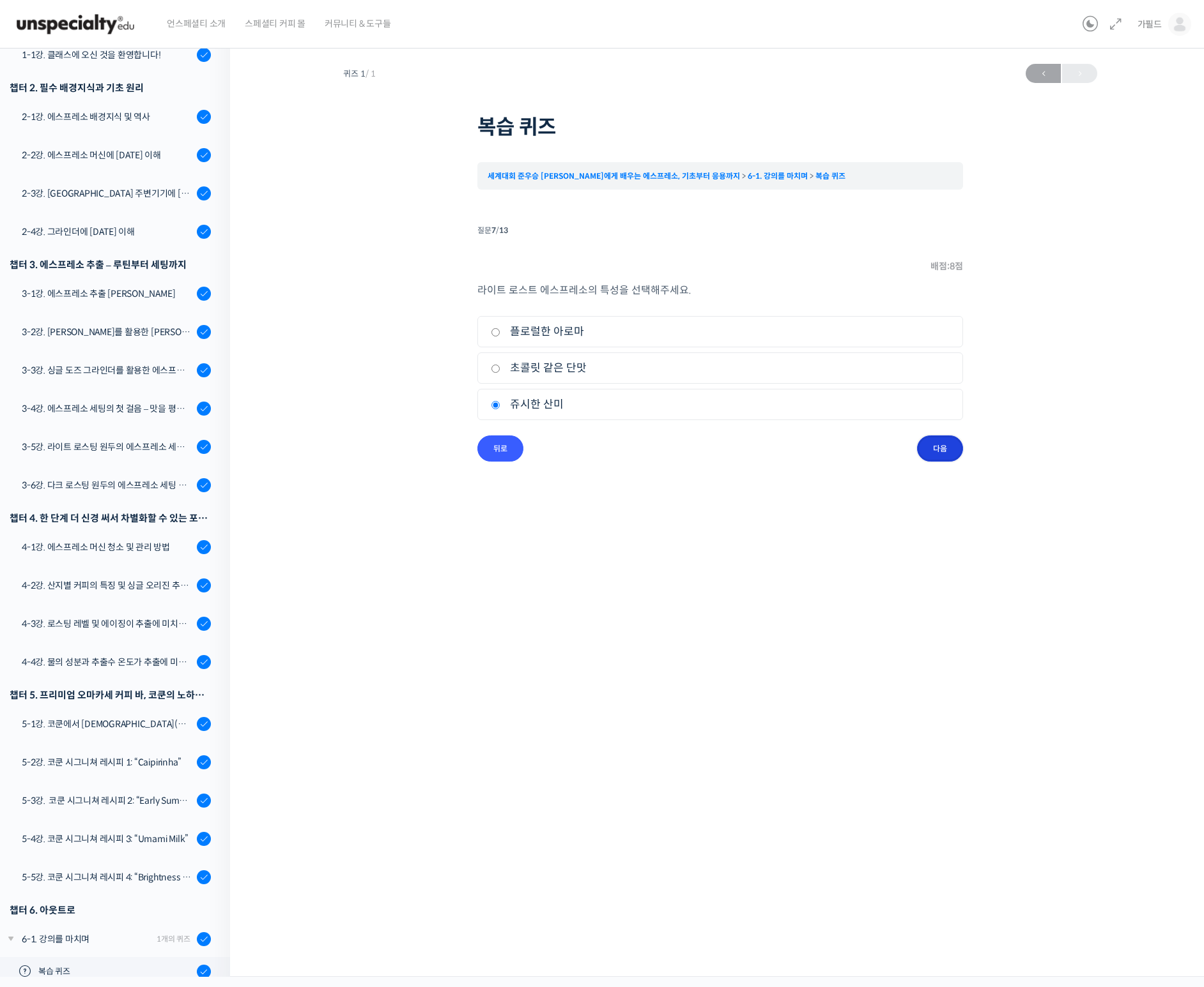
click at [949, 444] on input "다음" at bounding box center [940, 448] width 46 height 26
click at [495, 335] on input "가스맛" at bounding box center [496, 332] width 10 height 8
radio input "true"
click at [944, 447] on input "다음" at bounding box center [940, 448] width 46 height 26
click at [500, 405] on input "부족한 아로마 향미" at bounding box center [496, 406] width 10 height 8
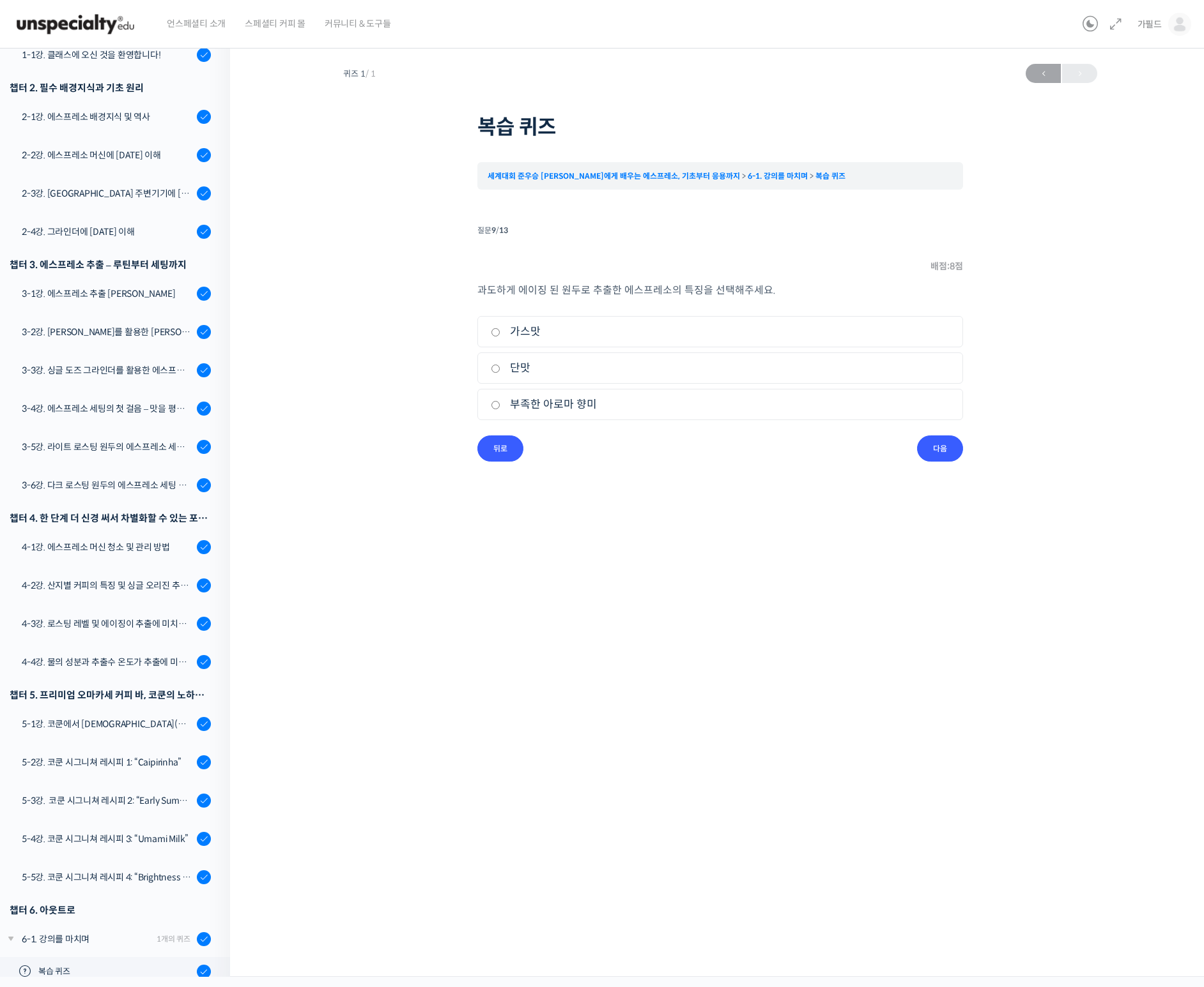
radio input "true"
click at [941, 446] on input "다음" at bounding box center [940, 448] width 46 height 26
click at [494, 405] on input "분쇄도를 가늘게 조정한다" at bounding box center [496, 406] width 10 height 8
radio input "true"
click at [945, 449] on input "다음" at bounding box center [940, 448] width 46 height 26
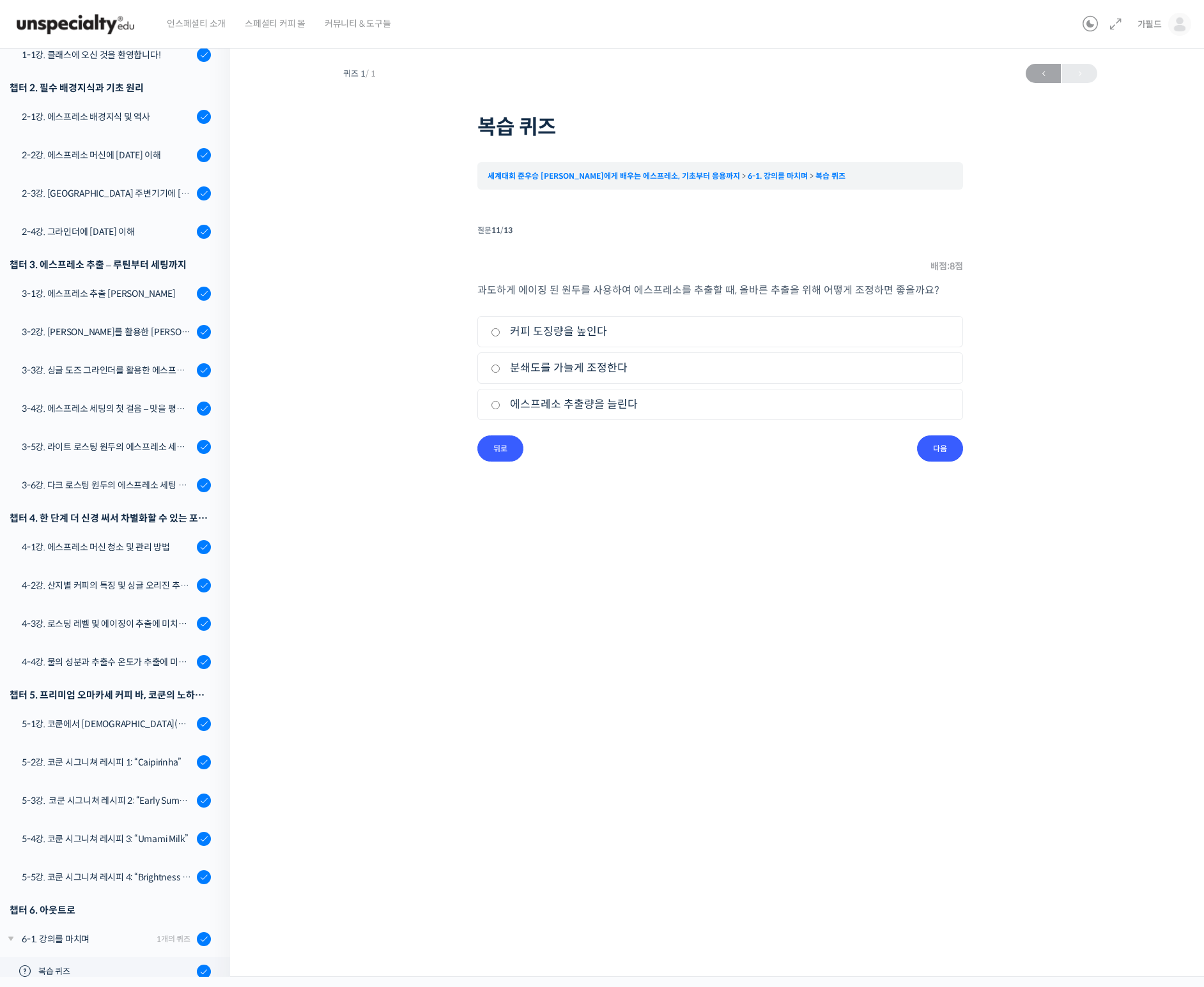
click at [497, 334] on input "커피 도징량을 높인다" at bounding box center [496, 332] width 10 height 8
radio input "true"
click at [937, 450] on input "다음" at bounding box center [940, 448] width 46 height 26
click at [500, 368] on label "추출 효율성이 높아진다" at bounding box center [720, 368] width 459 height 17
click at [500, 368] on input "추출 효율성이 높아진다" at bounding box center [496, 368] width 10 height 8
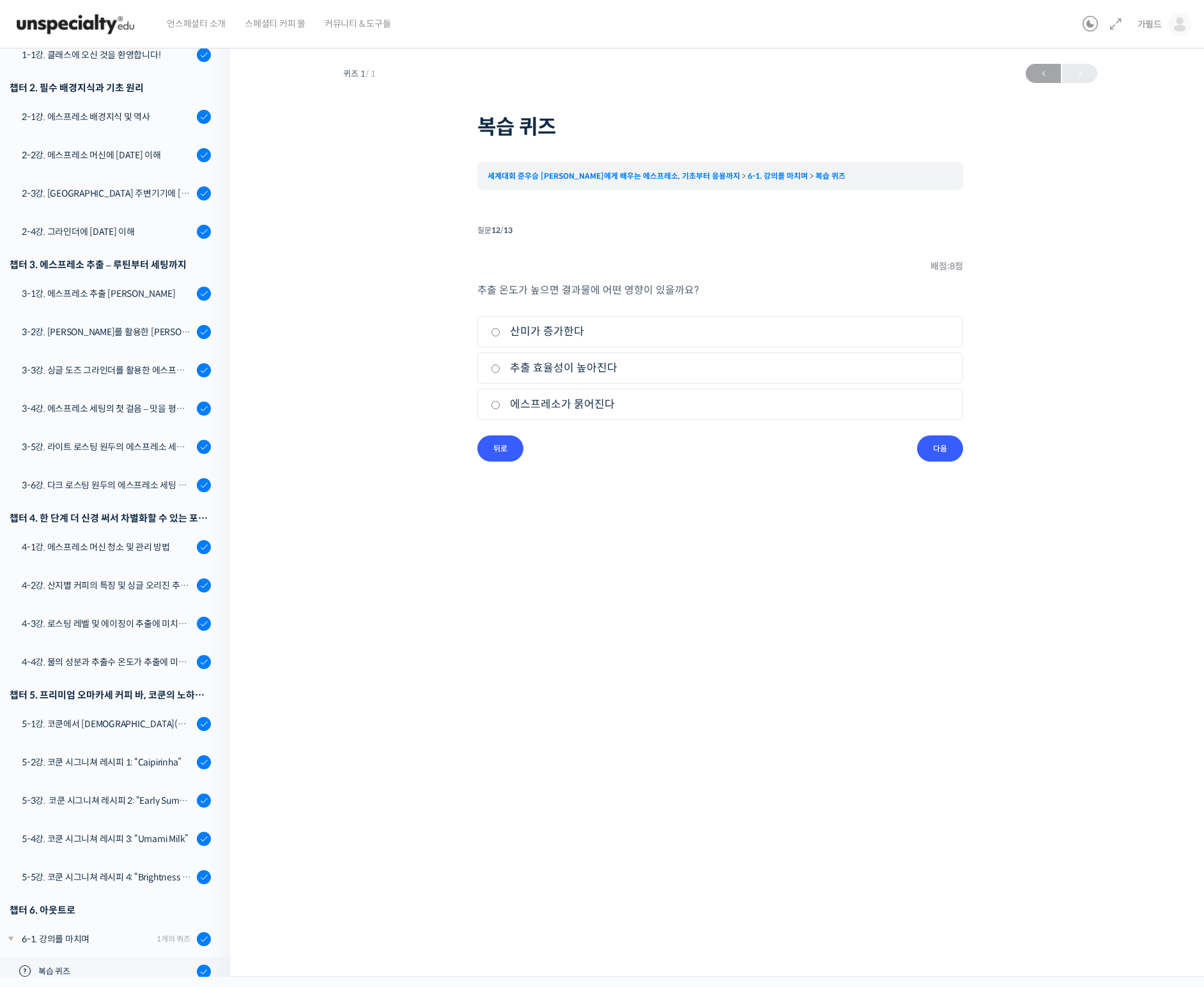
radio input "true"
click at [950, 441] on input "다음" at bounding box center [940, 448] width 46 height 26
click at [491, 335] on input "백플러싱" at bounding box center [496, 332] width 10 height 8
radio input "true"
click at [929, 446] on input "퀴즈 마치기" at bounding box center [928, 448] width 69 height 26
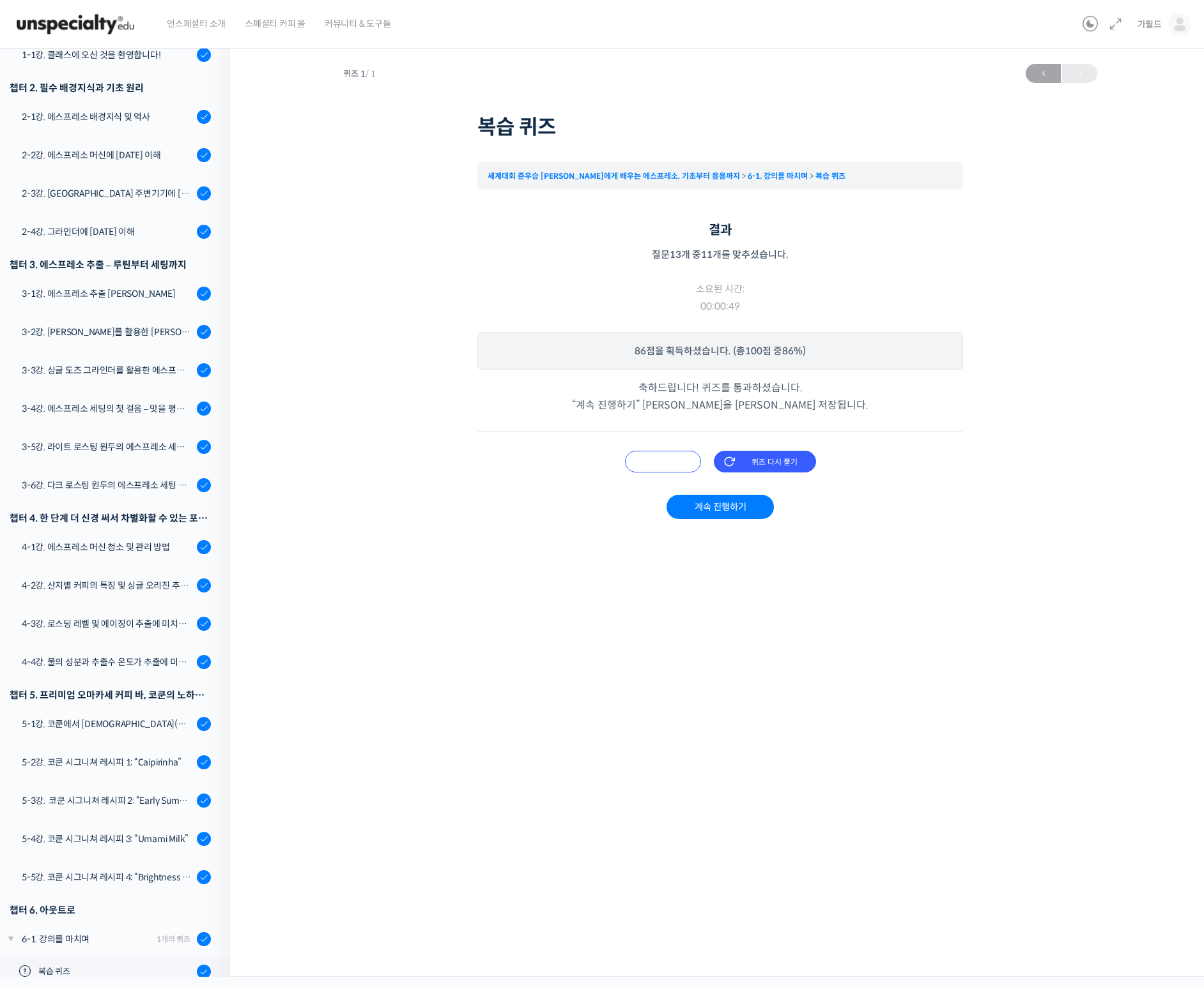
click at [665, 460] on input "오답 확인하기" at bounding box center [663, 462] width 76 height 21
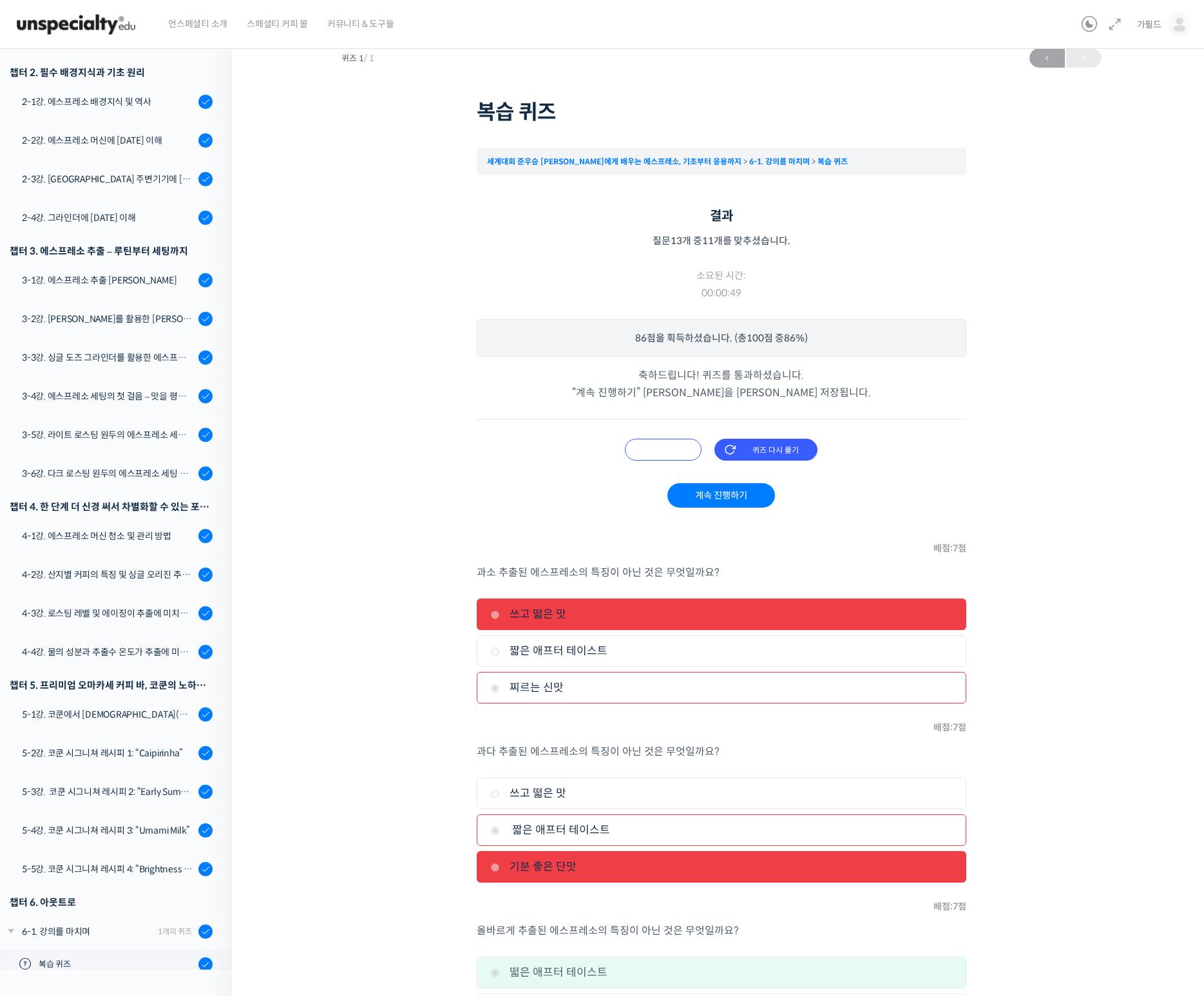
scroll to position [0, 0]
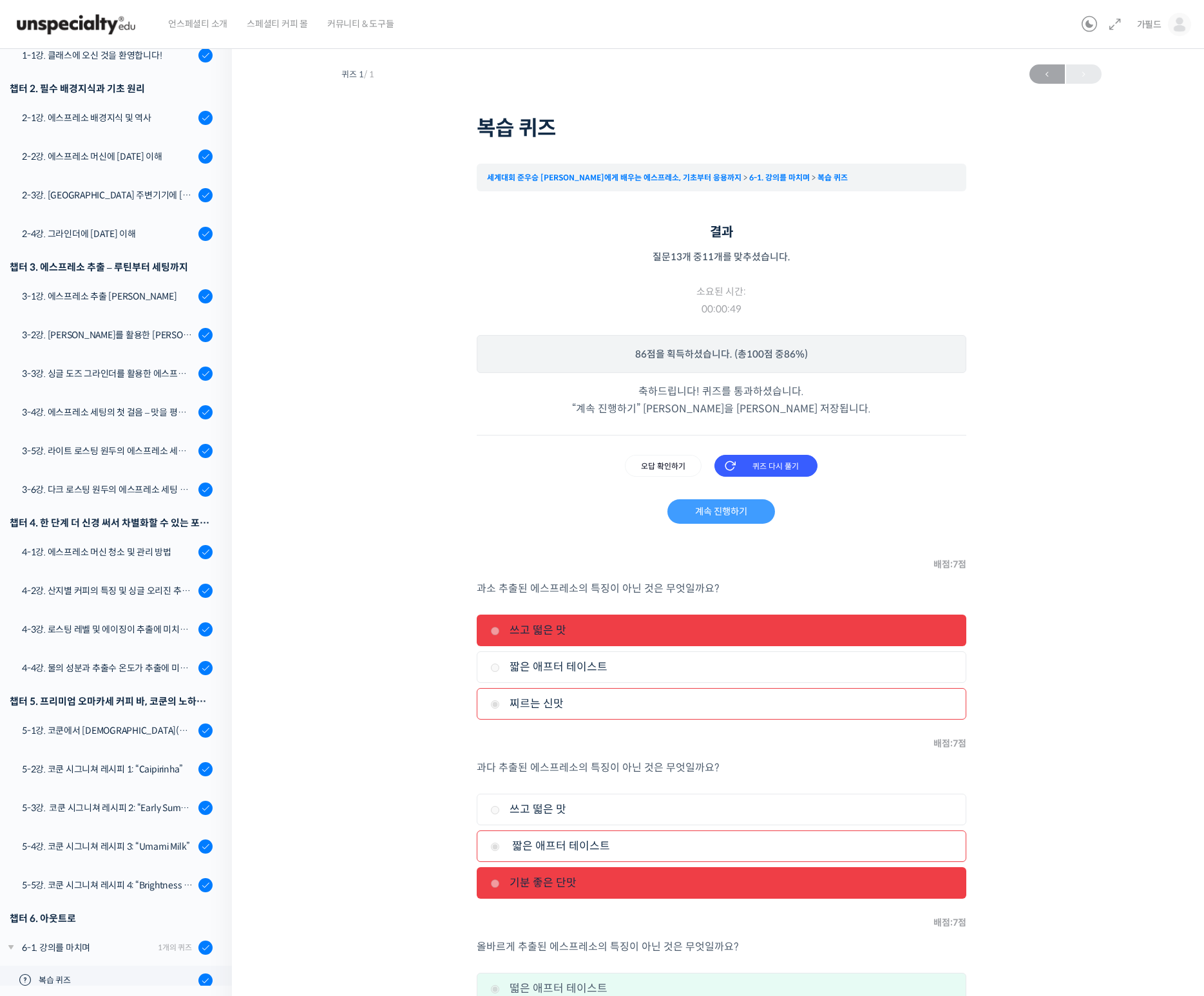
click at [726, 508] on link "계속 진행하기" at bounding box center [721, 511] width 107 height 24
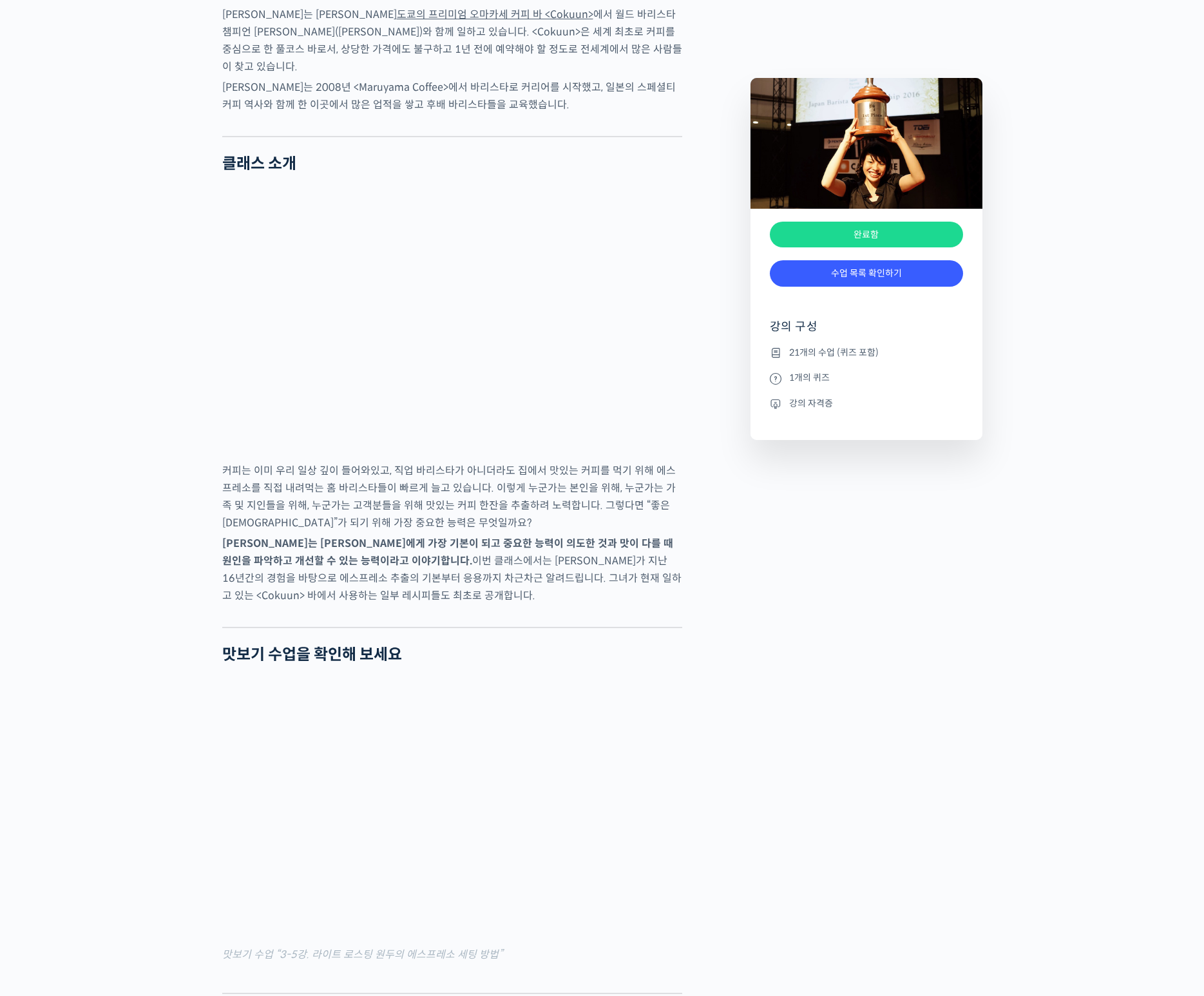
scroll to position [1160, 0]
